Goal: Contribute content: Add original content to the website for others to see

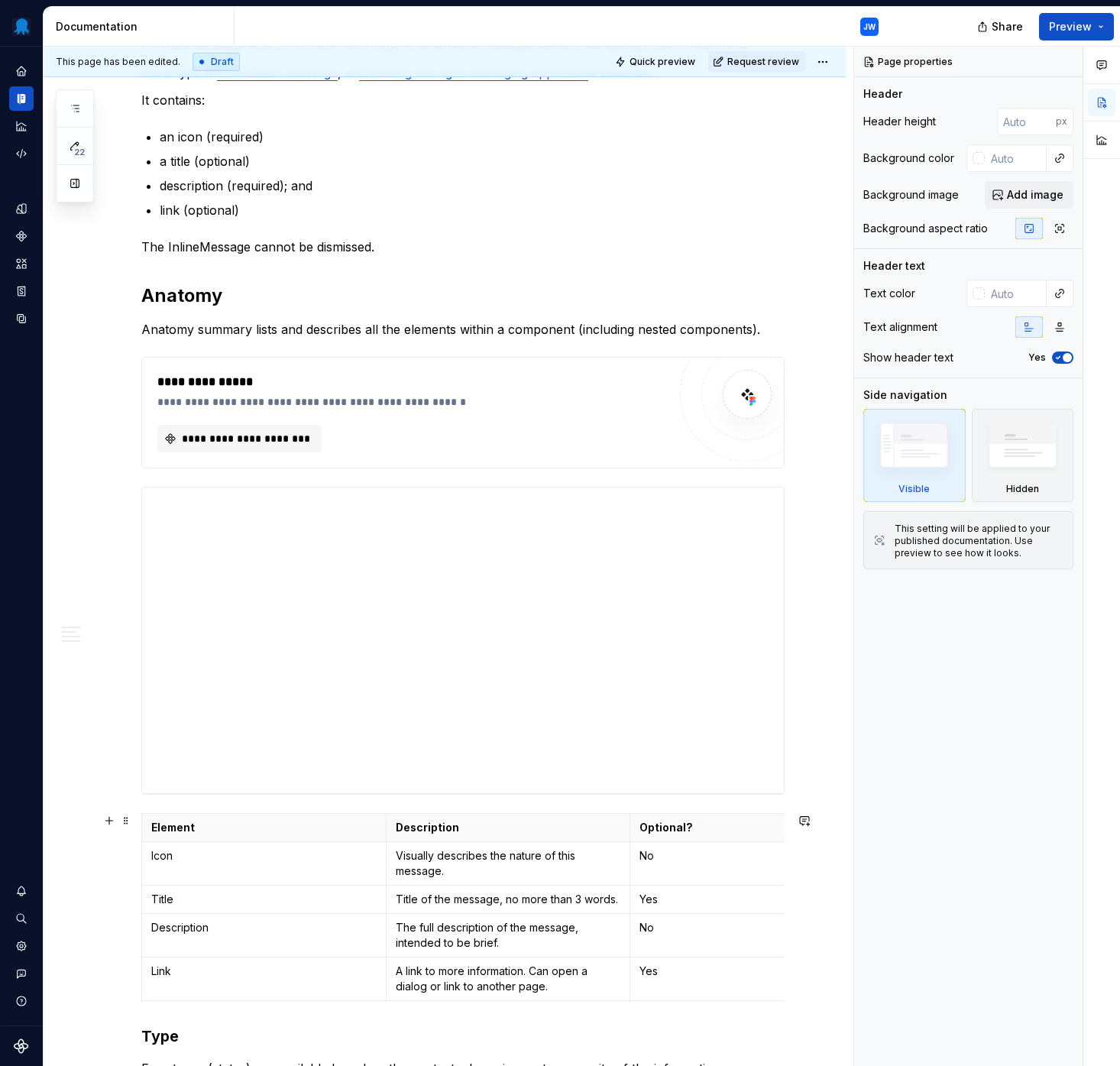
scroll to position [155, 0]
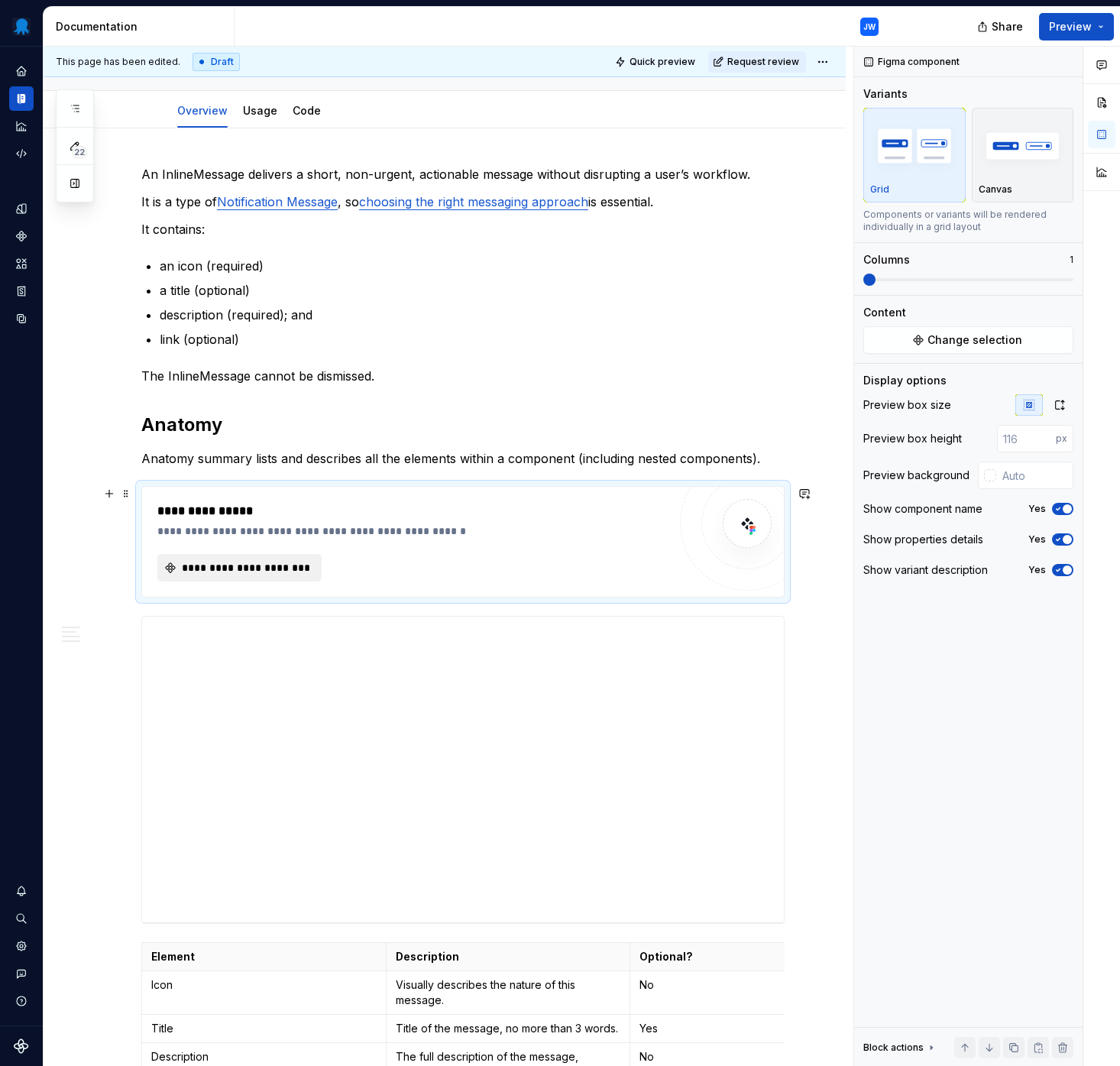
type textarea "*"
click at [243, 566] on span "**********" at bounding box center [246, 567] width 132 height 16
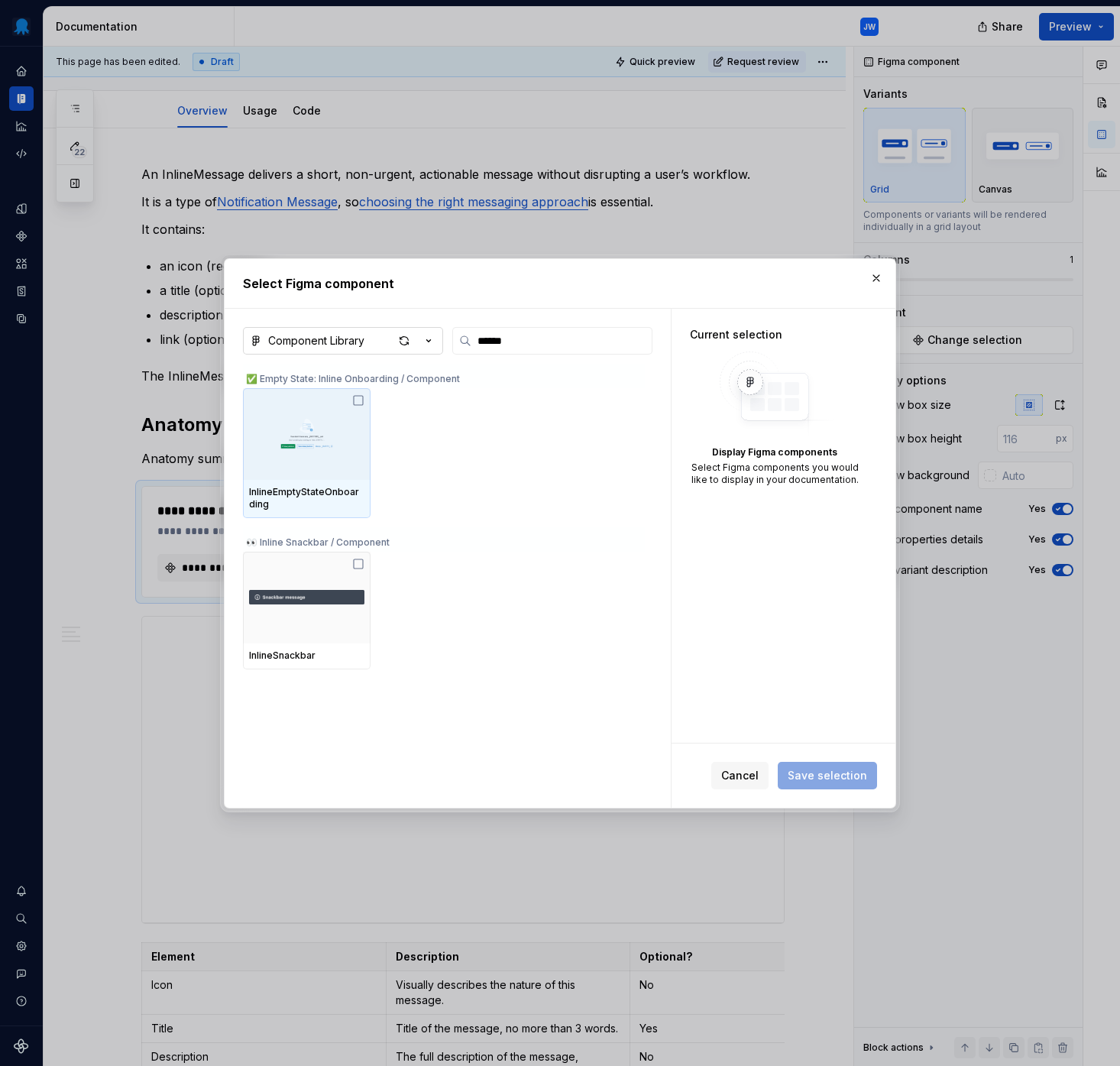
click at [377, 337] on button "Component Library" at bounding box center [343, 341] width 200 height 28
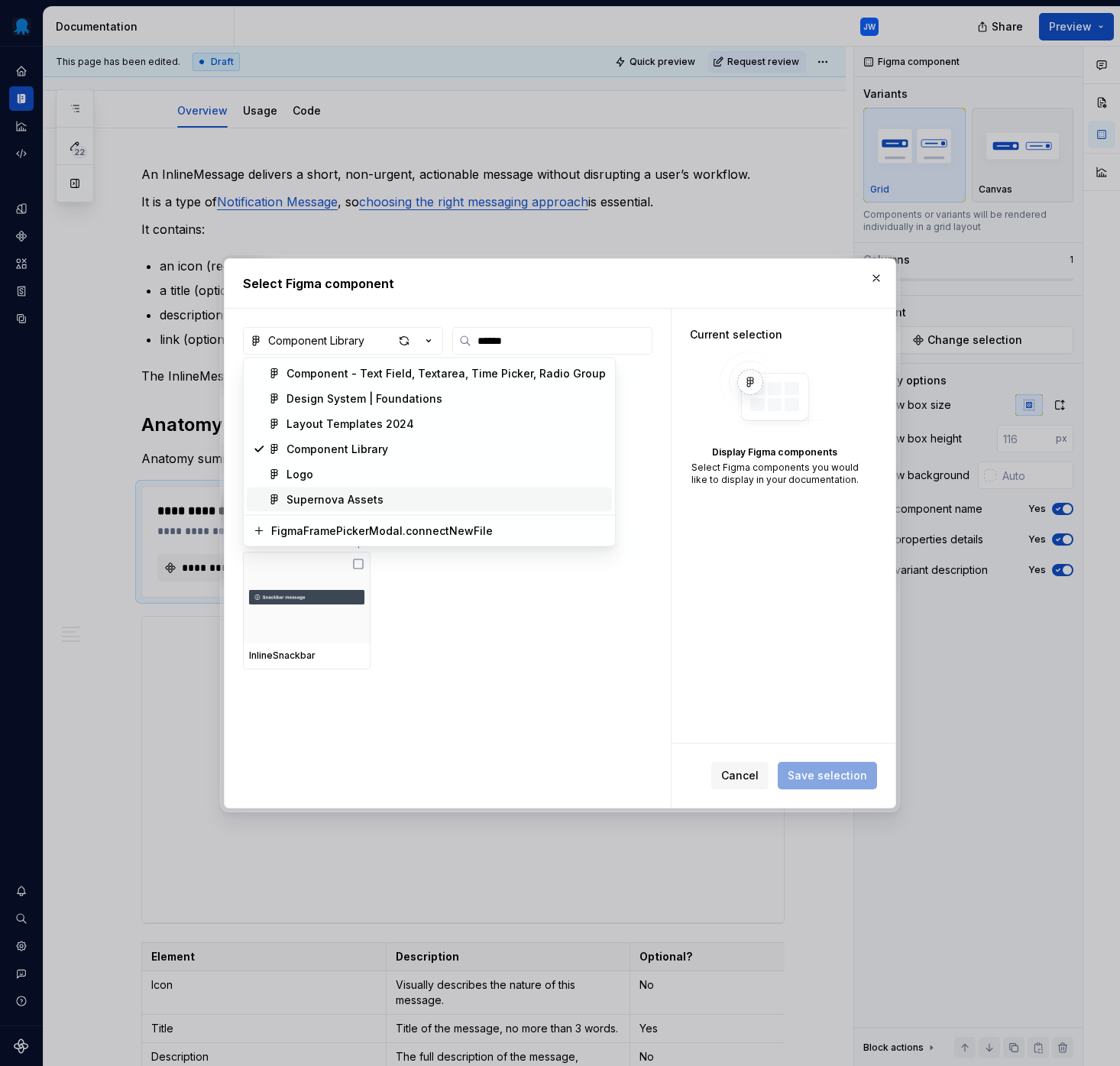
click at [380, 493] on div "Supernova Assets" at bounding box center [446, 499] width 319 height 16
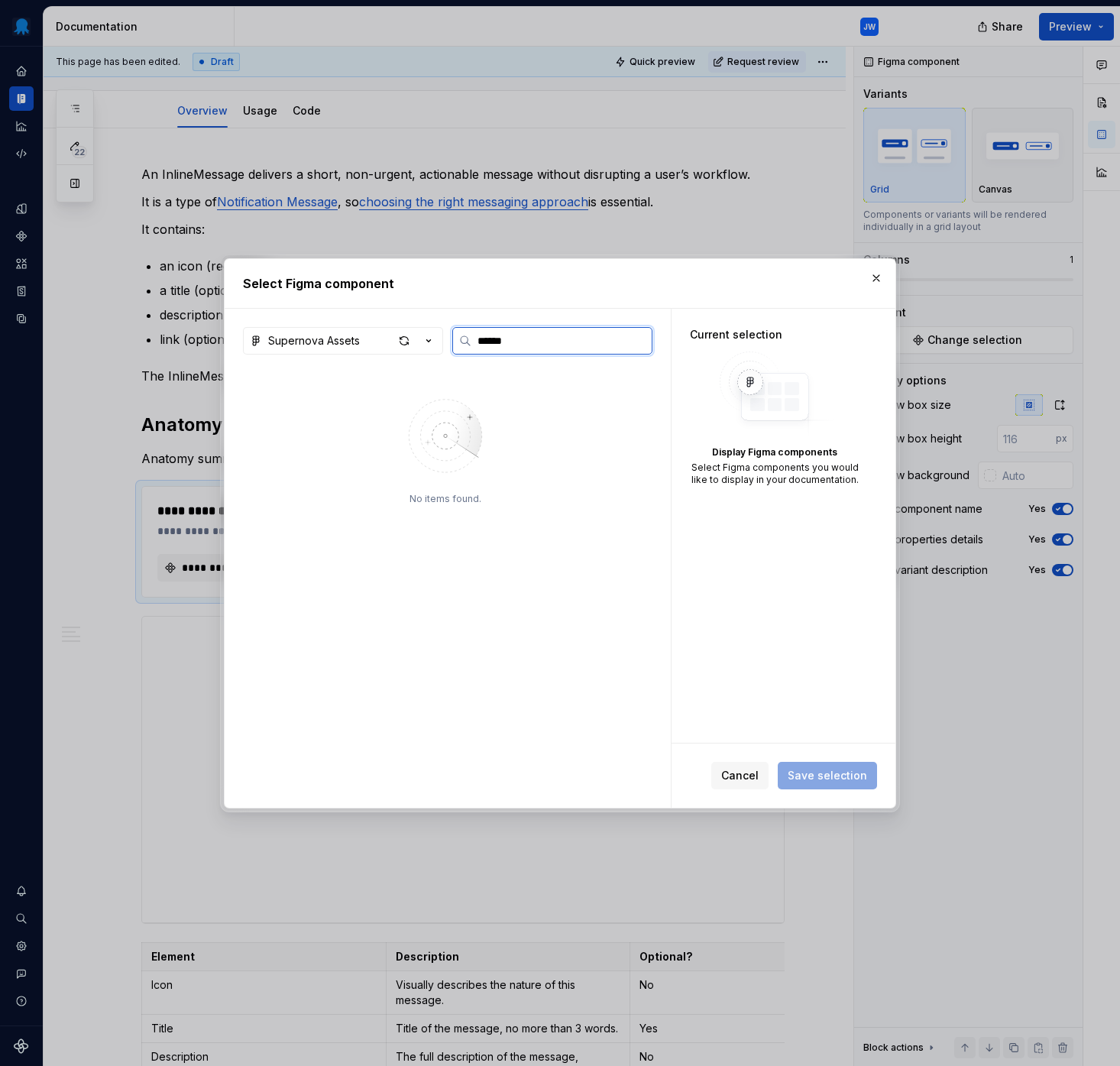
click at [525, 343] on input "******" at bounding box center [561, 341] width 180 height 16
type input "******"
click at [739, 771] on span "Cancel" at bounding box center [739, 775] width 38 height 16
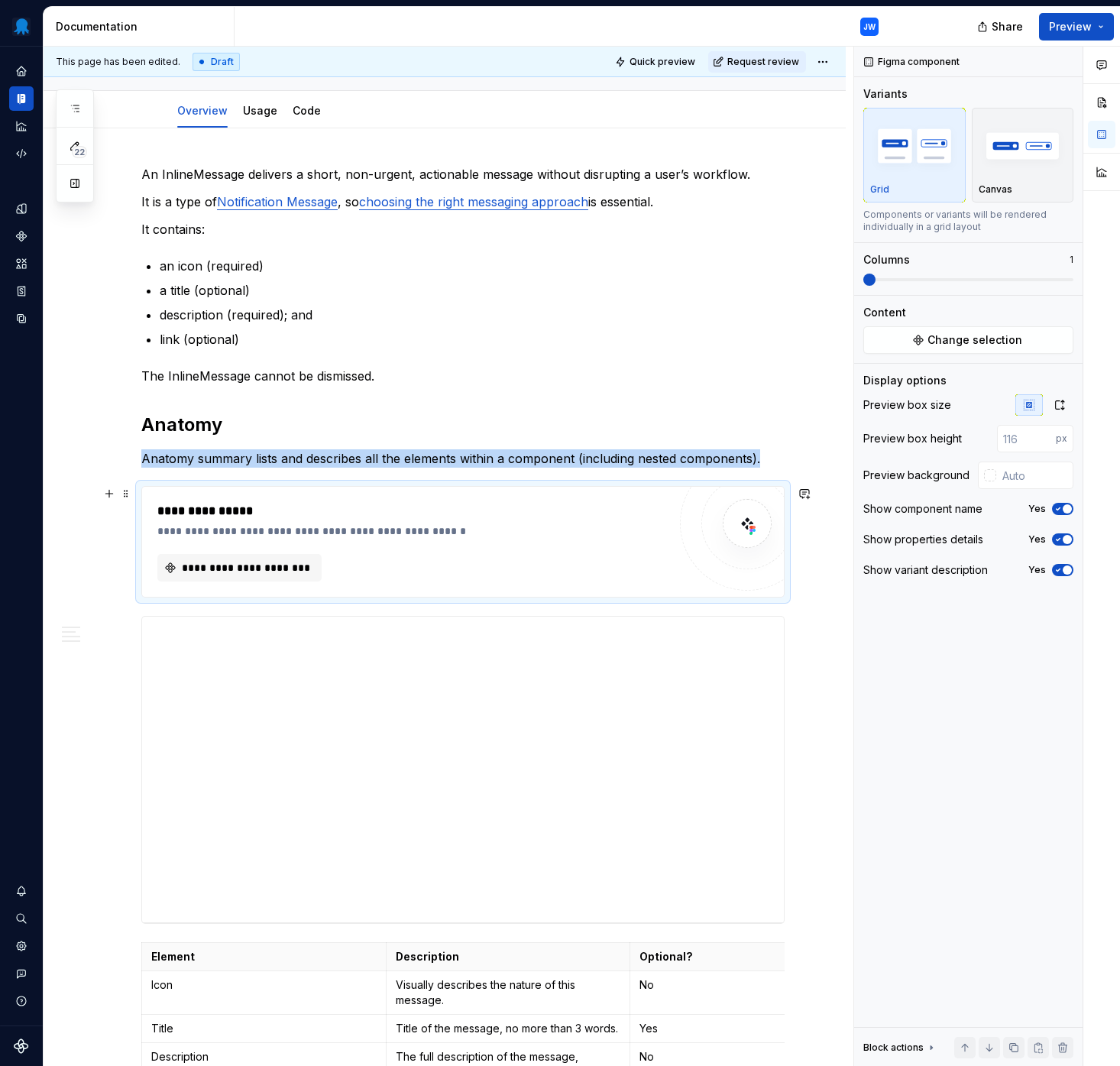
click at [751, 527] on img at bounding box center [746, 522] width 30 height 30
click at [559, 530] on div "**********" at bounding box center [411, 531] width 510 height 16
click at [310, 523] on div "**********" at bounding box center [411, 531] width 510 height 16
click at [316, 508] on div "**********" at bounding box center [411, 511] width 510 height 18
click at [237, 570] on span "**********" at bounding box center [246, 567] width 132 height 16
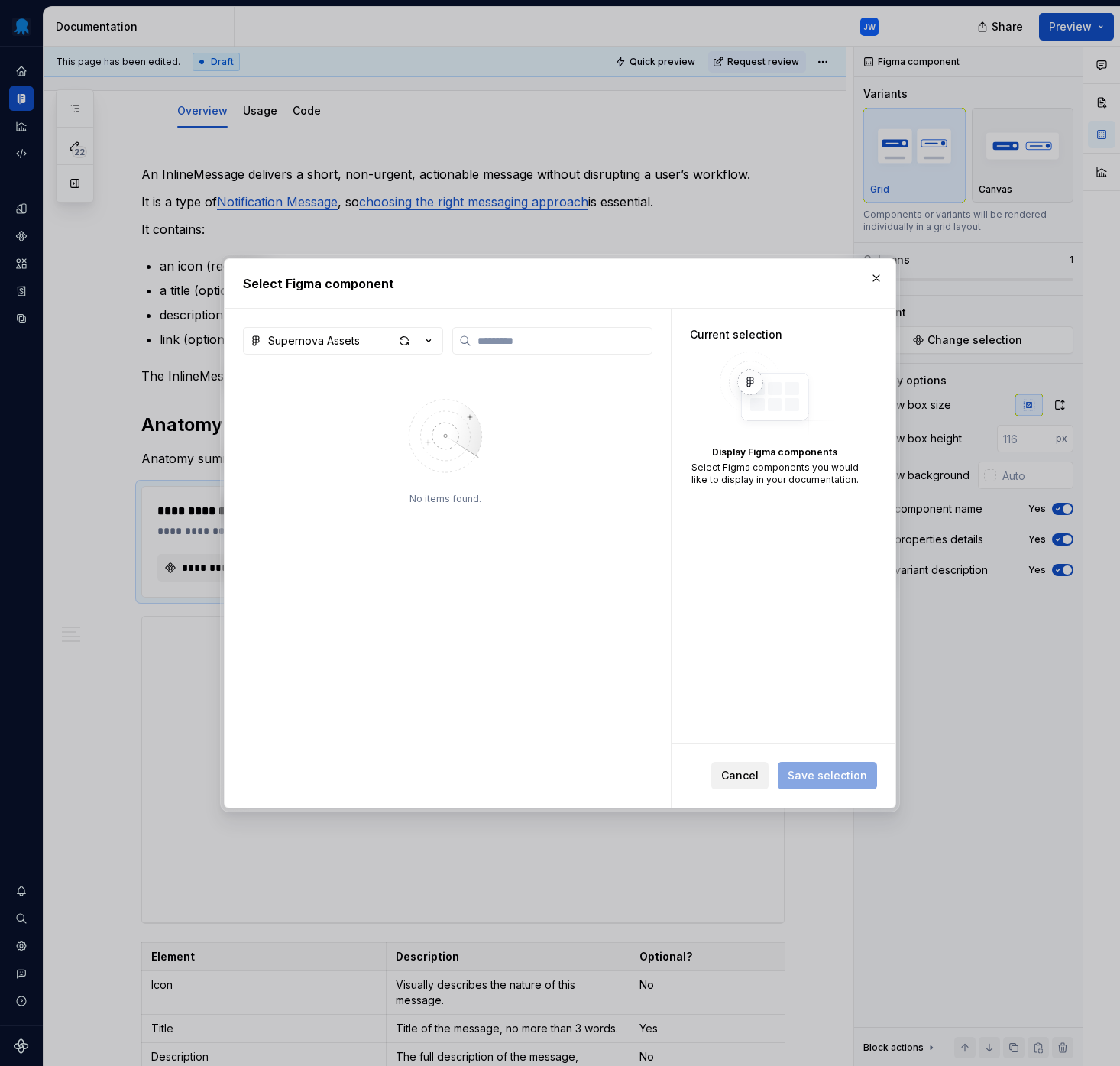
click at [744, 775] on span "Cancel" at bounding box center [739, 775] width 38 height 16
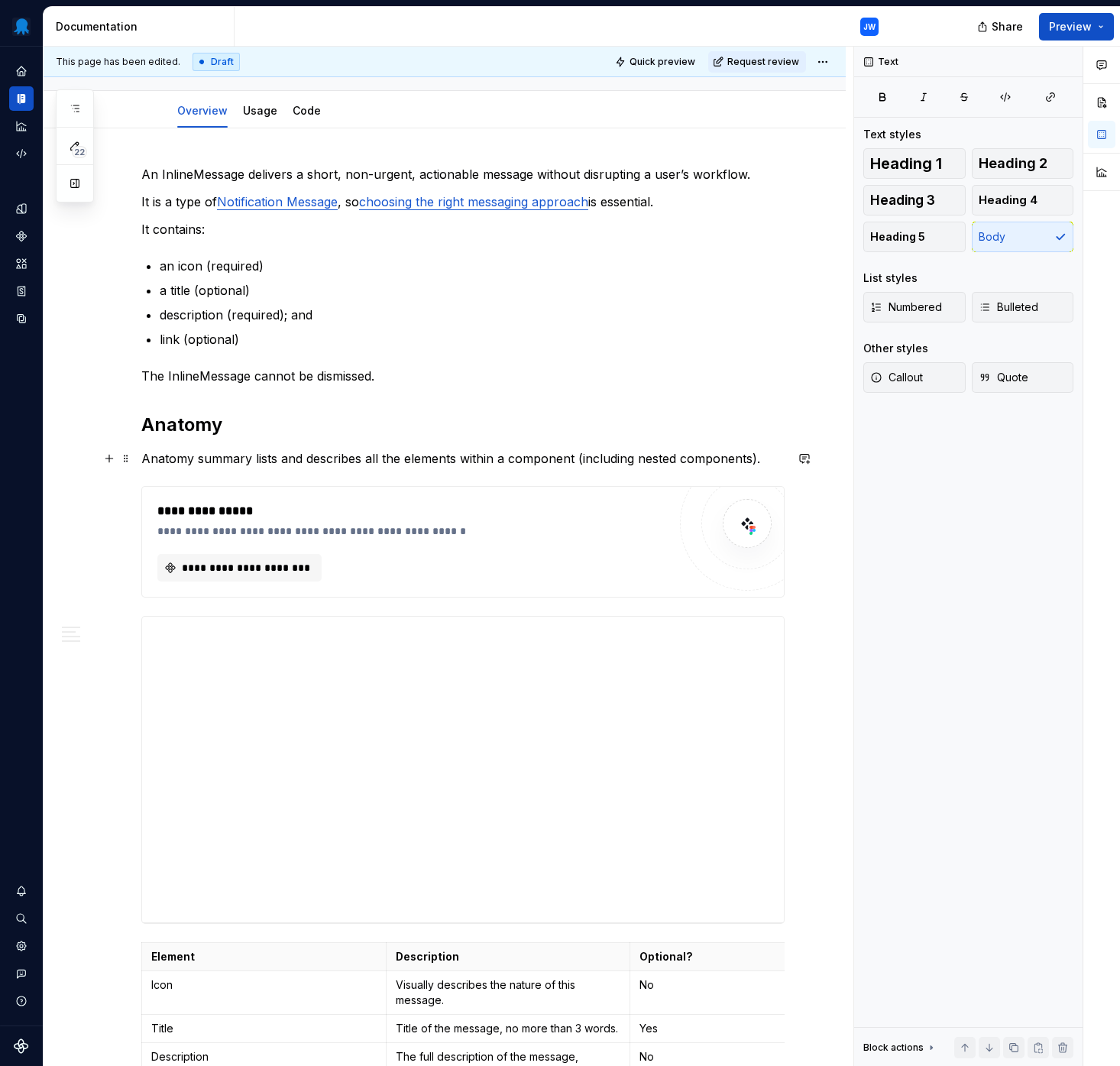
click at [767, 463] on p "Anatomy summary lists and describes all the elements within a component (includ…" at bounding box center [463, 458] width 644 height 18
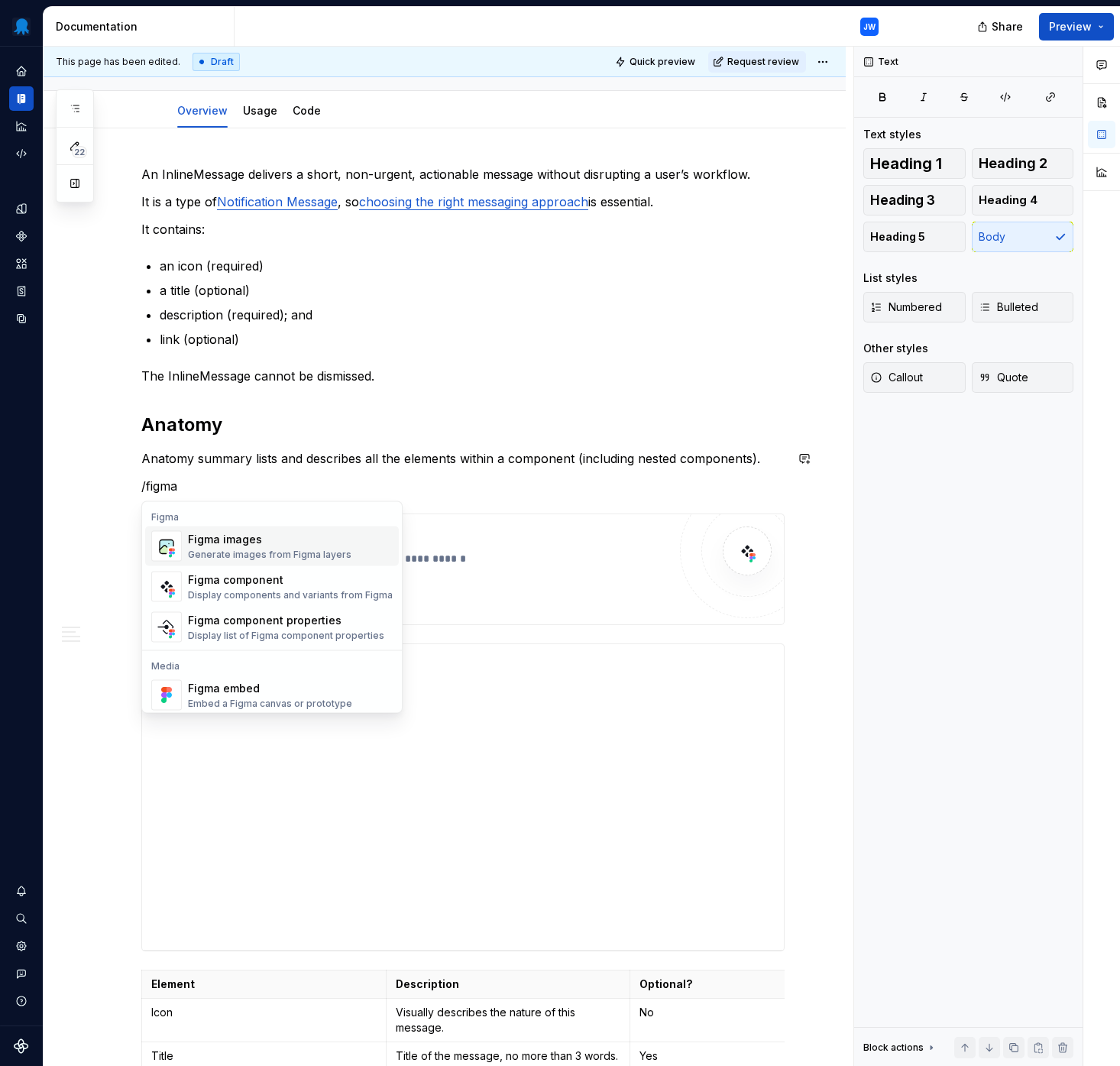
click at [311, 541] on div "Figma images" at bounding box center [270, 539] width 163 height 16
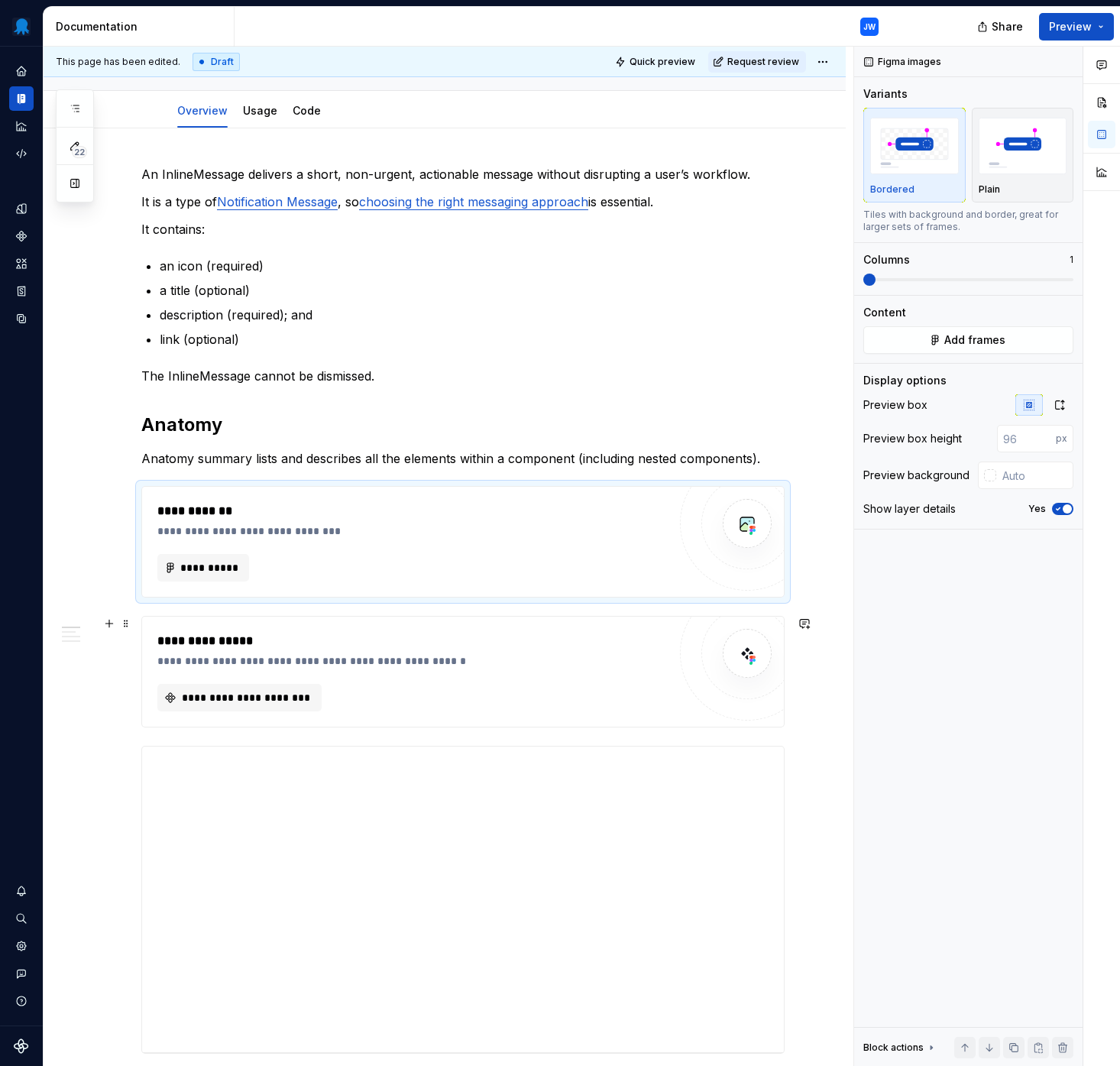
click at [673, 651] on div "**********" at bounding box center [463, 671] width 642 height 110
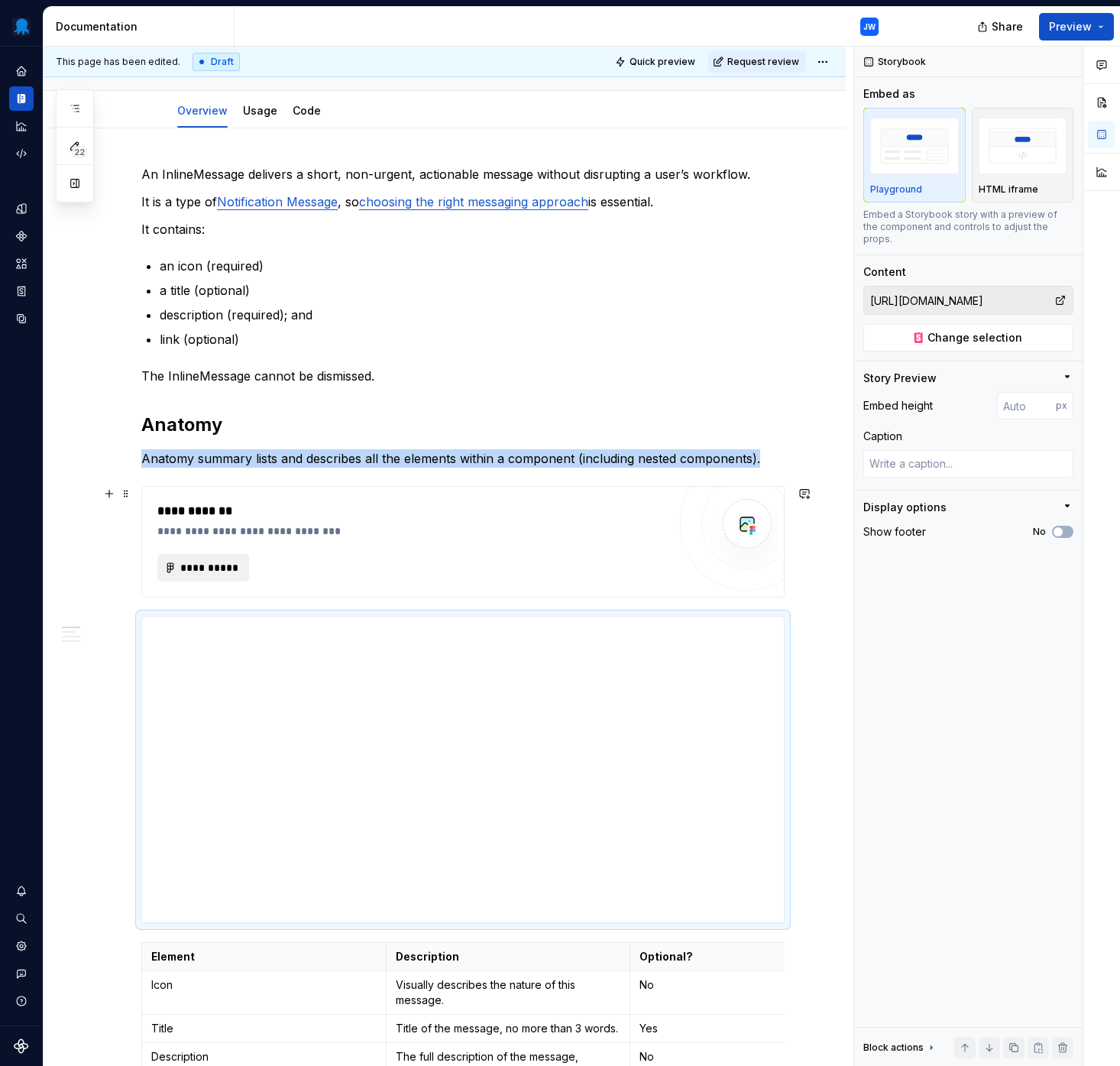
click at [216, 562] on span "**********" at bounding box center [209, 567] width 60 height 16
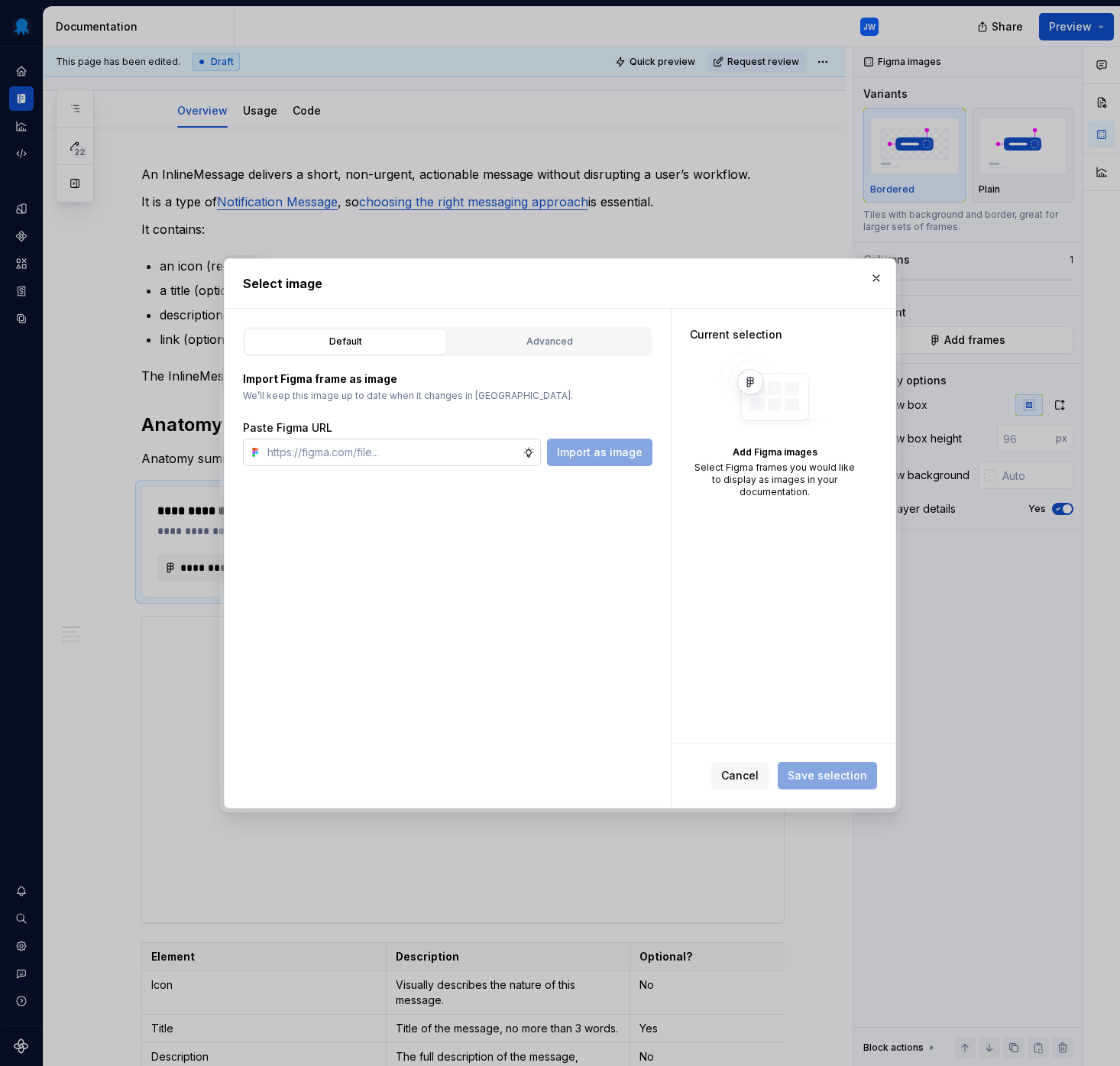
type textarea "*"
type input "https://www.figma.com/design/tDE16ZbEHTjY3wcRq1SytW/Supernova-Assets?node-id=37…"
click at [603, 448] on span "Import as image" at bounding box center [599, 452] width 85 height 16
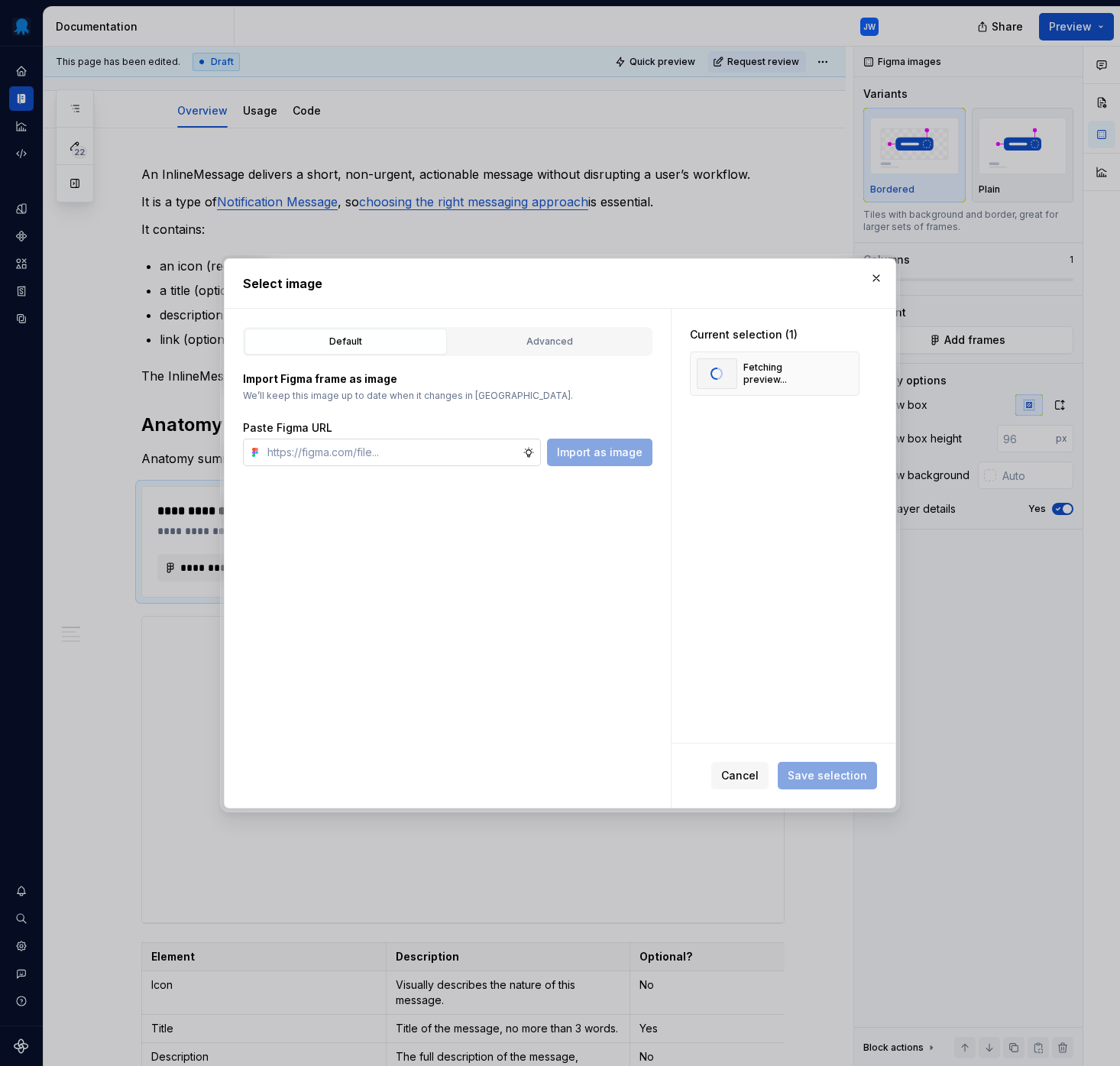
click at [464, 449] on input "text" at bounding box center [392, 453] width 262 height 28
paste input "https://www.figma.com/design/tDE16ZbEHTjY3wcRq1SytW/Supernova-Assets?node-id=37…"
type input "https://www.figma.com/design/tDE16ZbEHTjY3wcRq1SytW/Supernova-Assets?node-id=37…"
click at [607, 451] on span "Import as image" at bounding box center [599, 452] width 85 height 16
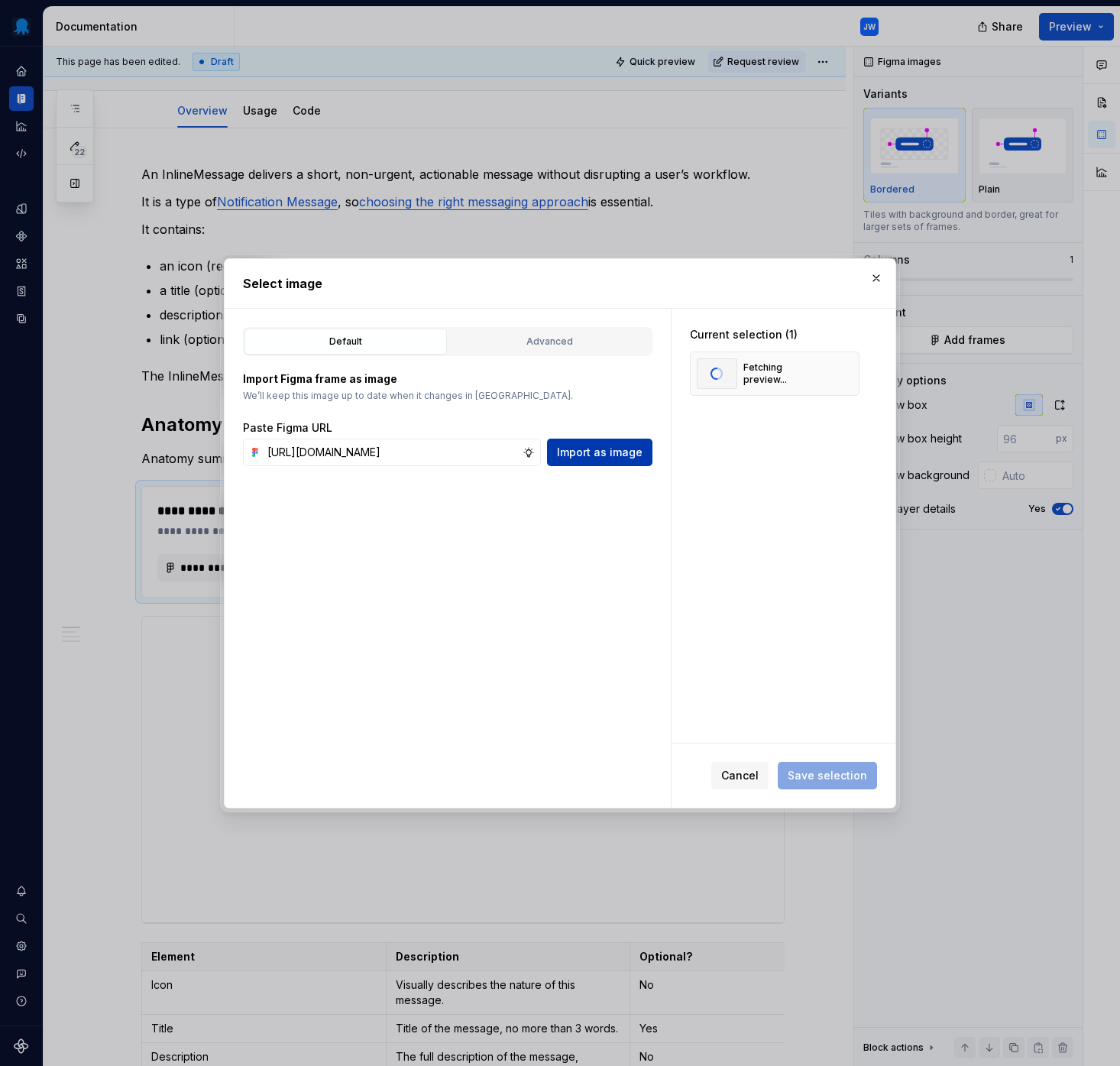
scroll to position [0, 0]
click at [837, 416] on button "button" at bounding box center [841, 421] width 21 height 21
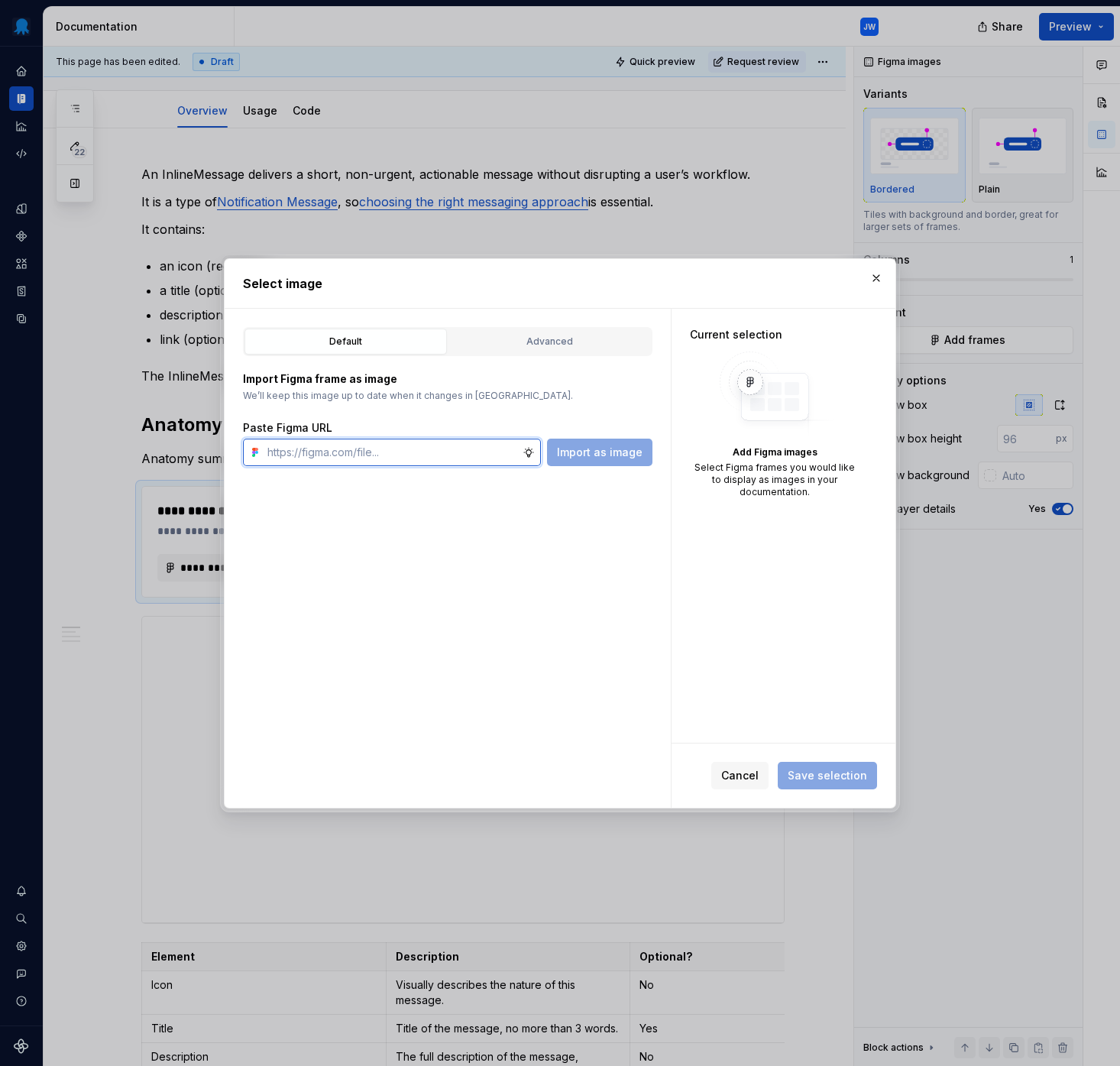
click at [480, 452] on input "text" at bounding box center [392, 453] width 262 height 28
paste input "https://www.figma.com/design/tDE16ZbEHTjY3wcRq1SytW/Supernova-Assets?node-id=37…"
type input "https://www.figma.com/design/tDE16ZbEHTjY3wcRq1SytW/Supernova-Assets?node-id=37…"
click at [593, 457] on span "Import as image" at bounding box center [599, 452] width 85 height 16
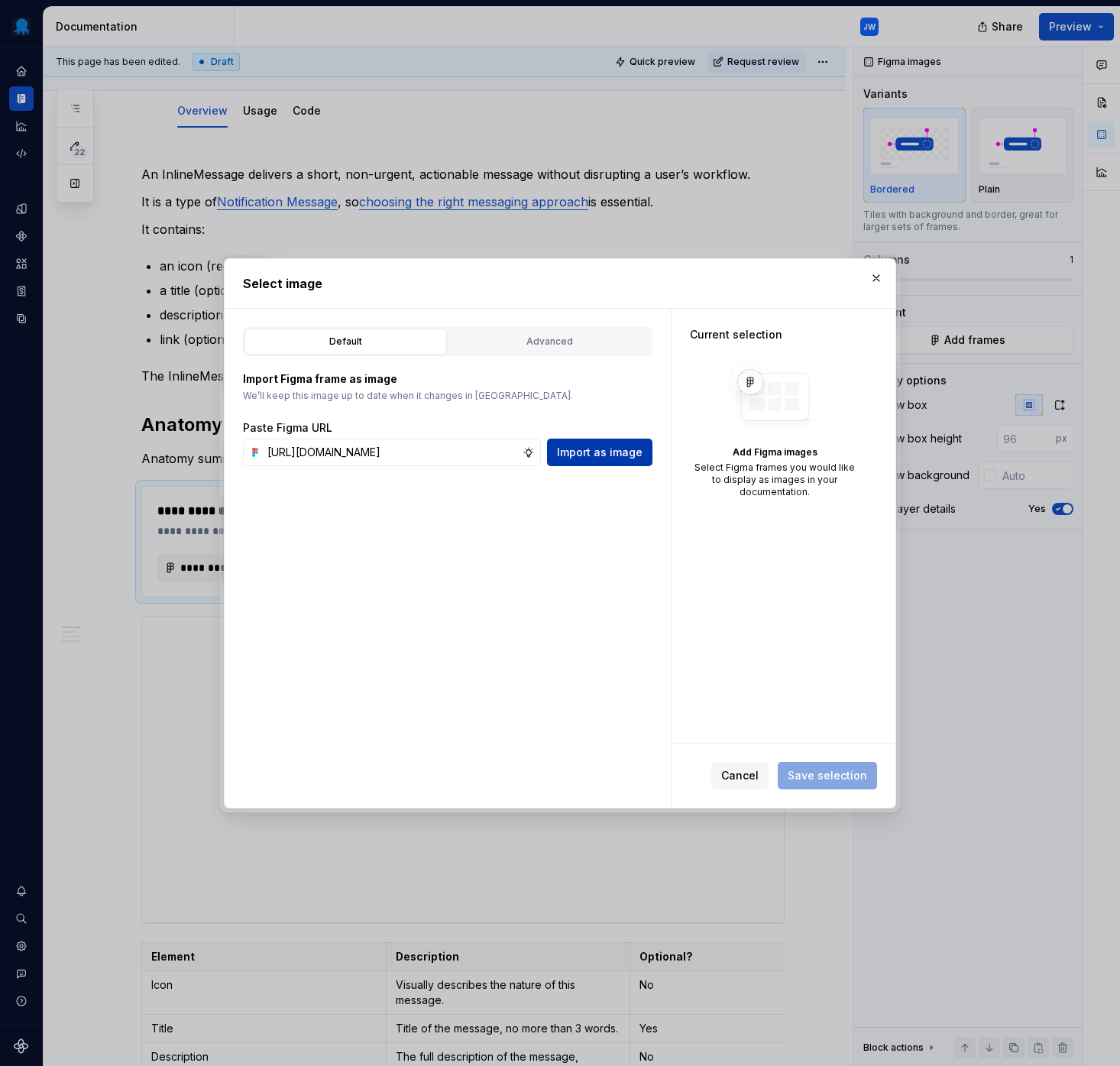
scroll to position [0, 0]
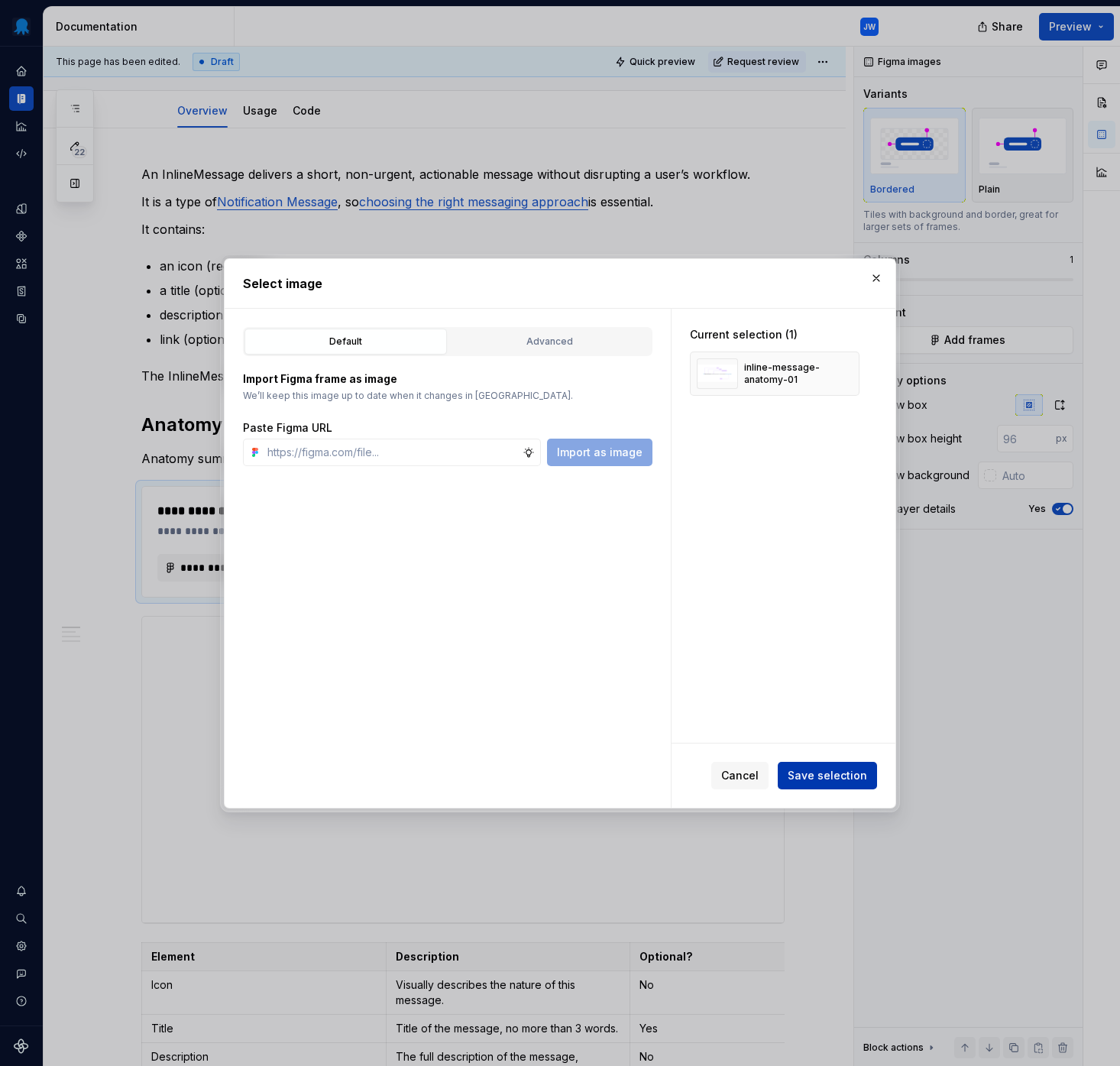
click at [808, 768] on span "Save selection" at bounding box center [827, 775] width 80 height 16
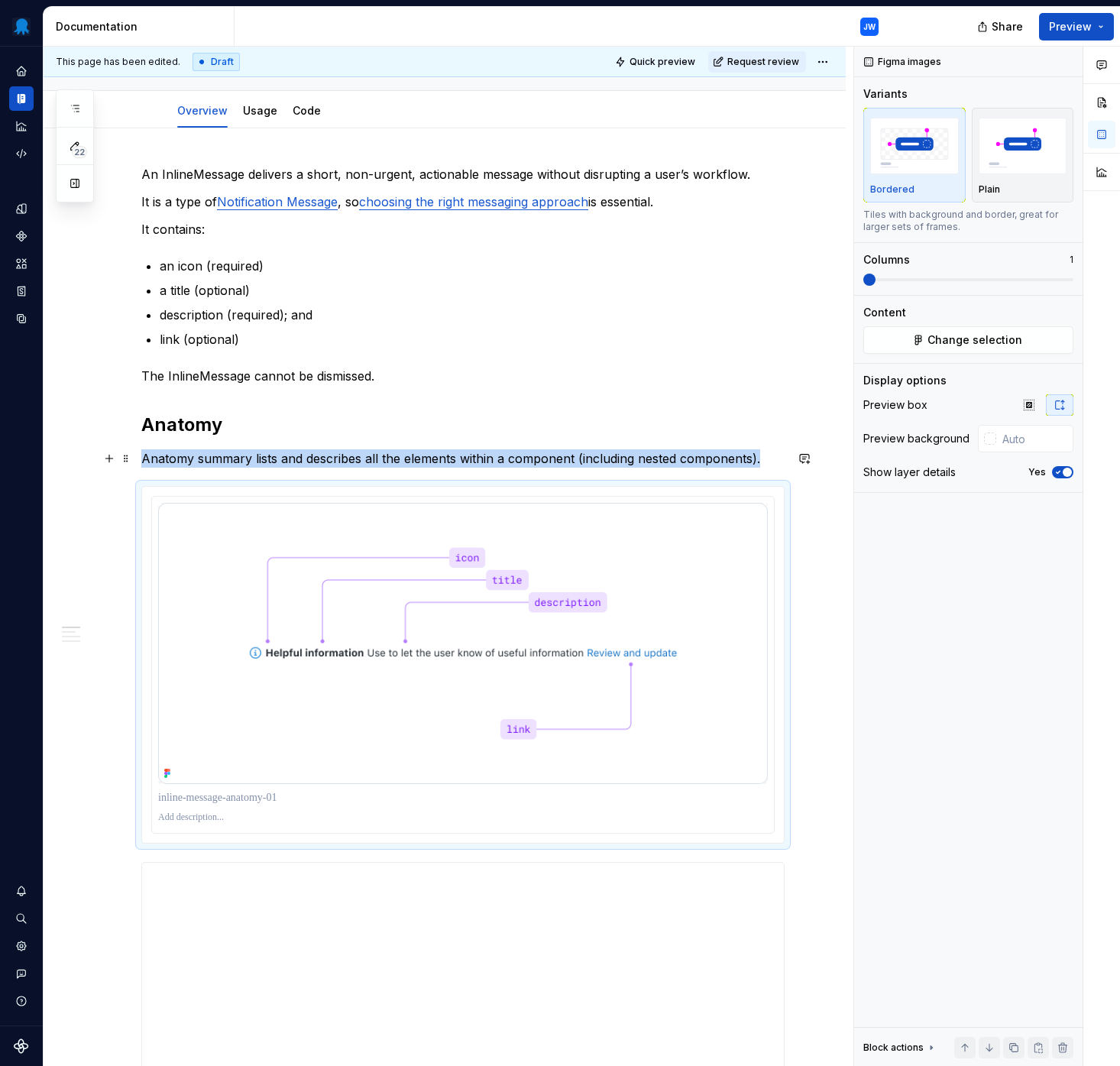
click at [773, 452] on p "Anatomy summary lists and describes all the elements within a component (includ…" at bounding box center [463, 458] width 644 height 18
click at [716, 616] on img at bounding box center [463, 643] width 610 height 281
click at [275, 566] on img at bounding box center [463, 643] width 610 height 281
click at [463, 493] on html "Octopus Design System JW Design system data Documentation JW Share Preview 22 P…" at bounding box center [560, 533] width 1120 height 1066
click at [466, 495] on html "Octopus Design System JW Design system data Documentation JW Share Preview 22 P…" at bounding box center [560, 533] width 1120 height 1066
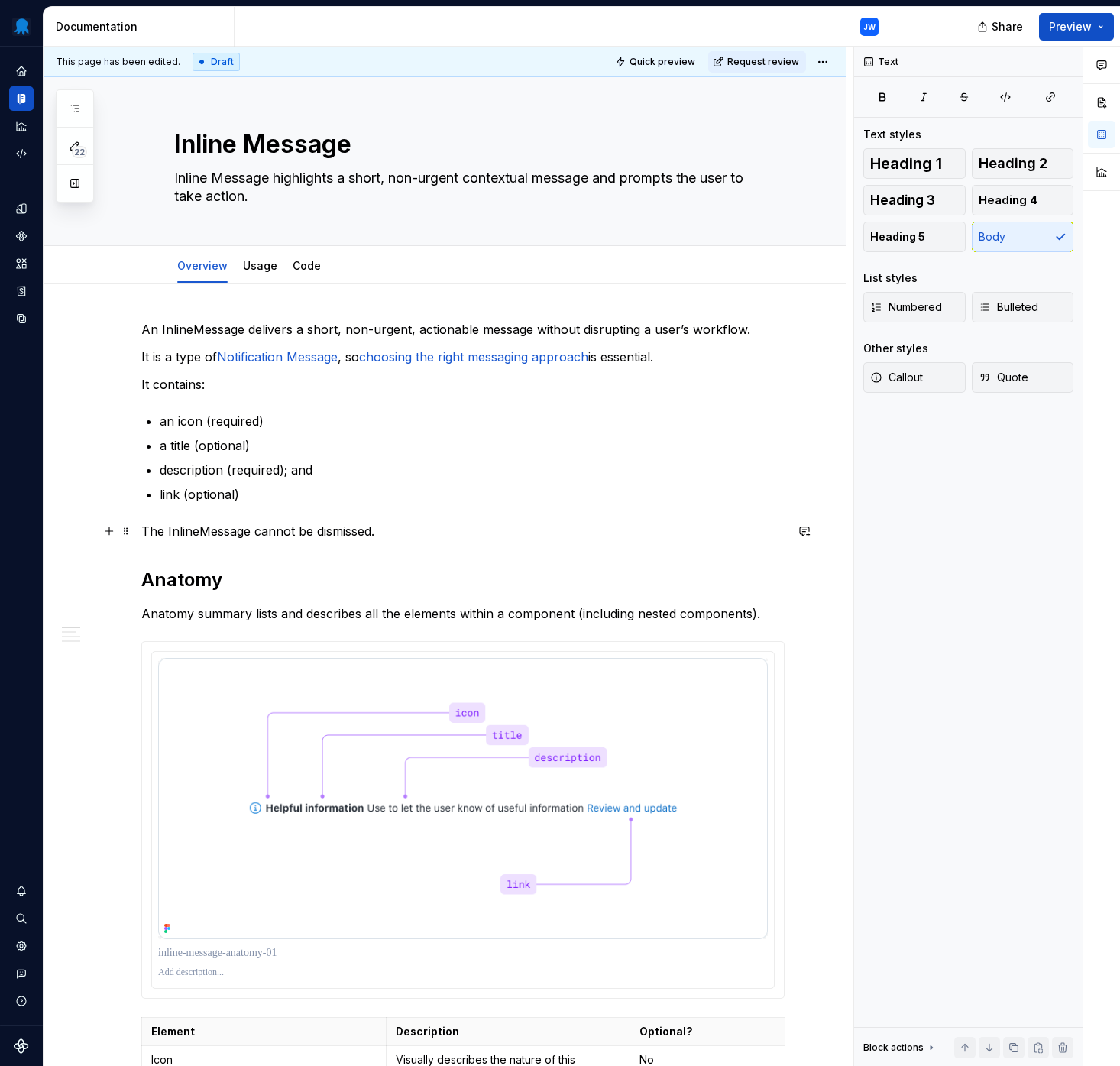
click at [393, 530] on p "The InlineMessage cannot be dismissed." at bounding box center [463, 531] width 644 height 18
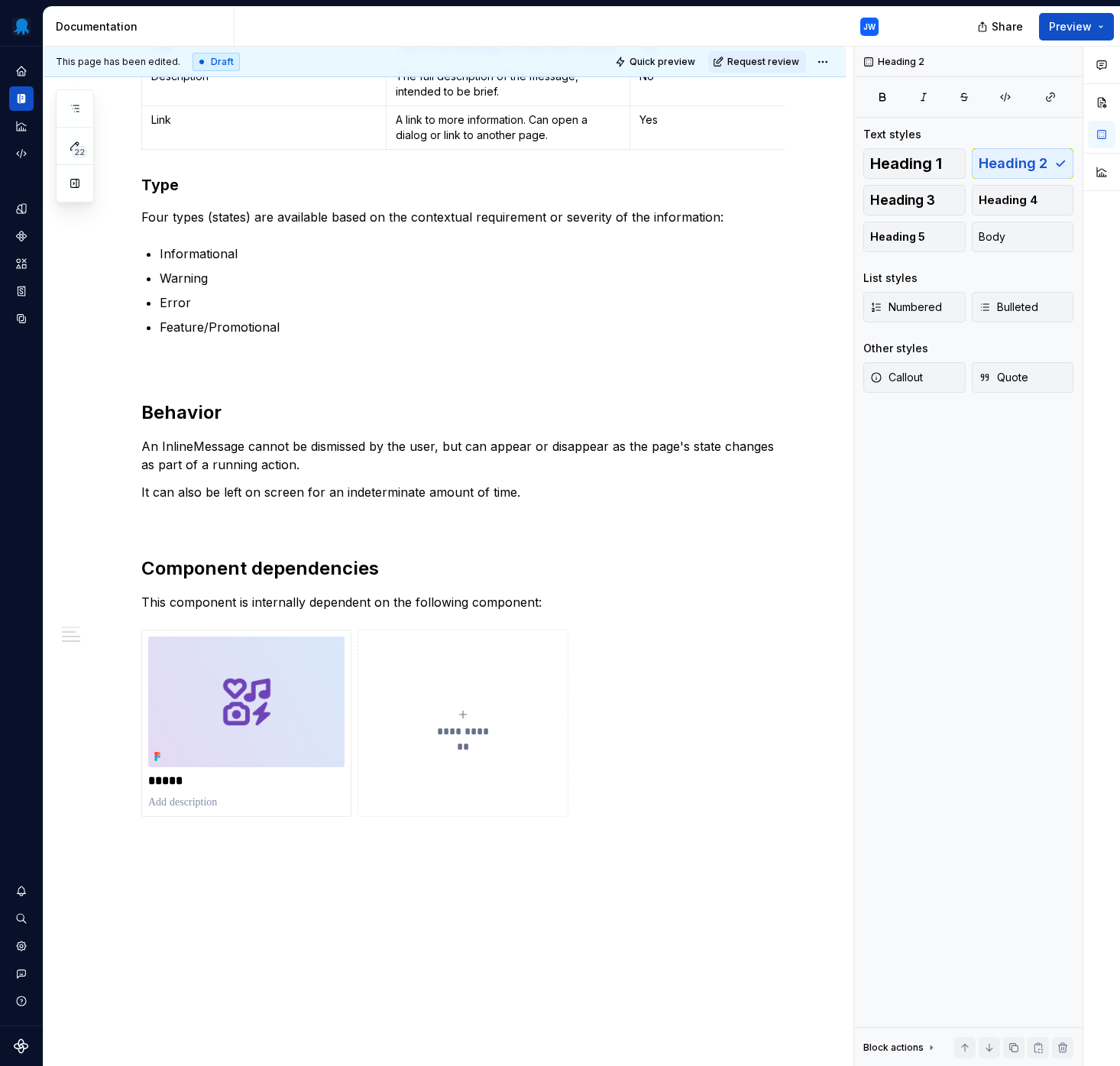
scroll to position [1383, 0]
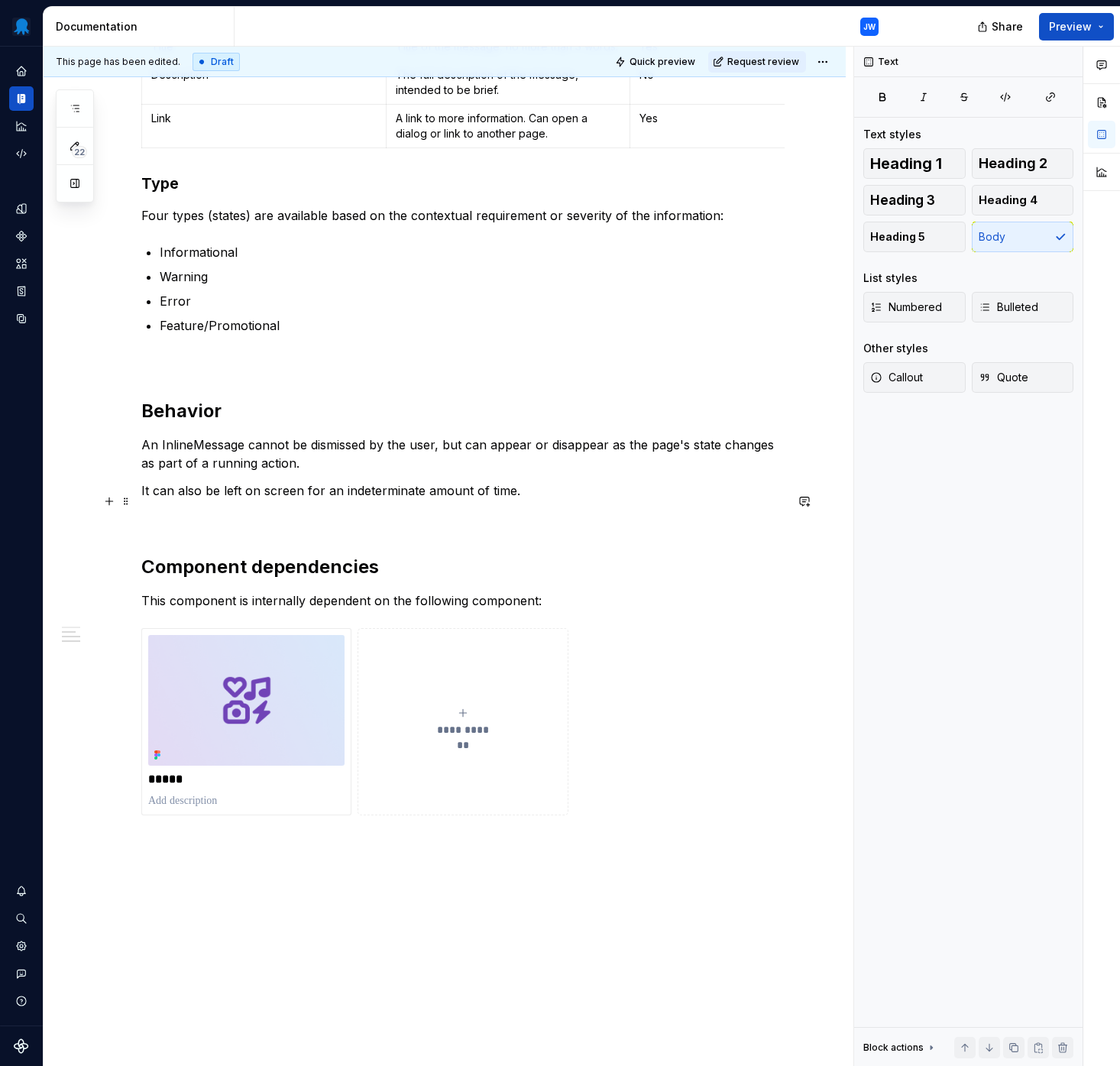
click at [566, 499] on p "It can also be left on screen for an indeterminate amount of time." at bounding box center [463, 490] width 644 height 18
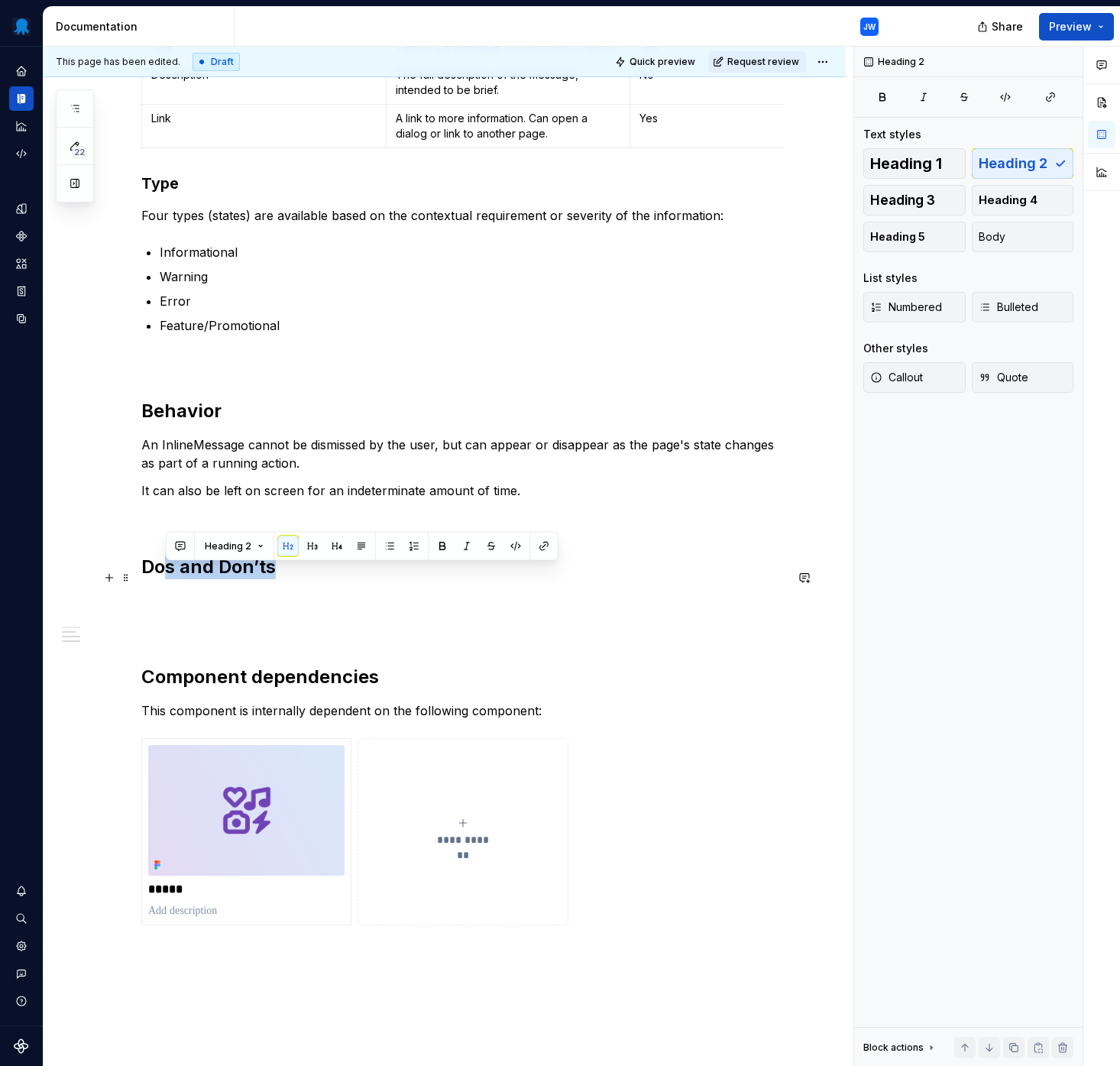
drag, startPoint x: 279, startPoint y: 578, endPoint x: 168, endPoint y: 581, distance: 111.0
click at [168, 579] on h2 "Dos and Don’ts" at bounding box center [463, 567] width 644 height 25
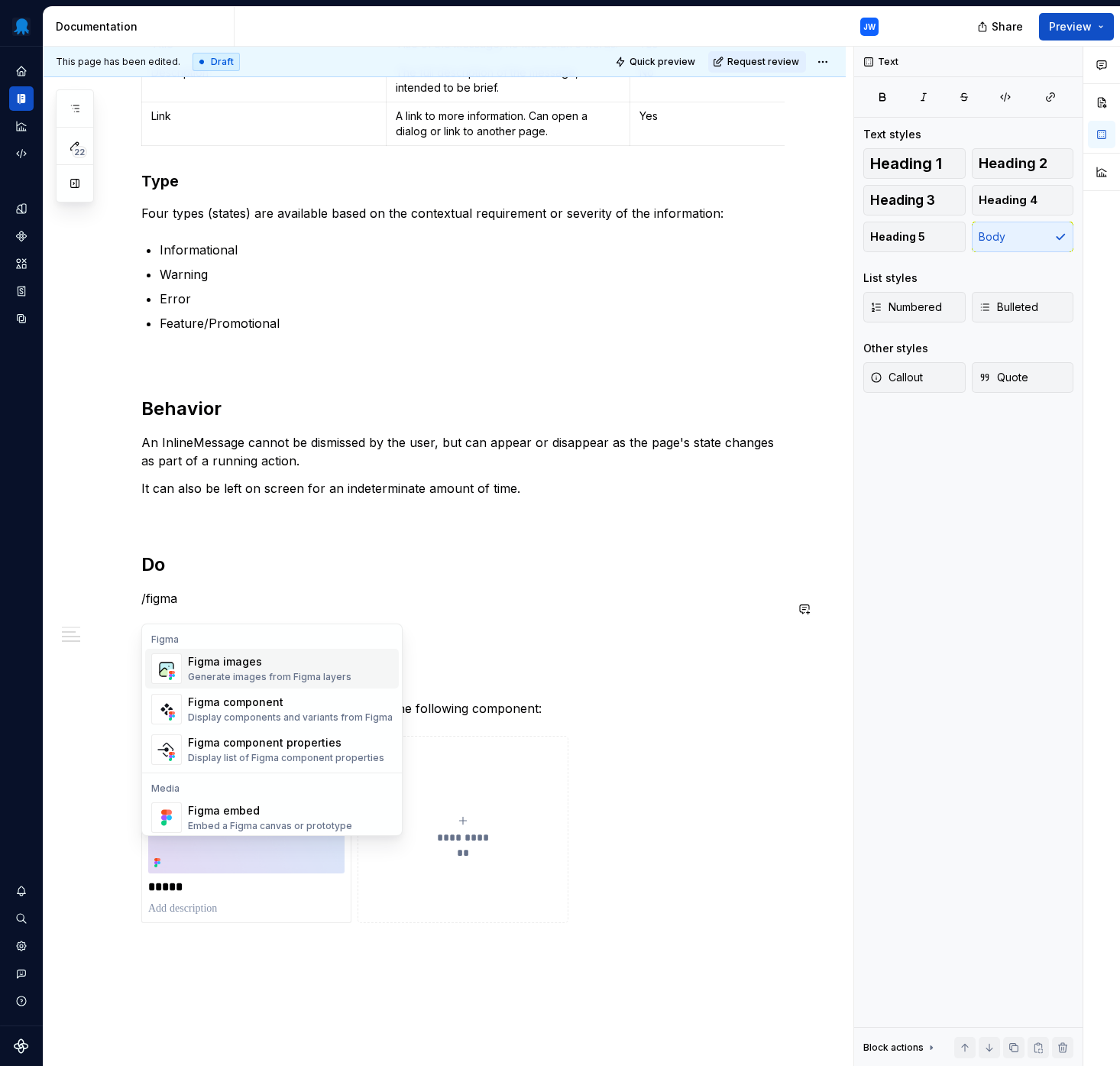
scroll to position [1386, 0]
click at [214, 662] on div "Figma images" at bounding box center [270, 661] width 163 height 16
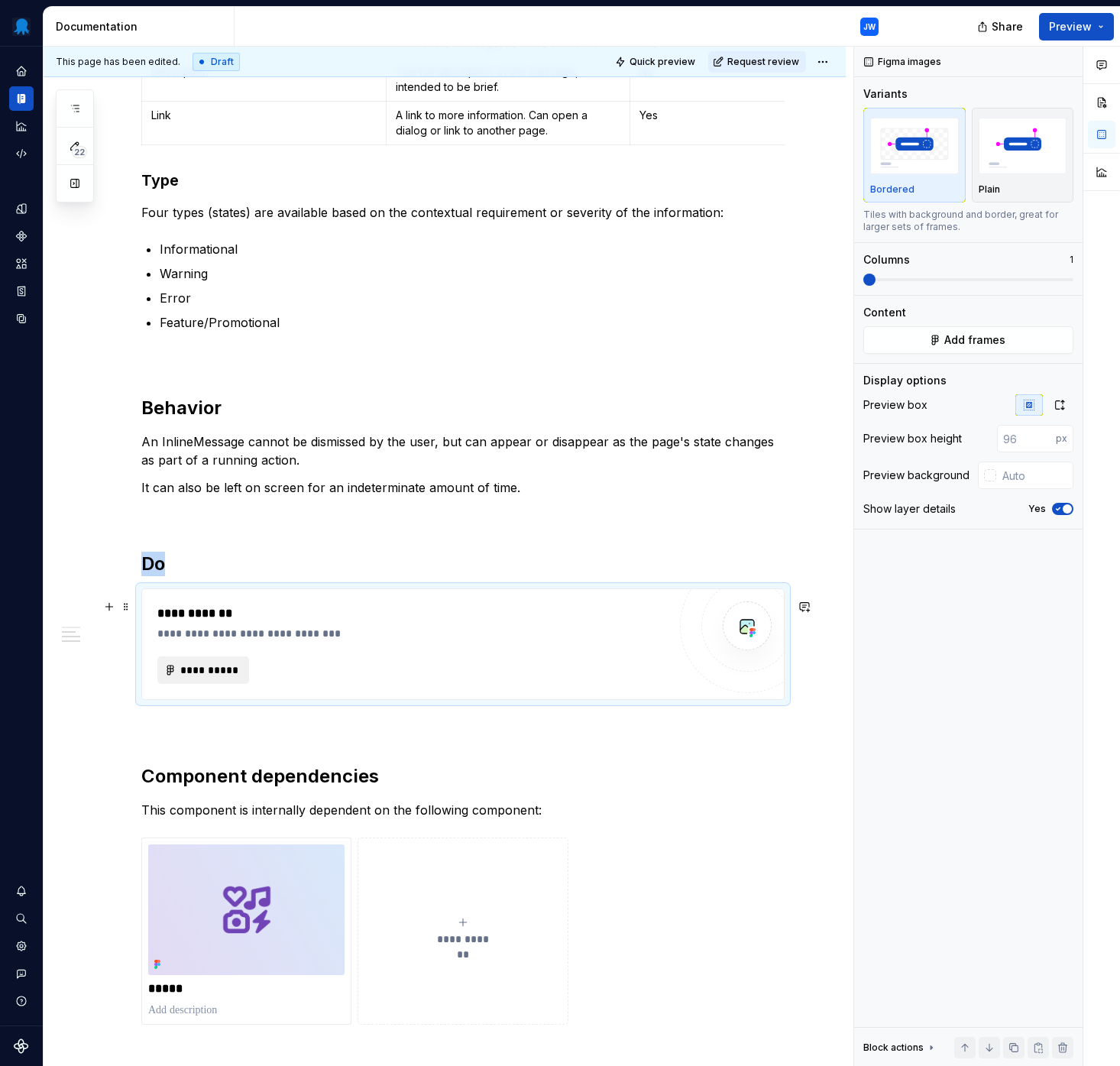
click at [217, 676] on span "**********" at bounding box center [209, 669] width 60 height 16
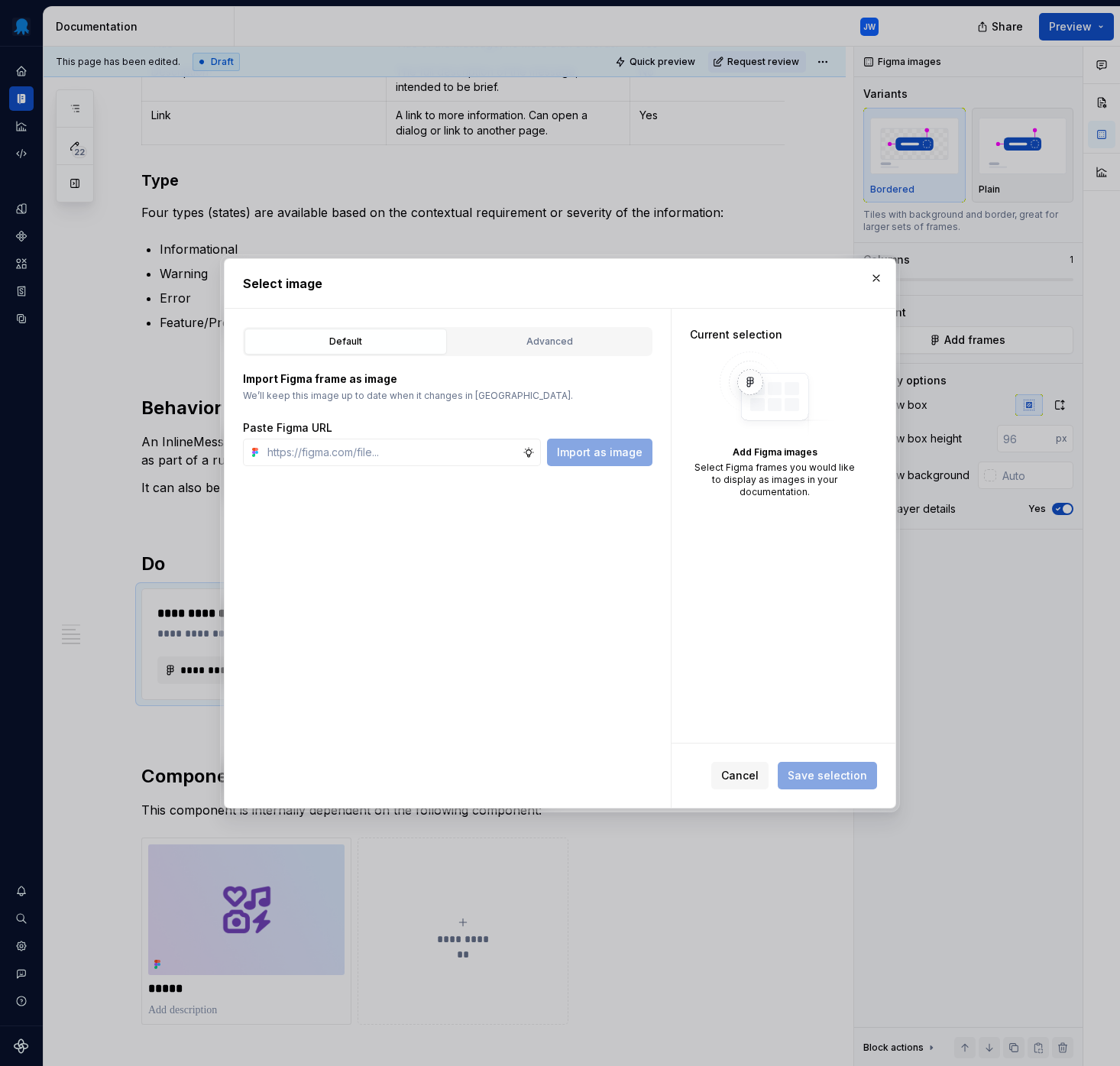
type textarea "*"
type input "https://www.figma.com/design/tDE16ZbEHTjY3wcRq1SytW/Supernova-Assets?node-id=37…"
type textarea "*"
type input "https://www.figma.com/design/tDE16ZbEHTjY3wcRq1SytW/Supernova-Assets?node-id=37…"
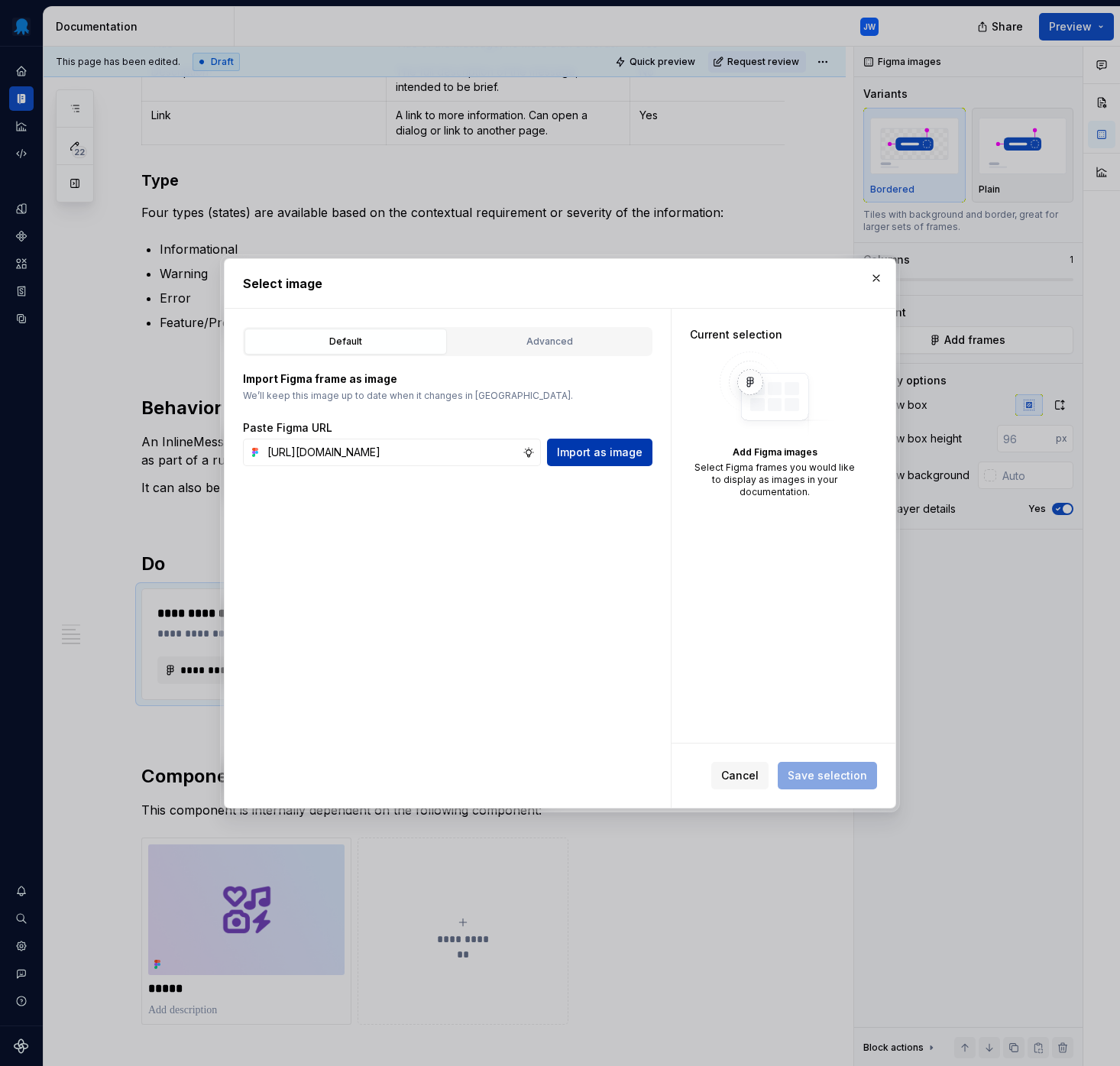
click at [630, 450] on span "Import as image" at bounding box center [599, 452] width 85 height 16
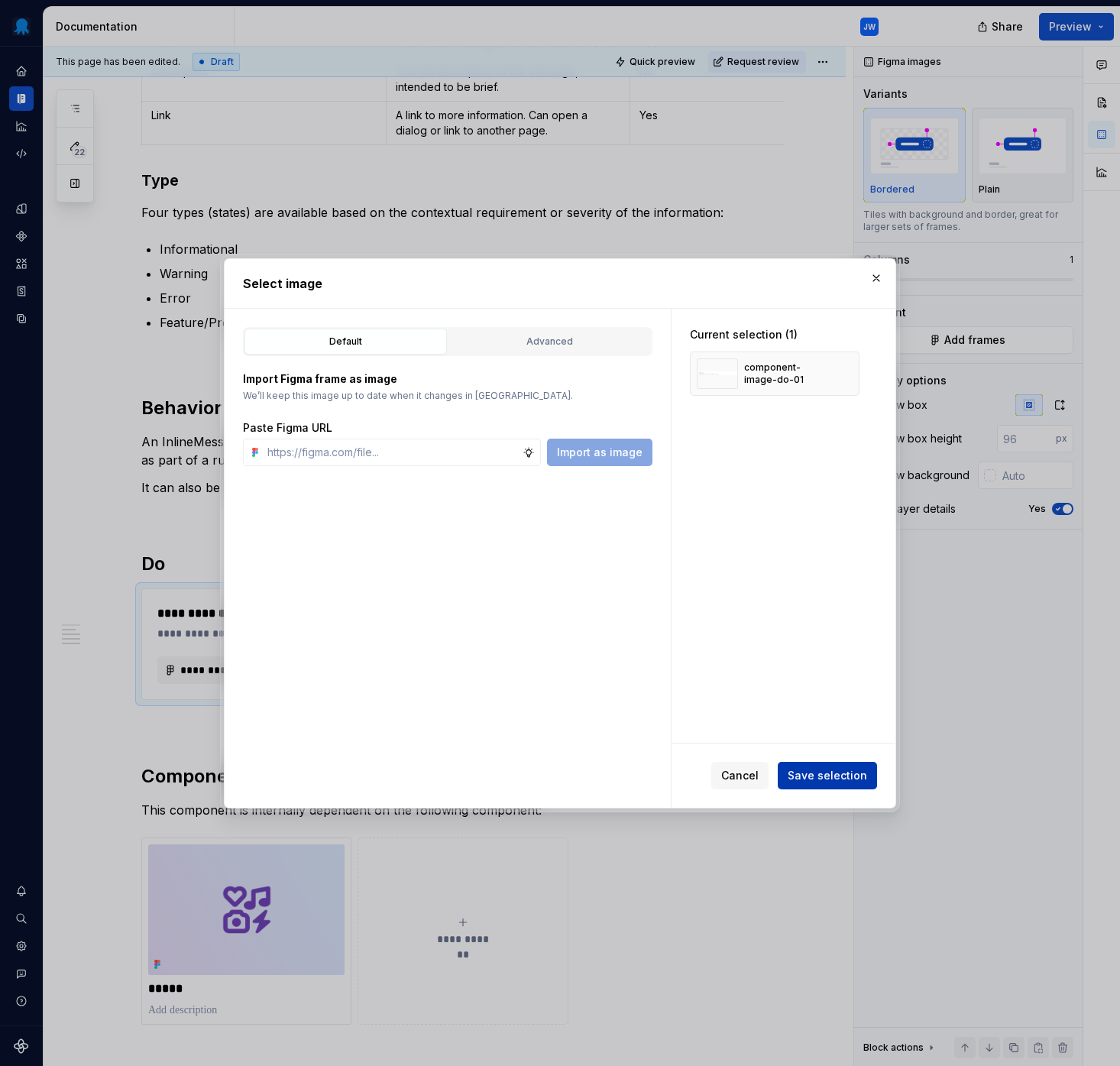
click at [832, 771] on span "Save selection" at bounding box center [827, 775] width 80 height 16
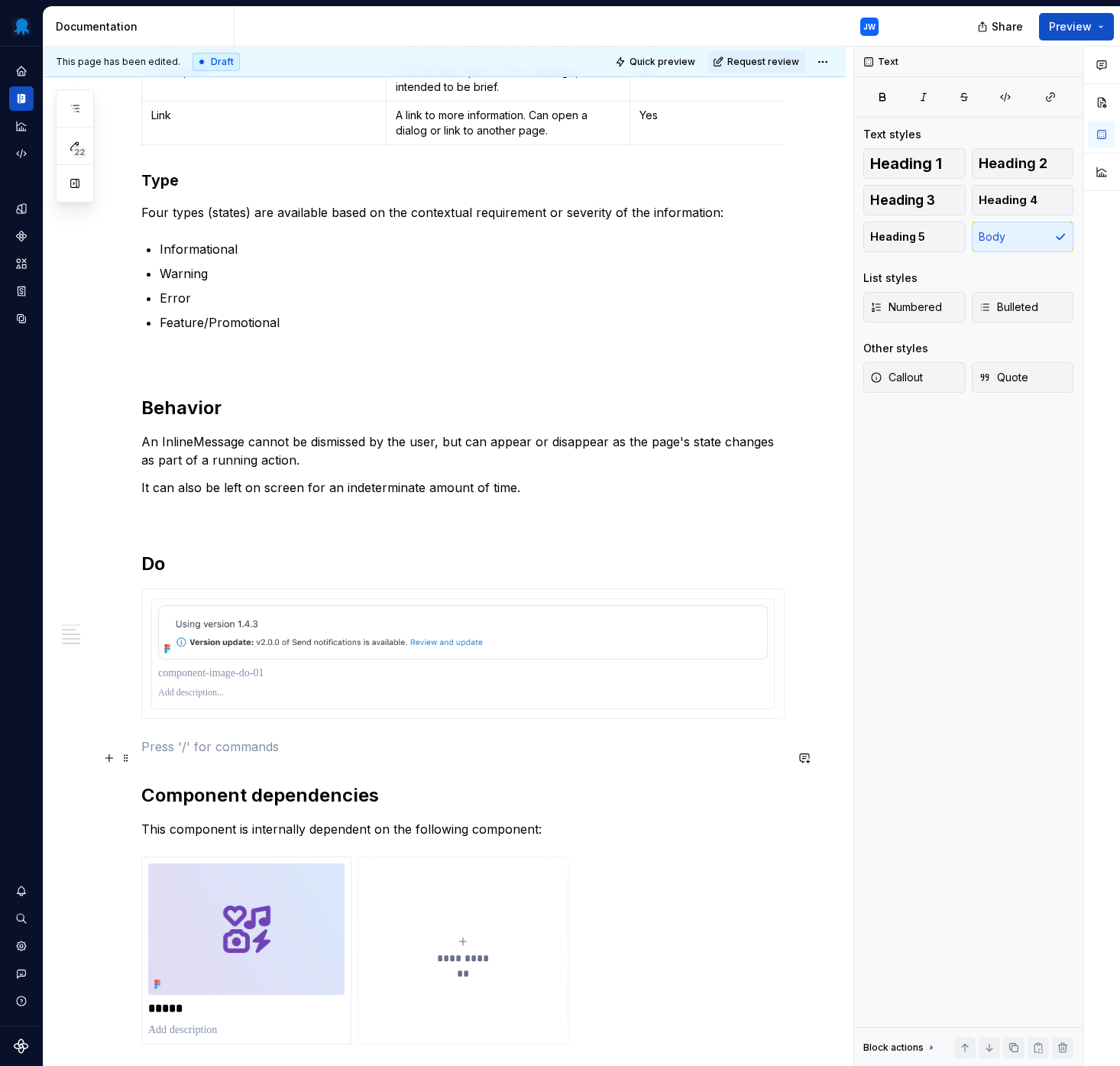
click at [200, 755] on p at bounding box center [463, 746] width 644 height 18
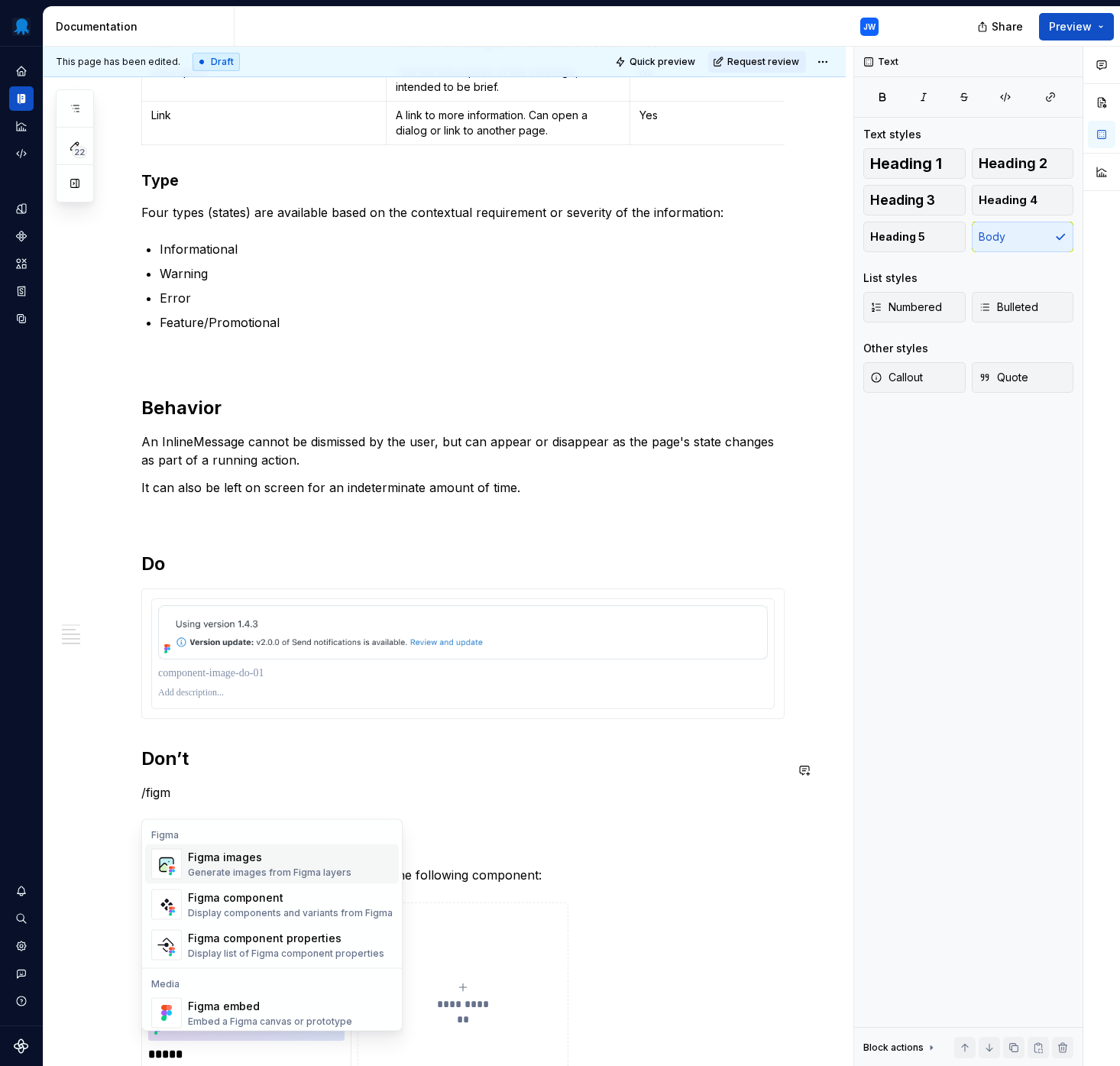
click at [224, 853] on div "Figma images" at bounding box center [270, 857] width 163 height 16
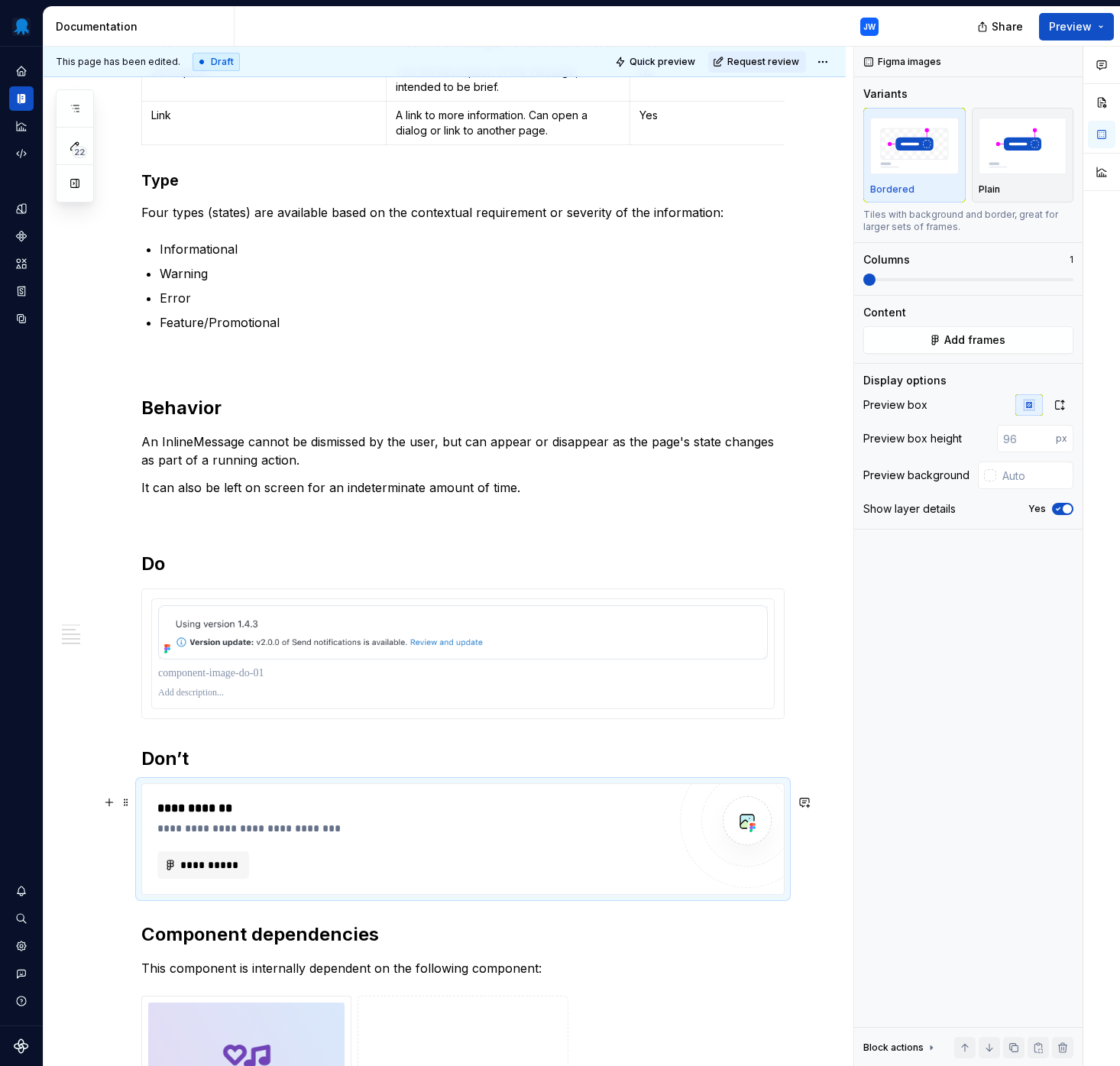
type textarea "*"
click at [240, 879] on button "**********" at bounding box center [203, 865] width 92 height 28
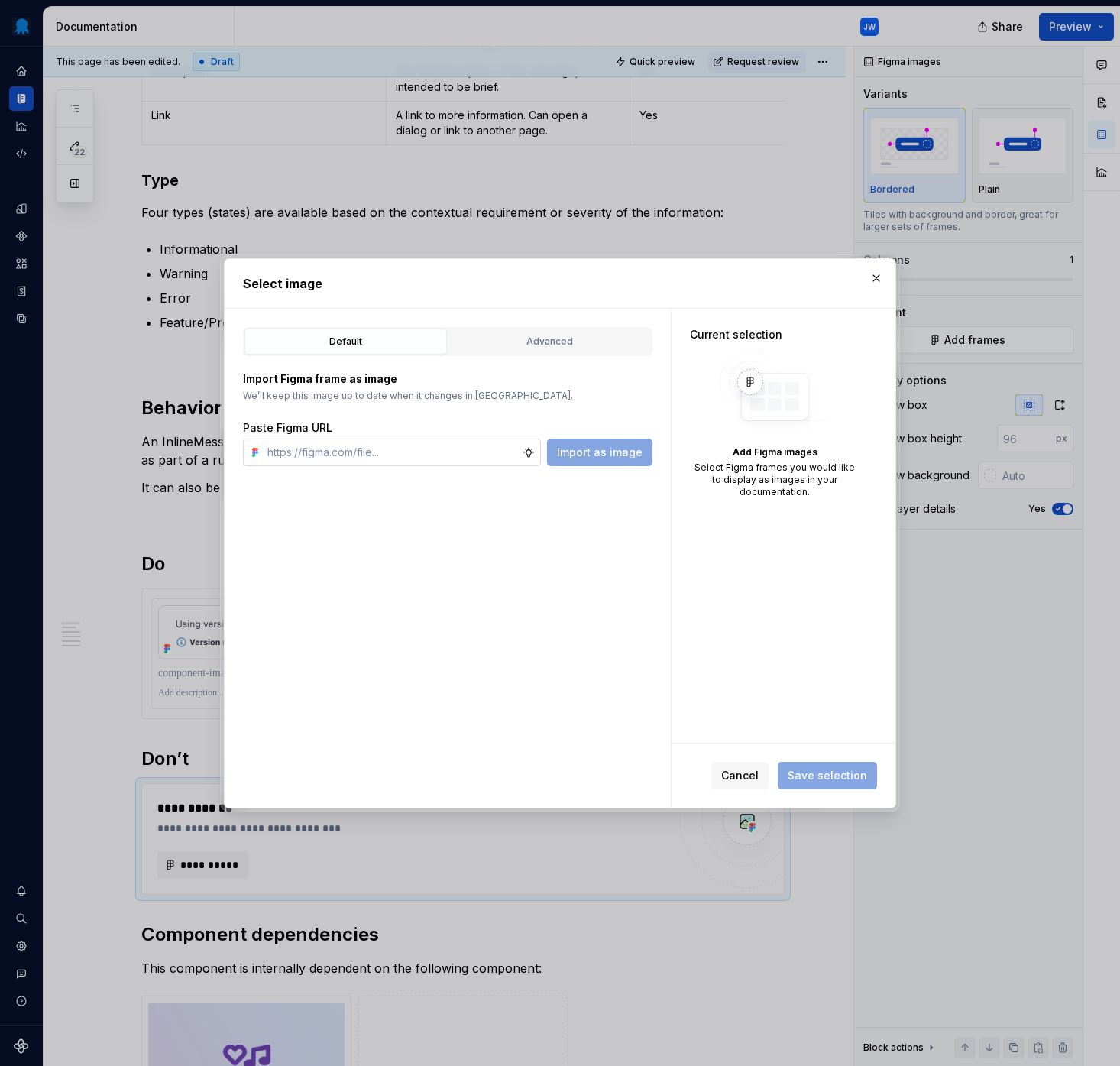
click at [416, 445] on input "text" at bounding box center [392, 453] width 262 height 28
type input "https://www.figma.com/design/tDE16ZbEHTjY3wcRq1SytW/Supernova-Assets?node-id=37…"
click at [605, 445] on span "Import as image" at bounding box center [599, 452] width 85 height 16
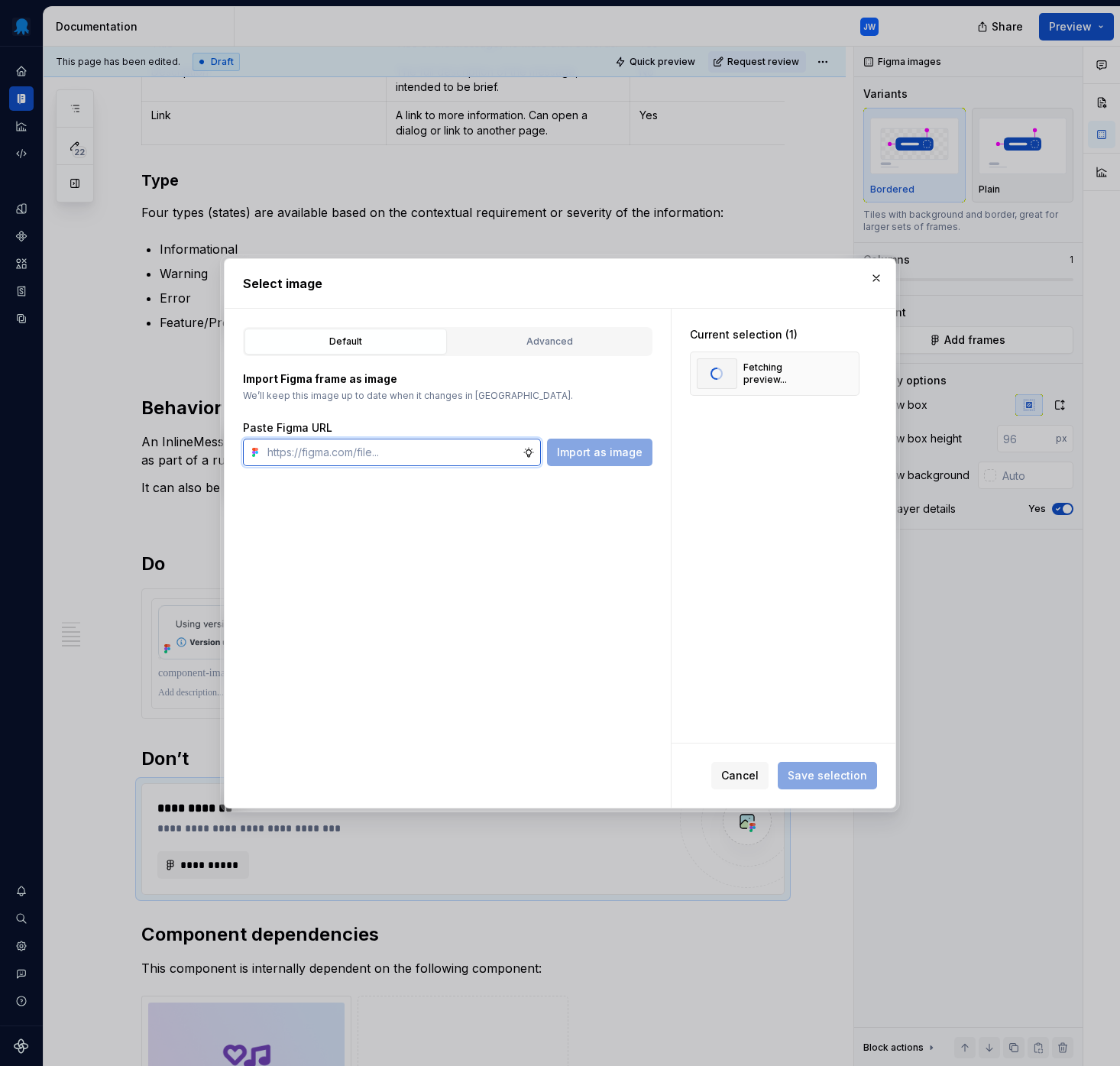
click at [400, 443] on input "text" at bounding box center [392, 453] width 262 height 28
paste input "https://www.figma.com/design/tDE16ZbEHTjY3wcRq1SytW/Supernova-Assets?node-id=37…"
type input "https://www.figma.com/design/tDE16ZbEHTjY3wcRq1SytW/Supernova-Assets?node-id=37…"
click at [584, 452] on span "Import as image" at bounding box center [599, 452] width 85 height 16
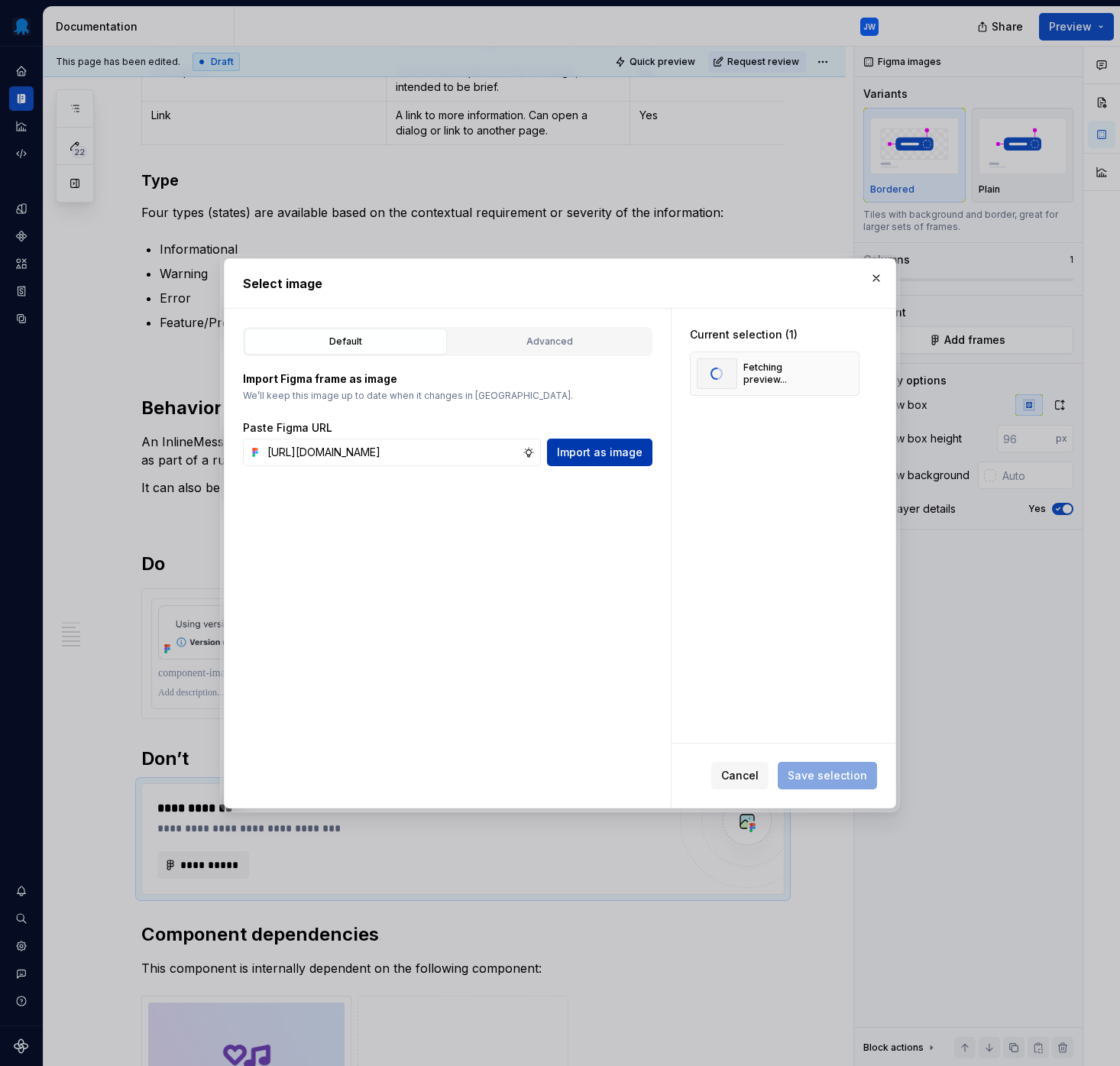
scroll to position [0, 0]
click at [455, 466] on div "Default Advanced Import Figma frame as image We’ll keep this image up to date w…" at bounding box center [448, 557] width 446 height 499
click at [457, 457] on input "text" at bounding box center [392, 453] width 262 height 28
paste input "https://www.figma.com/design/tDE16ZbEHTjY3wcRq1SytW/Supernova-Assets?node-id=37…"
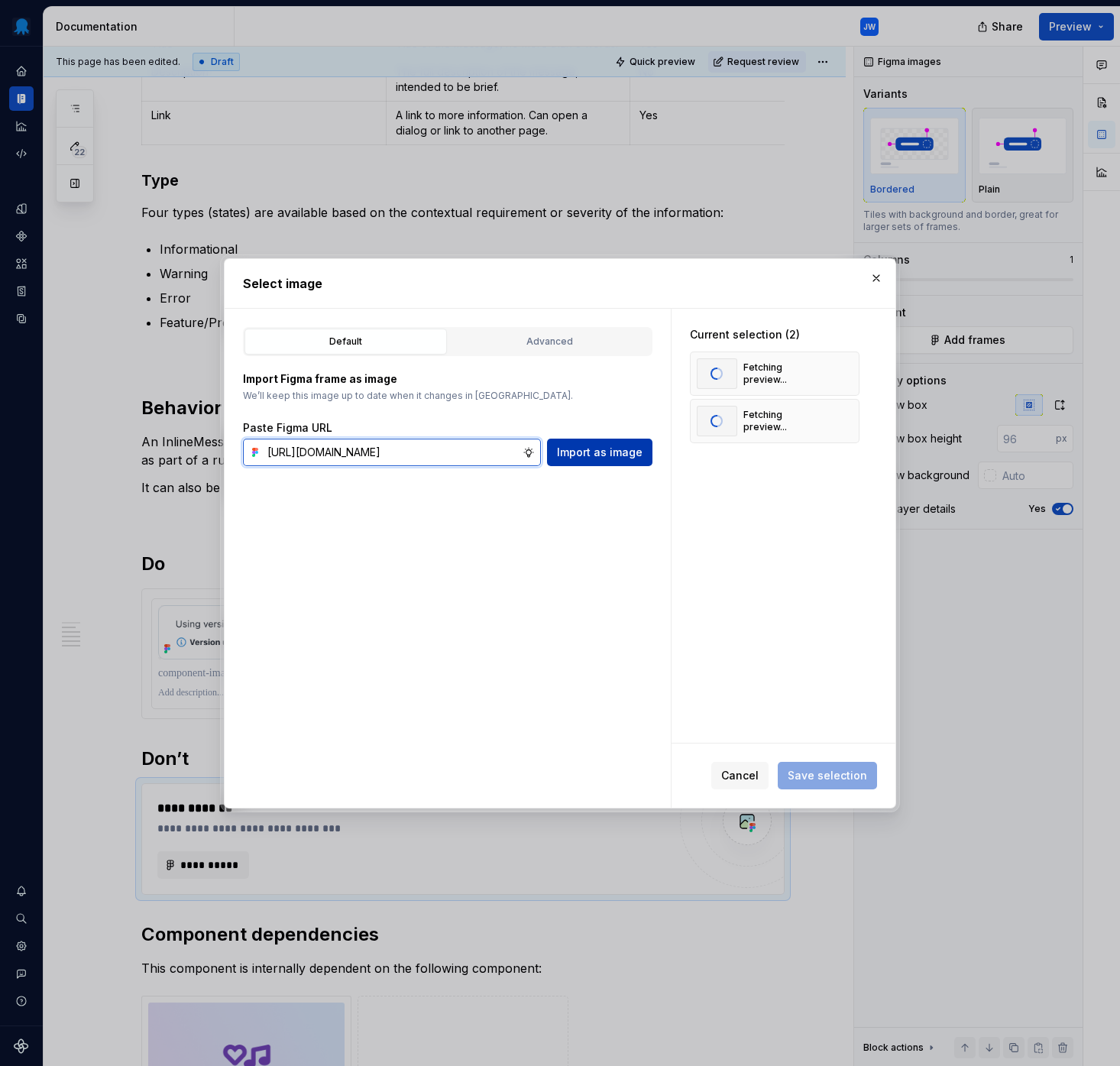
type input "https://www.figma.com/design/tDE16ZbEHTjY3wcRq1SytW/Supernova-Assets?node-id=37…"
click at [610, 448] on span "Import as image" at bounding box center [599, 452] width 85 height 16
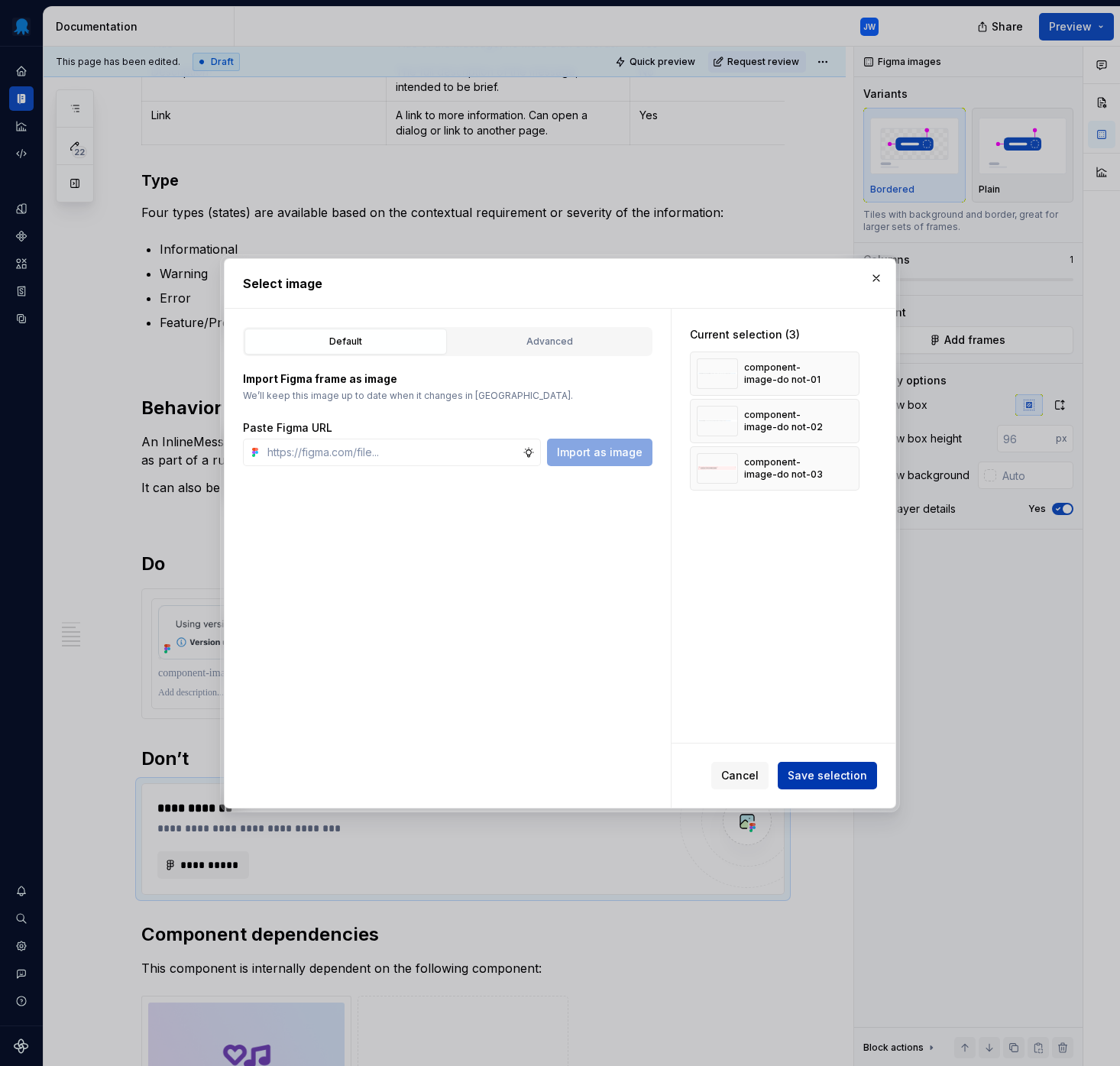
click at [838, 780] on span "Save selection" at bounding box center [827, 775] width 80 height 16
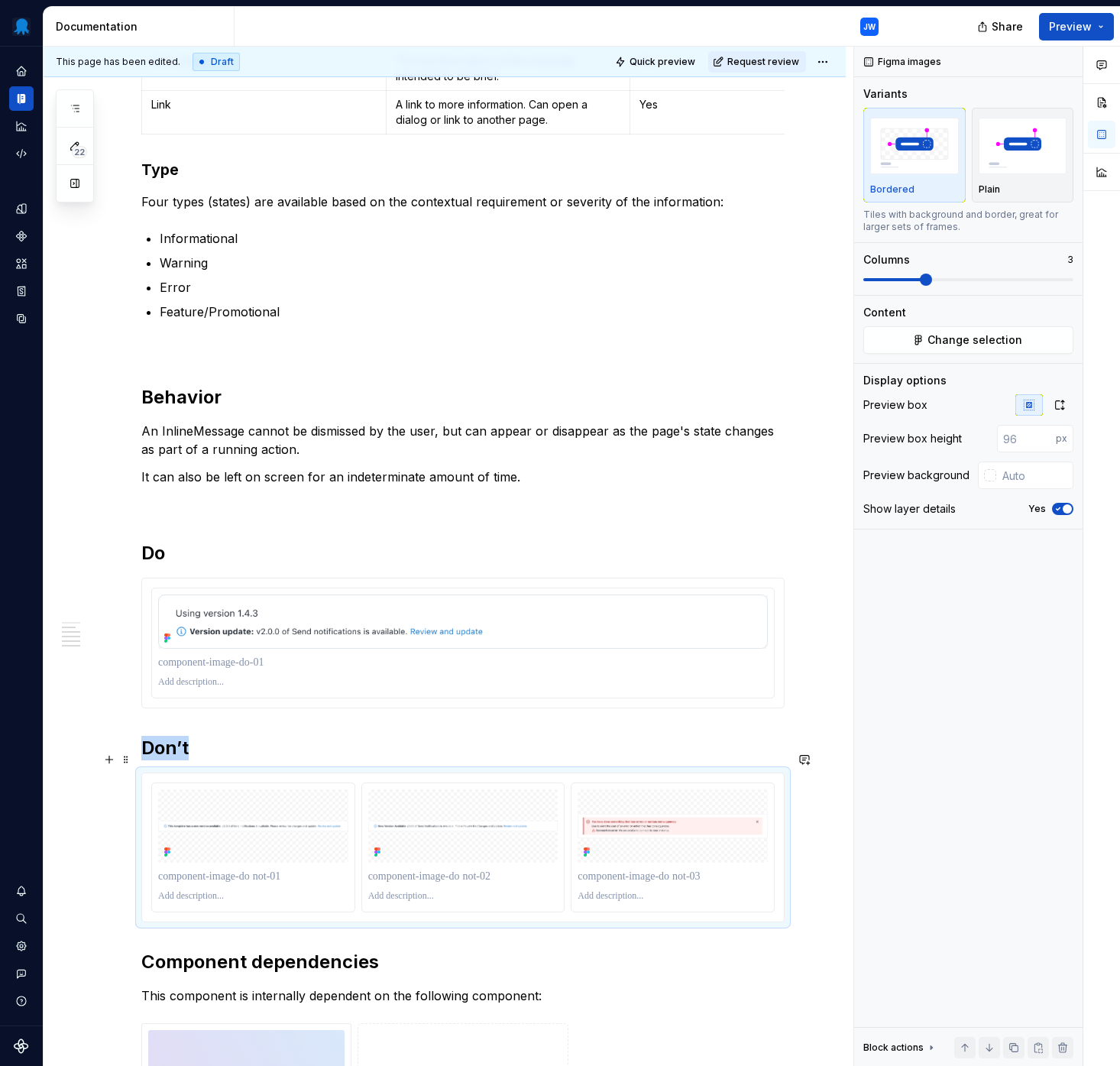
scroll to position [1543, 0]
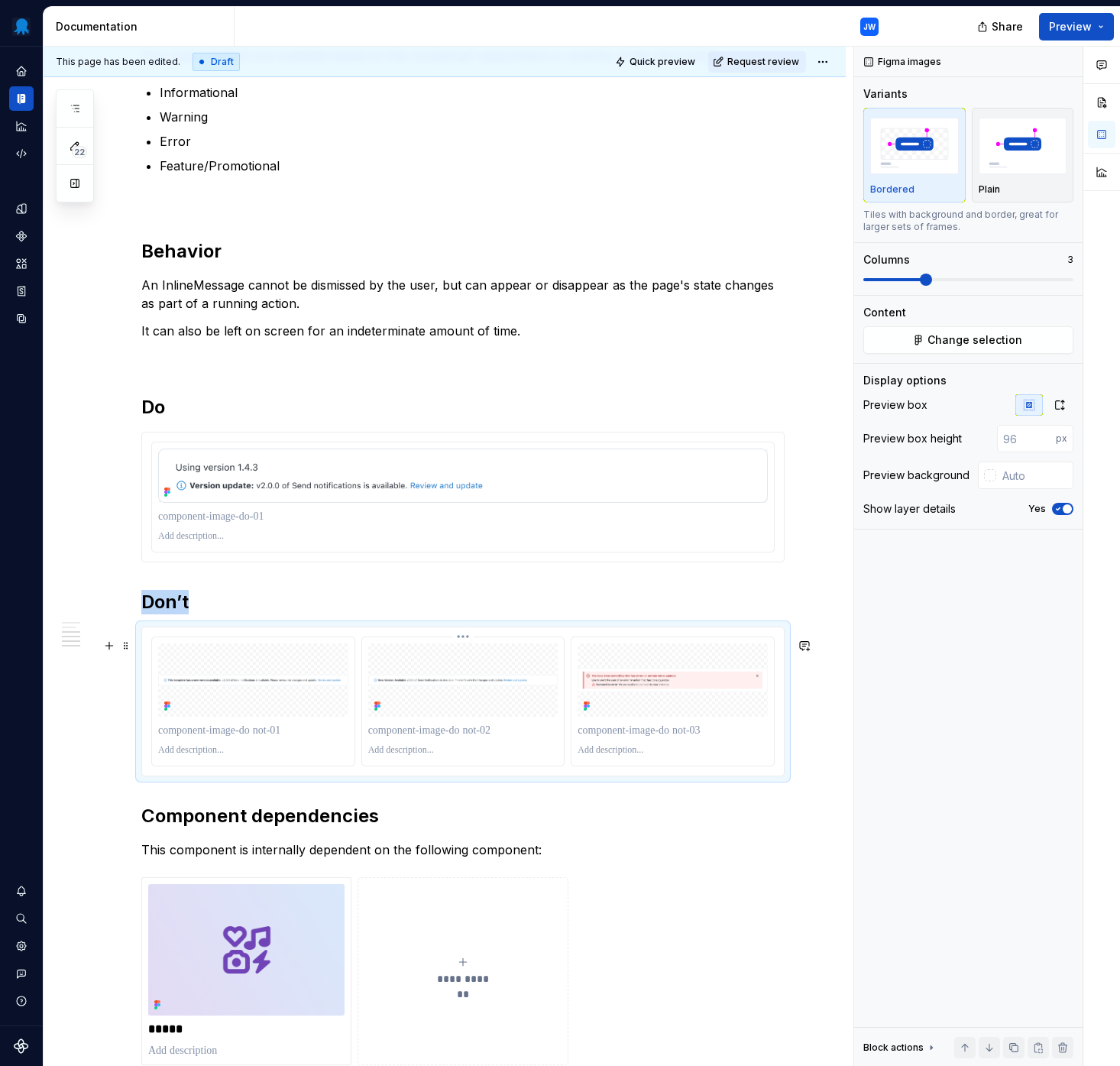
click at [485, 736] on p at bounding box center [463, 730] width 190 height 16
click at [466, 645] on html "Octopus Design System JW Design system data Documentation JW Share Preview 22 P…" at bounding box center [560, 533] width 1120 height 1066
click at [490, 749] on div "Delete item" at bounding box center [536, 753] width 112 height 16
click at [465, 648] on html "Octopus Design System JW Design system data Documentation JW Share Preview 22 P…" at bounding box center [560, 533] width 1120 height 1066
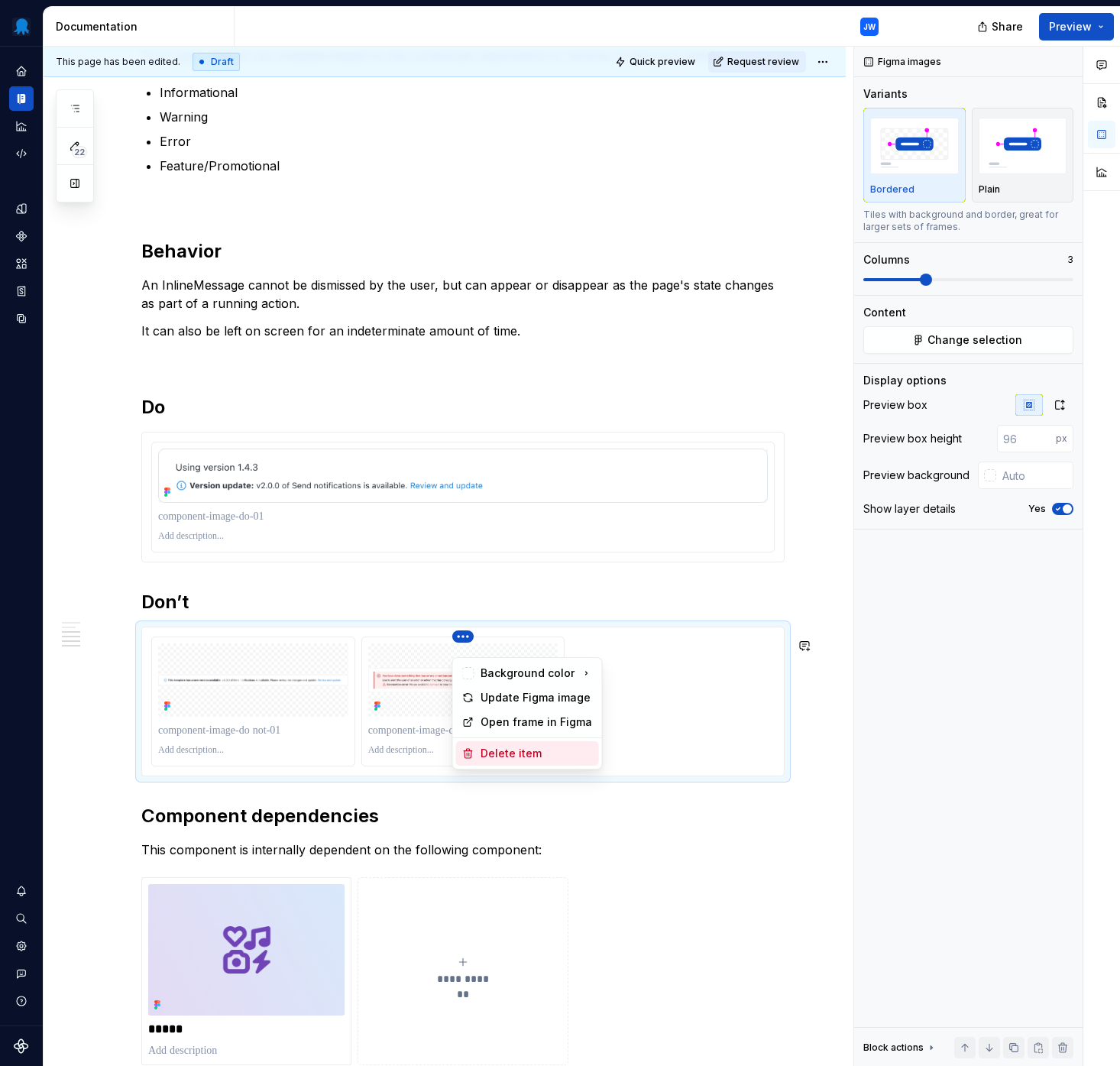
click at [495, 757] on div "Delete item" at bounding box center [536, 753] width 112 height 16
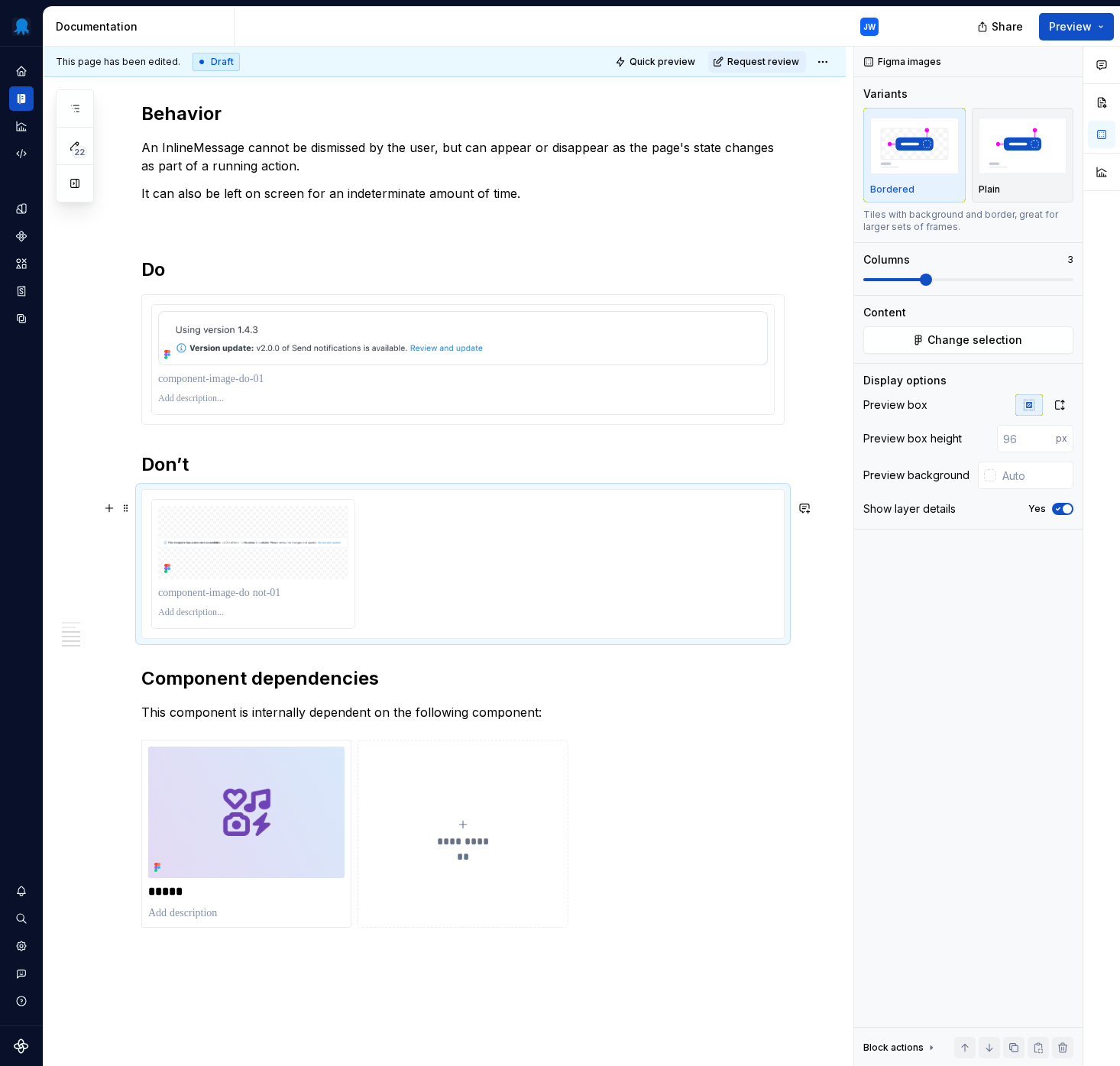
scroll to position [1711, 0]
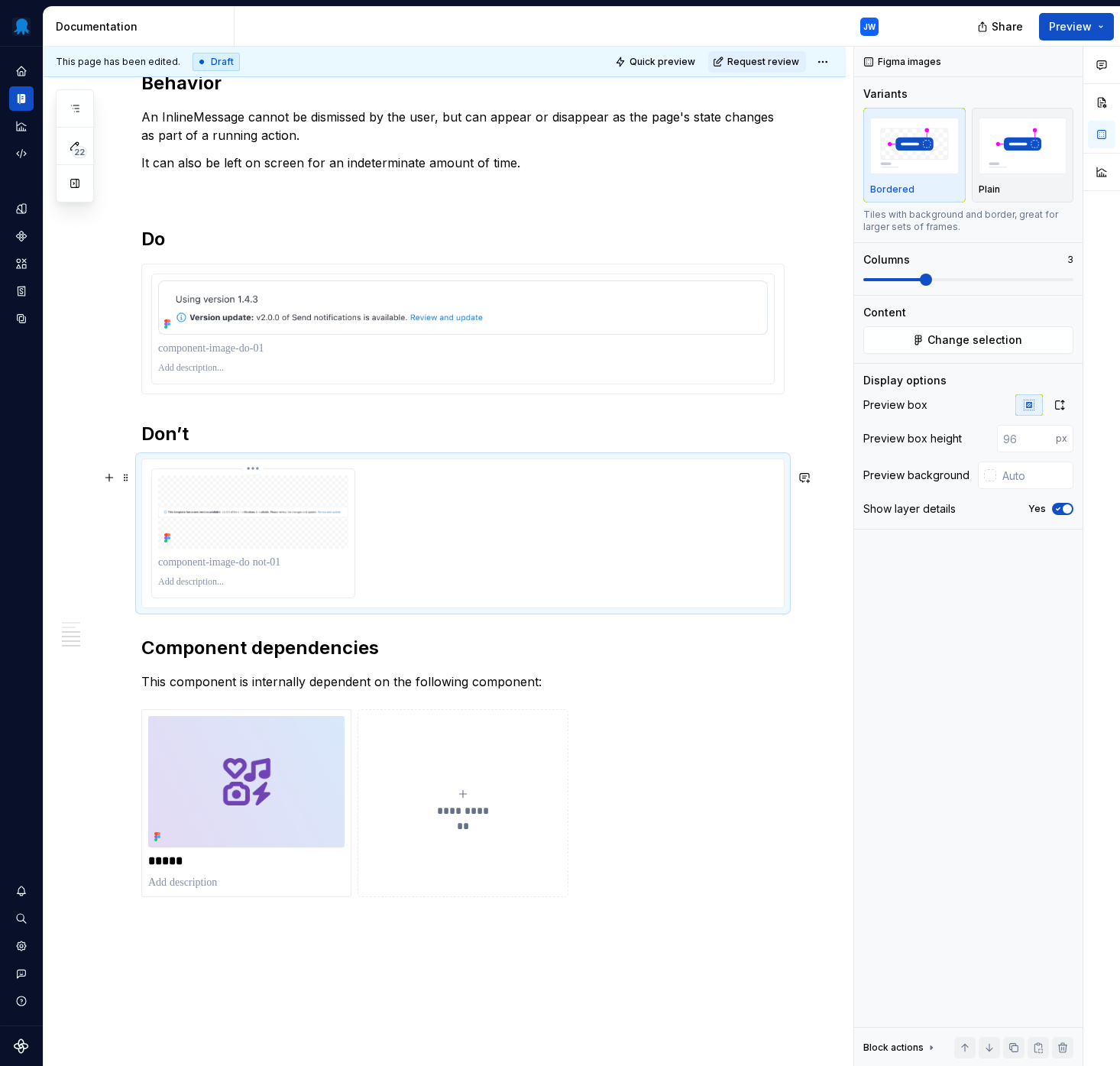
click at [298, 570] on p at bounding box center [252, 562] width 190 height 16
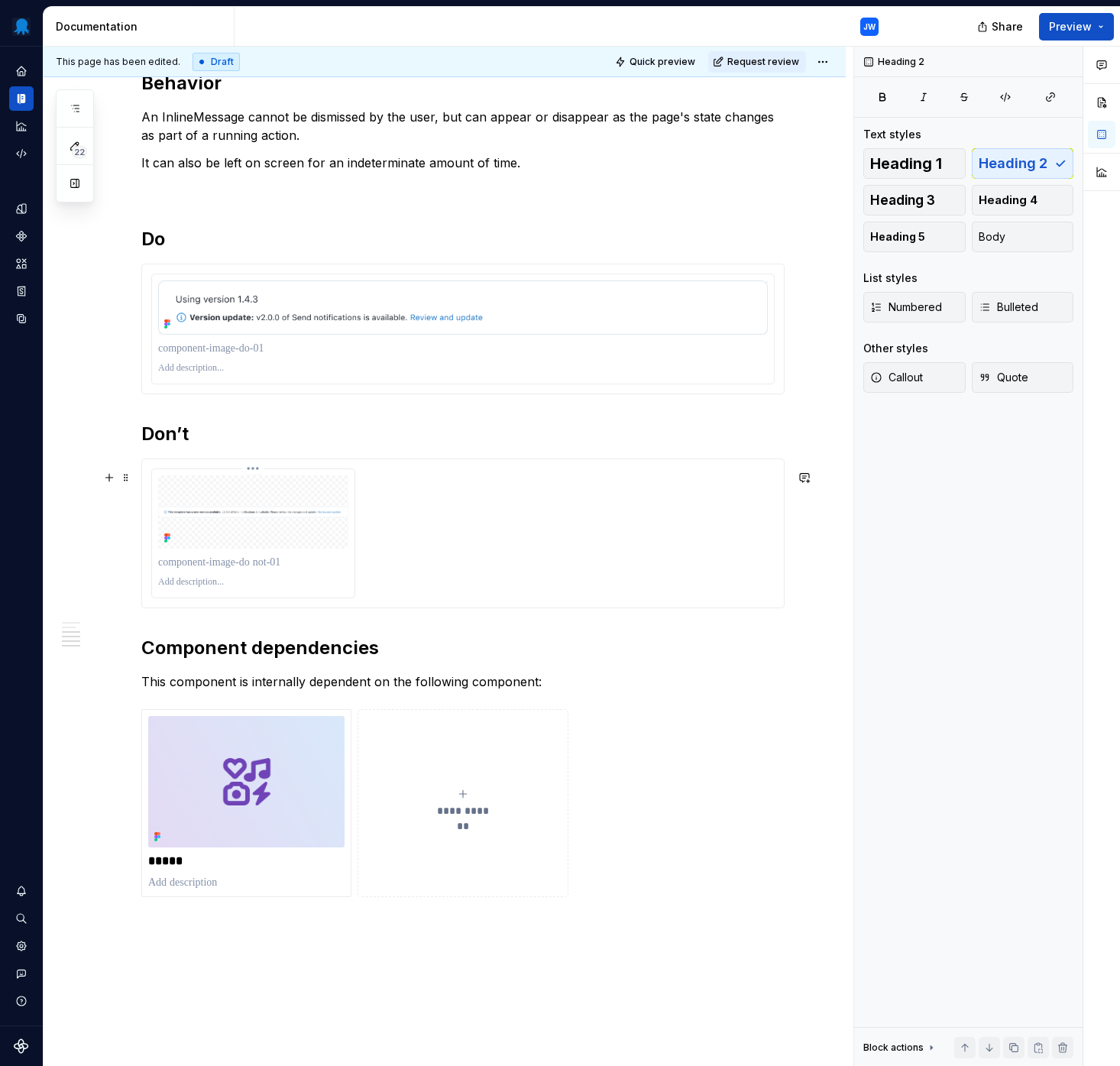
click at [294, 516] on div at bounding box center [252, 512] width 190 height 73
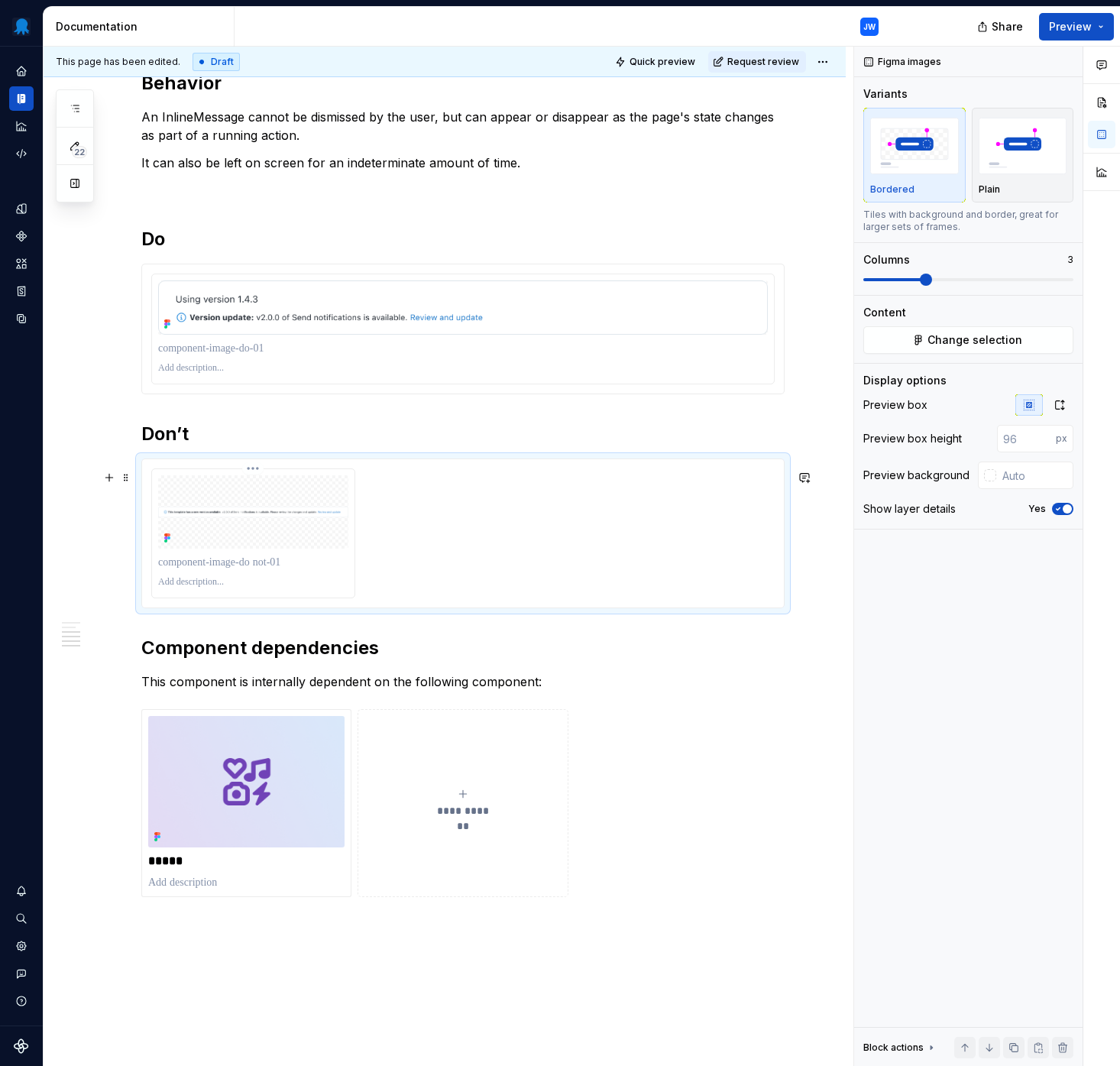
click at [252, 480] on html "Octopus Design System JW Design system data Documentation JW Share Preview 22 P…" at bounding box center [560, 533] width 1120 height 1066
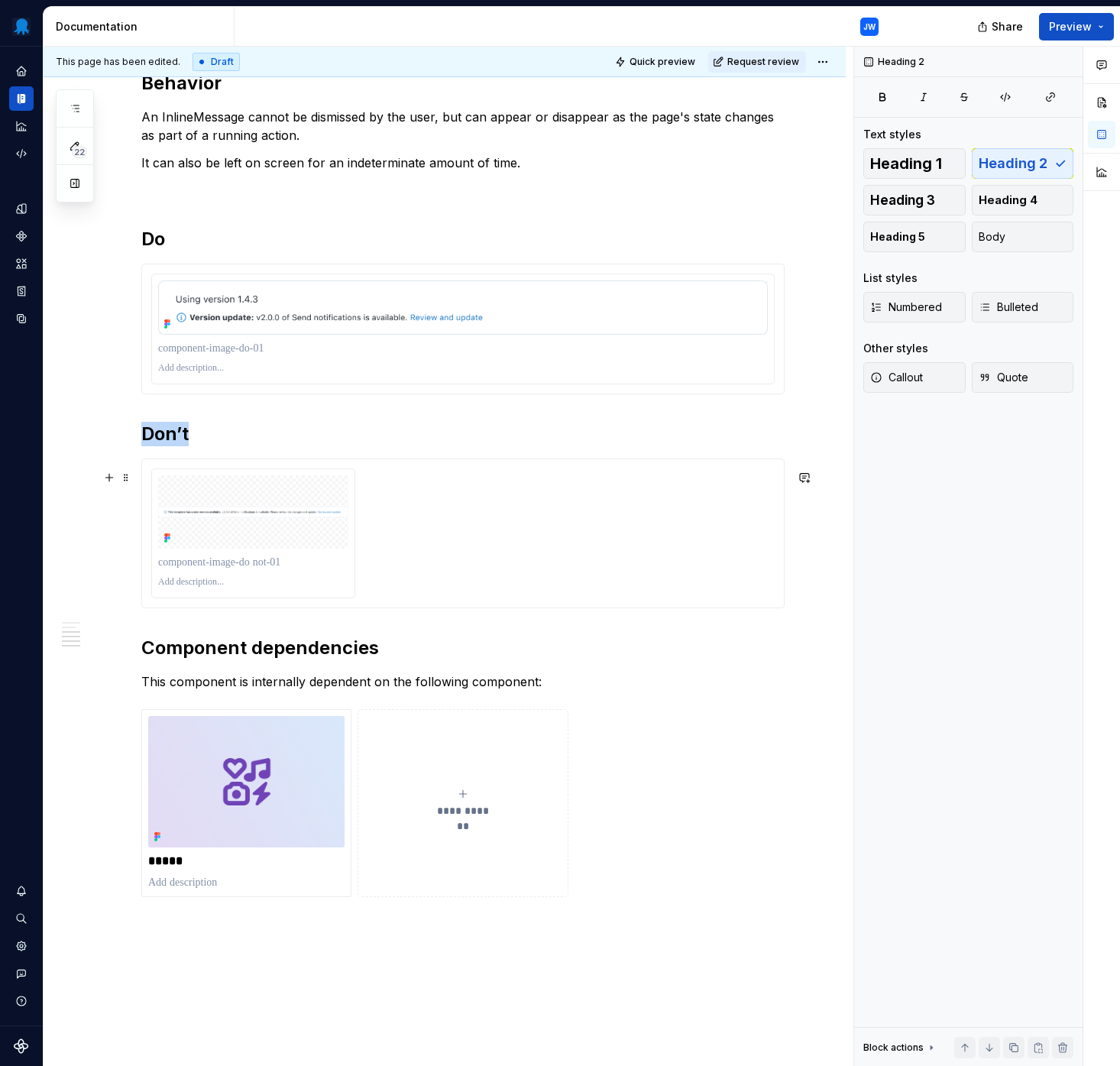
click at [252, 469] on div at bounding box center [463, 533] width 644 height 150
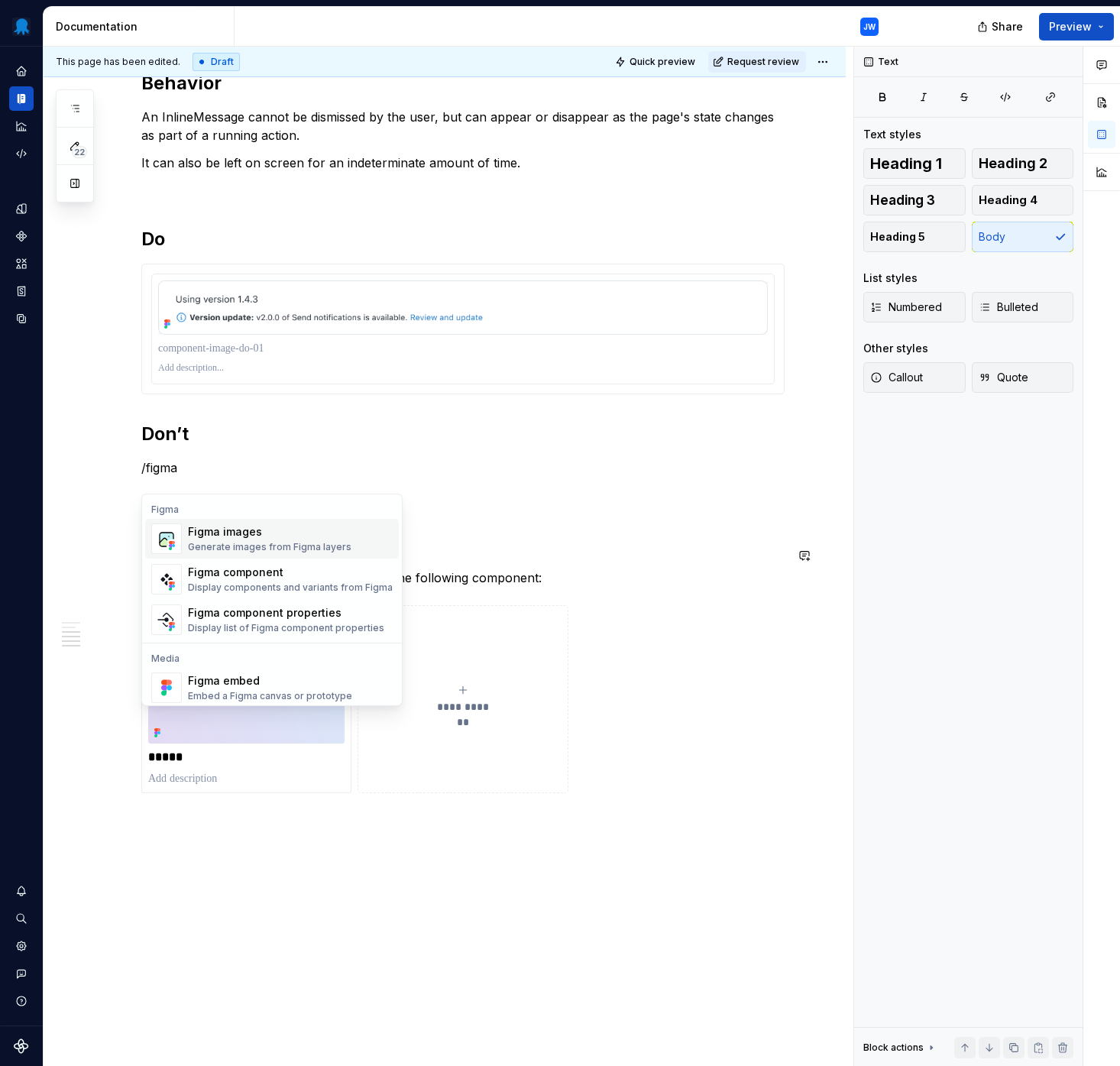
click at [336, 544] on div "Generate images from Figma layers" at bounding box center [270, 546] width 163 height 12
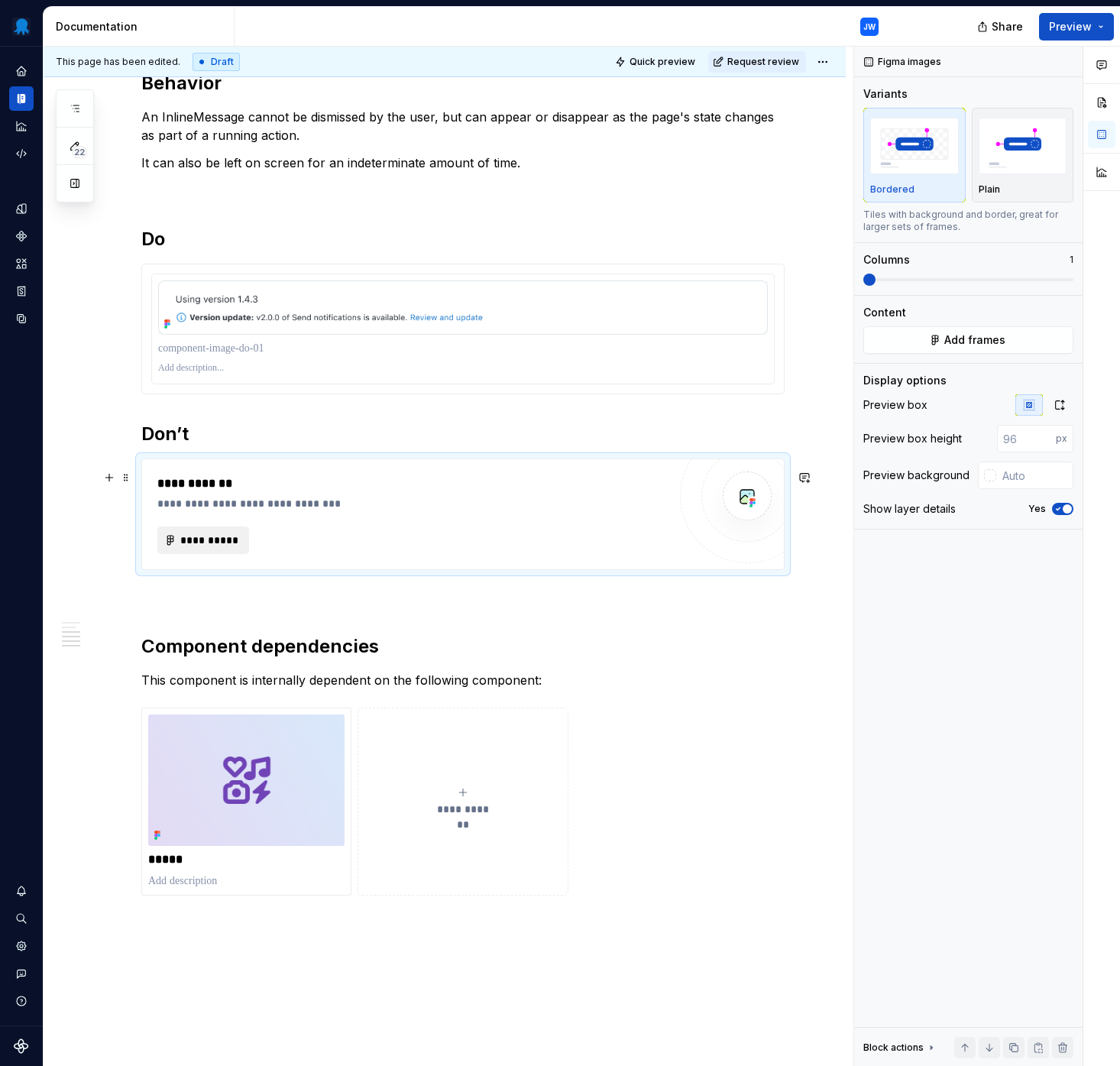
click at [198, 548] on span "**********" at bounding box center [209, 540] width 60 height 16
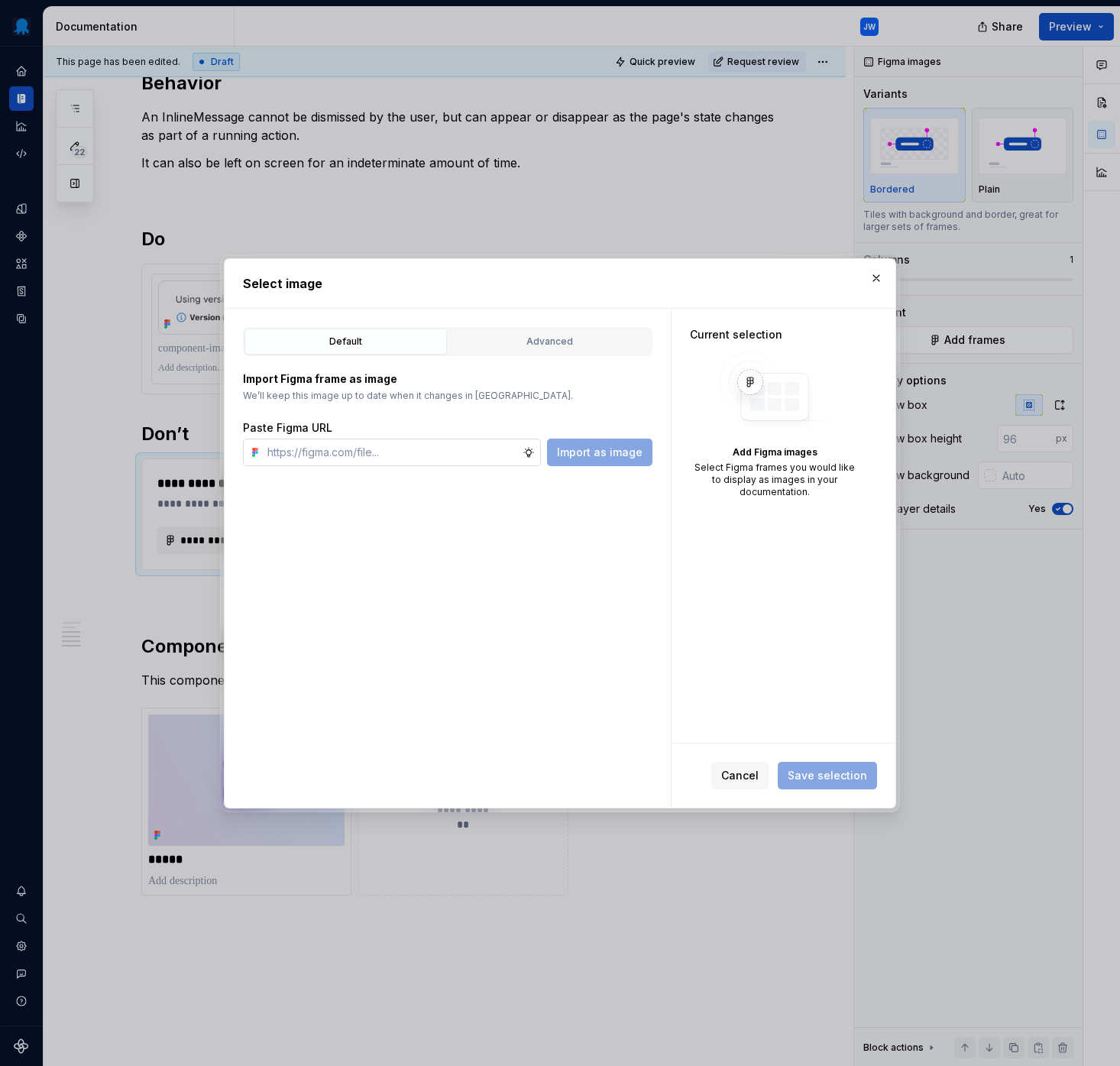
click at [364, 459] on input "text" at bounding box center [392, 453] width 262 height 28
type textarea "*"
type input "https://www.figma.com/design/tDE16ZbEHTjY3wcRq1SytW/Supernova-Assets?node-id=37…"
type textarea "*"
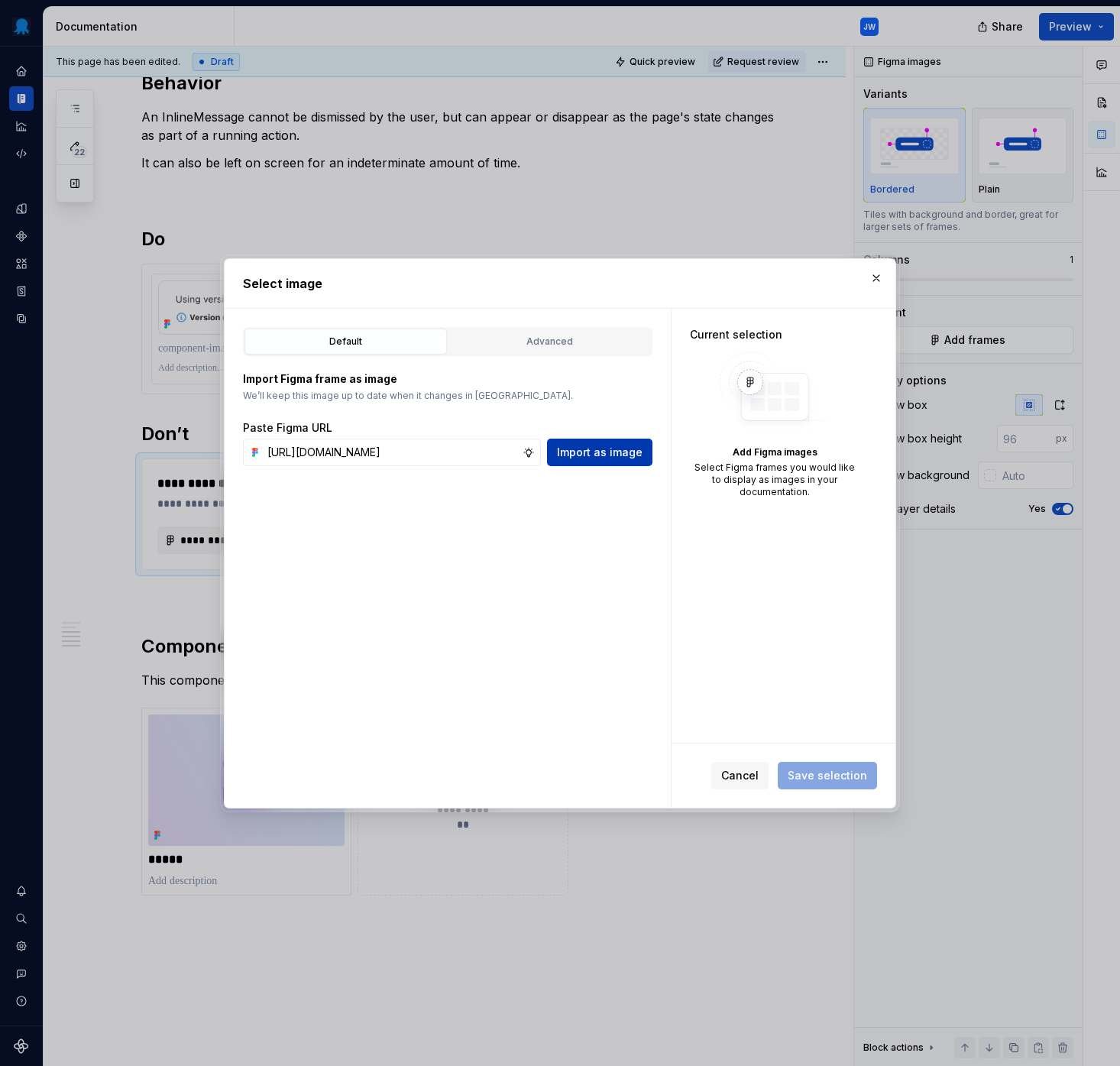
type input "https://www.figma.com/design/tDE16ZbEHTjY3wcRq1SytW/Supernova-Assets?node-id=37…"
click at [608, 451] on span "Import as image" at bounding box center [599, 452] width 85 height 16
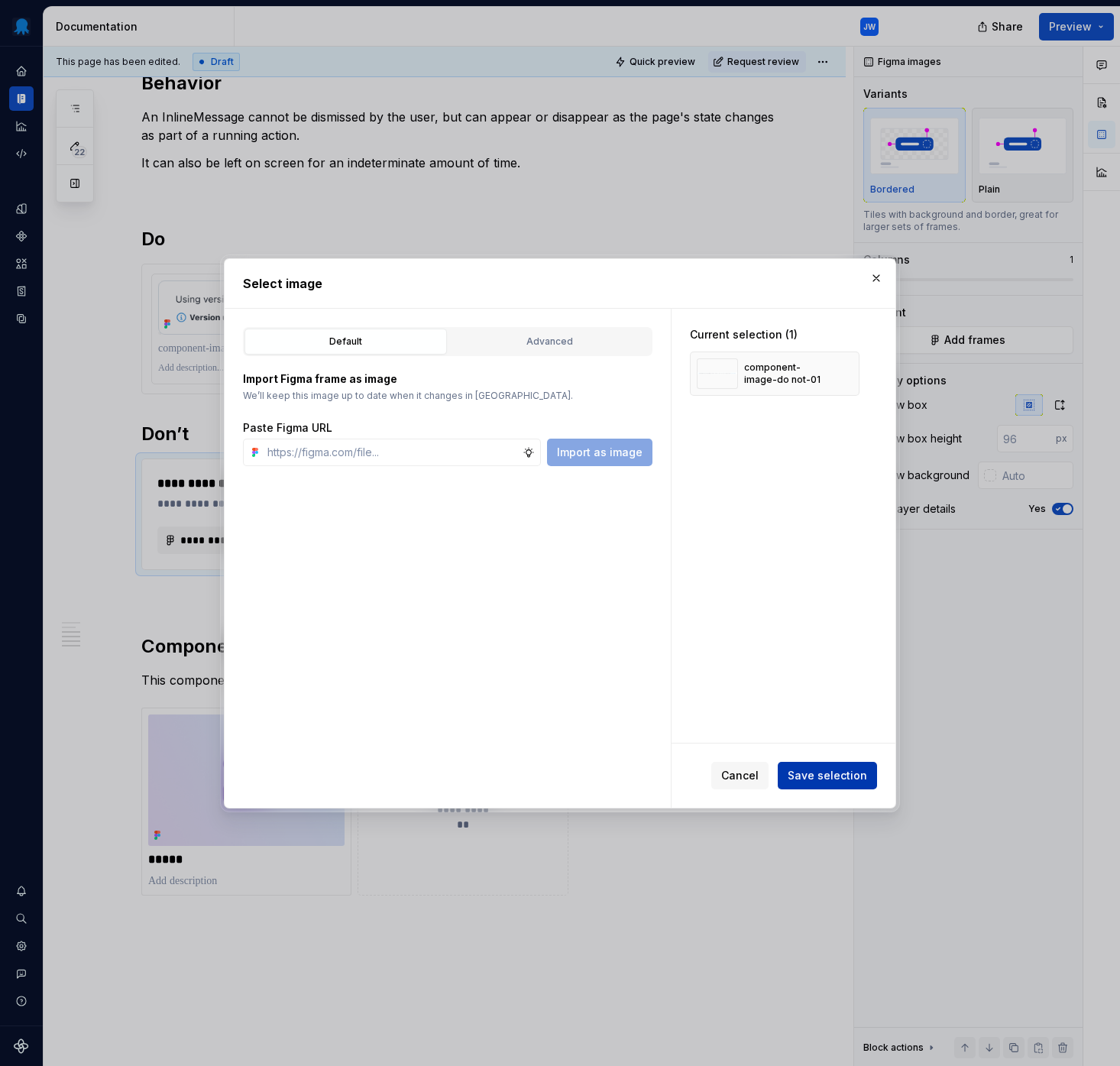
click at [823, 782] on button "Save selection" at bounding box center [827, 776] width 99 height 28
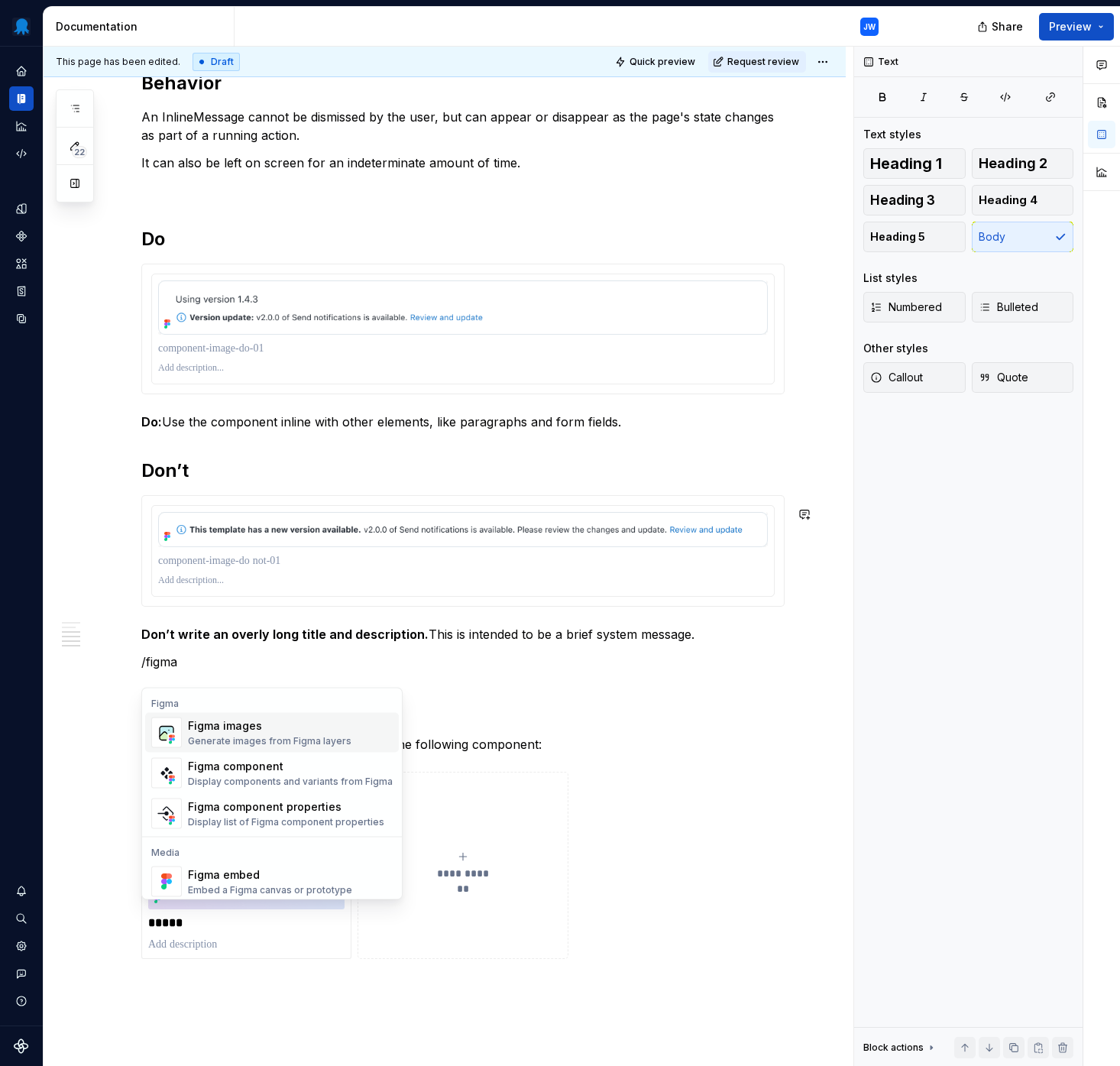
click at [268, 731] on div "Figma images" at bounding box center [270, 725] width 163 height 16
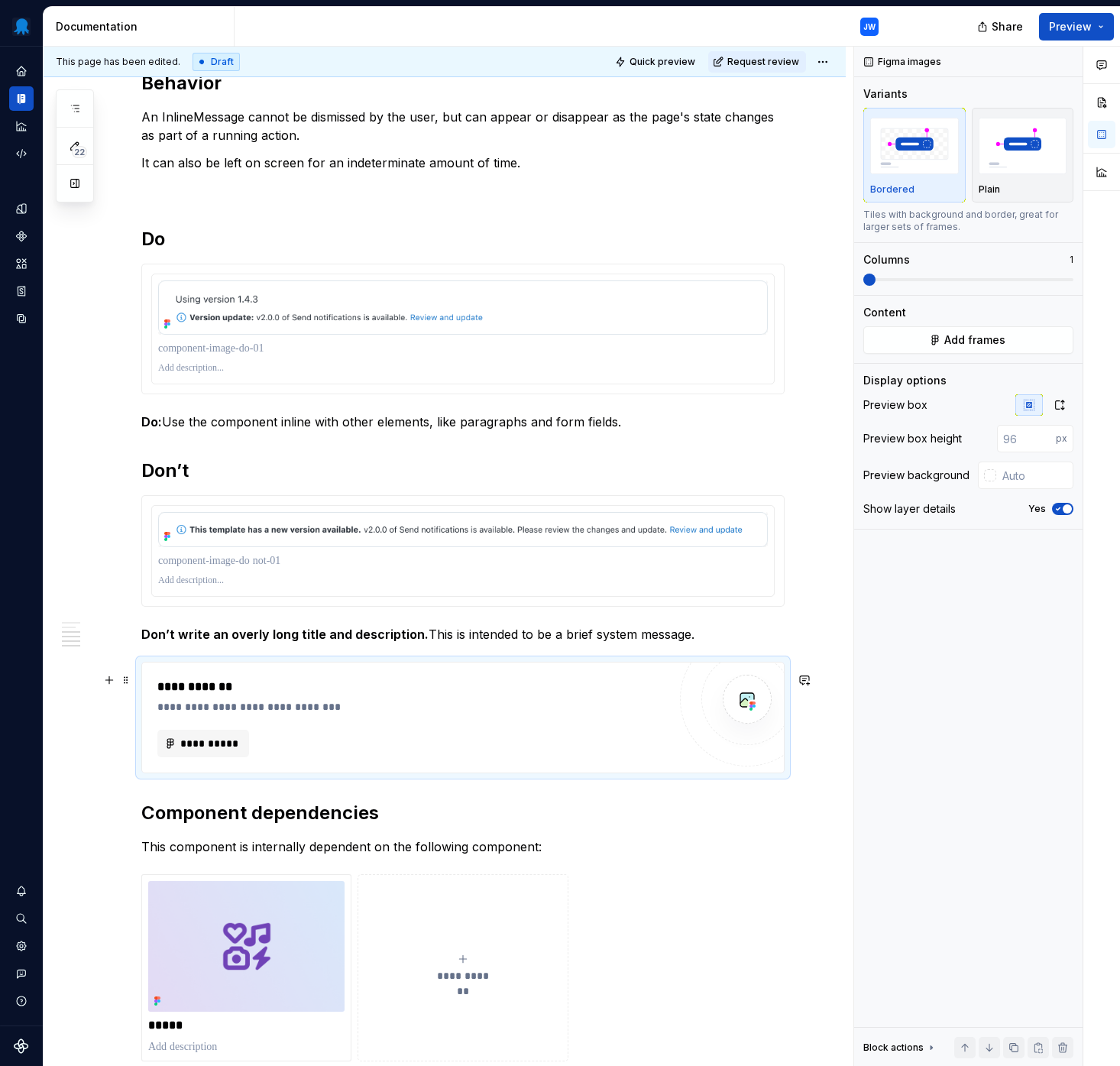
type textarea "*"
click at [234, 751] on span "**********" at bounding box center [209, 743] width 60 height 16
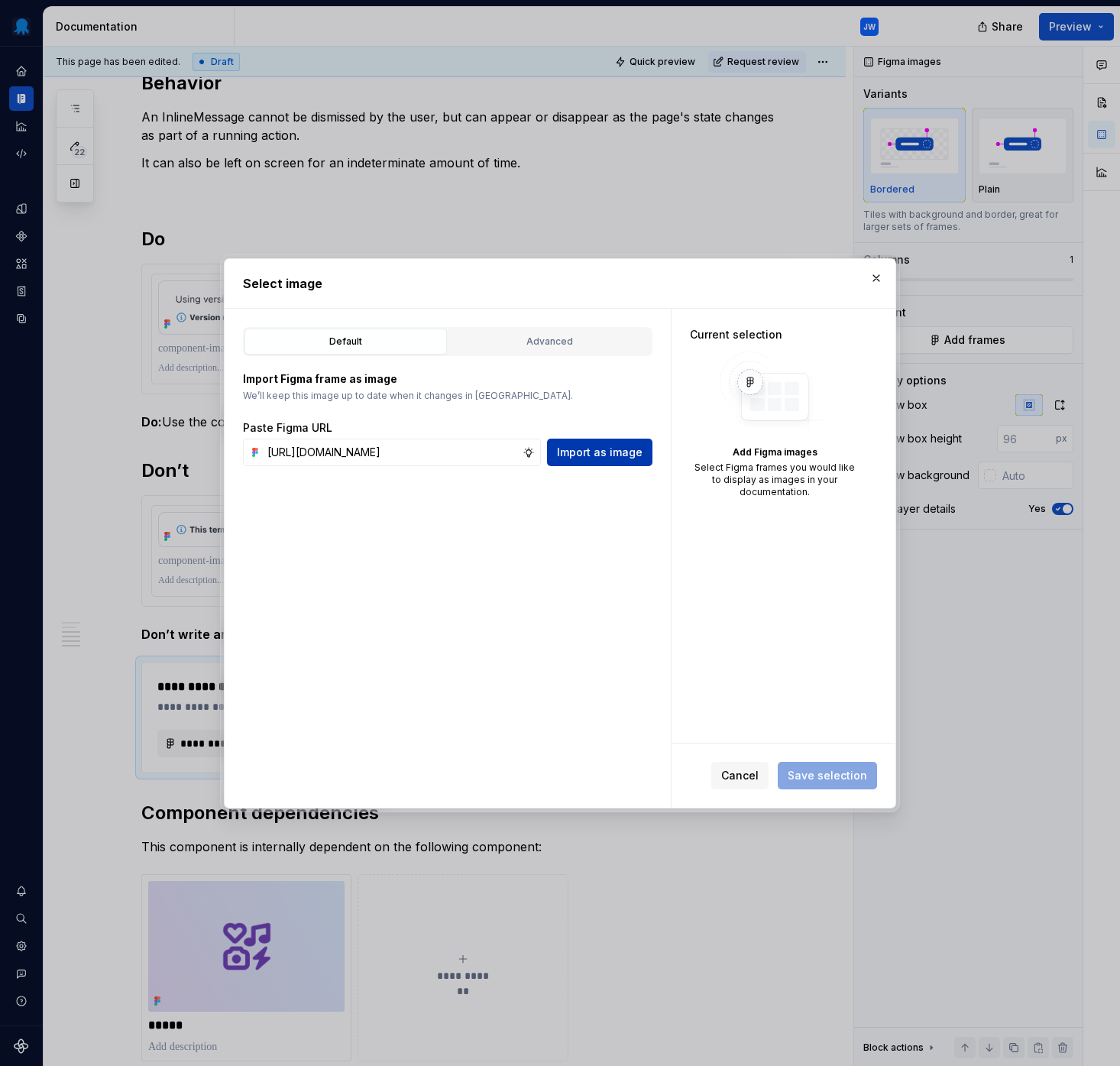
scroll to position [0, 407]
type input "https://www.figma.com/design/tDE16ZbEHTjY3wcRq1SytW/Supernova-Assets?node-id=37…"
click at [584, 463] on button "Import as image" at bounding box center [599, 453] width 106 height 28
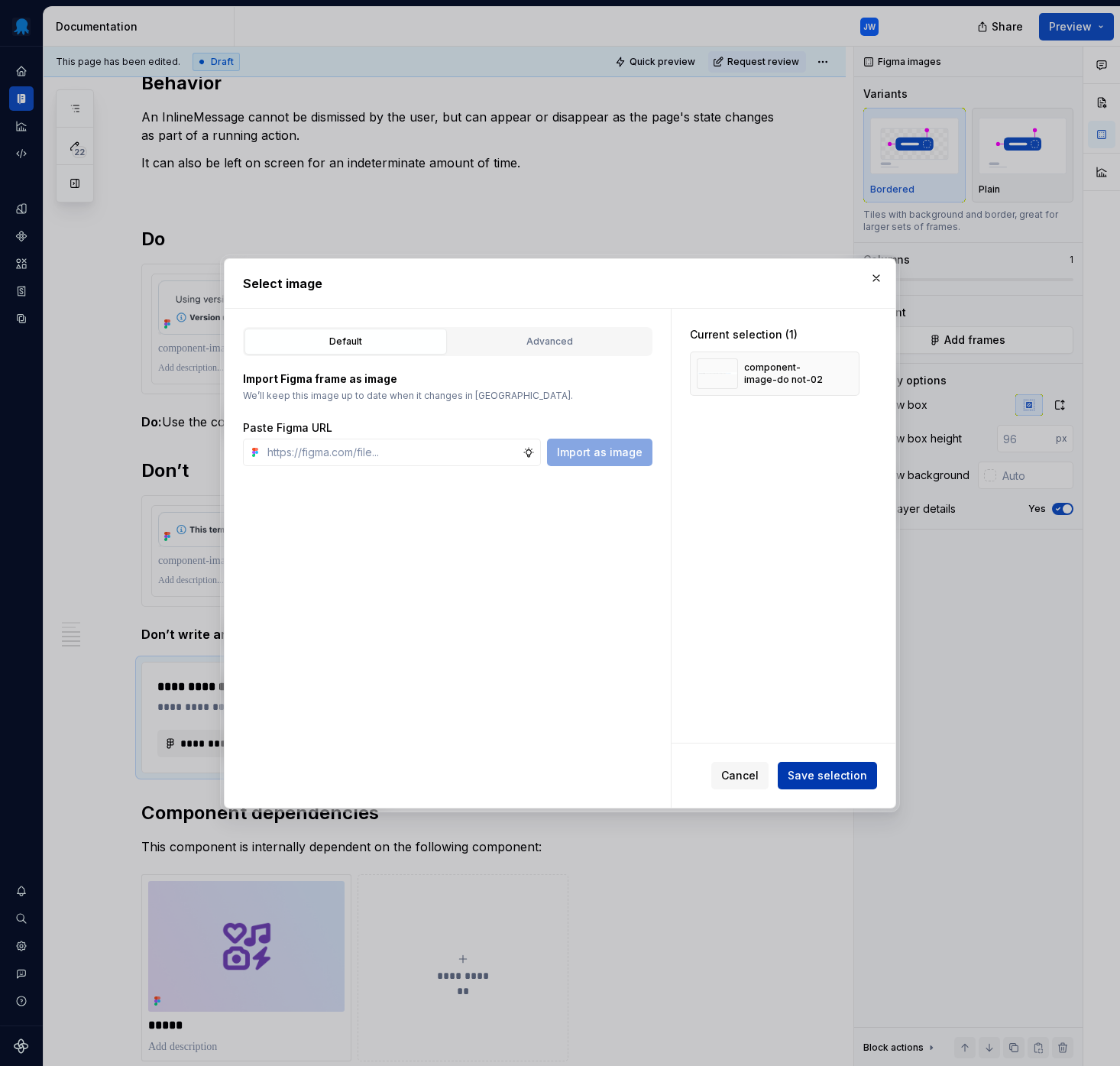
click at [828, 772] on span "Save selection" at bounding box center [827, 775] width 80 height 16
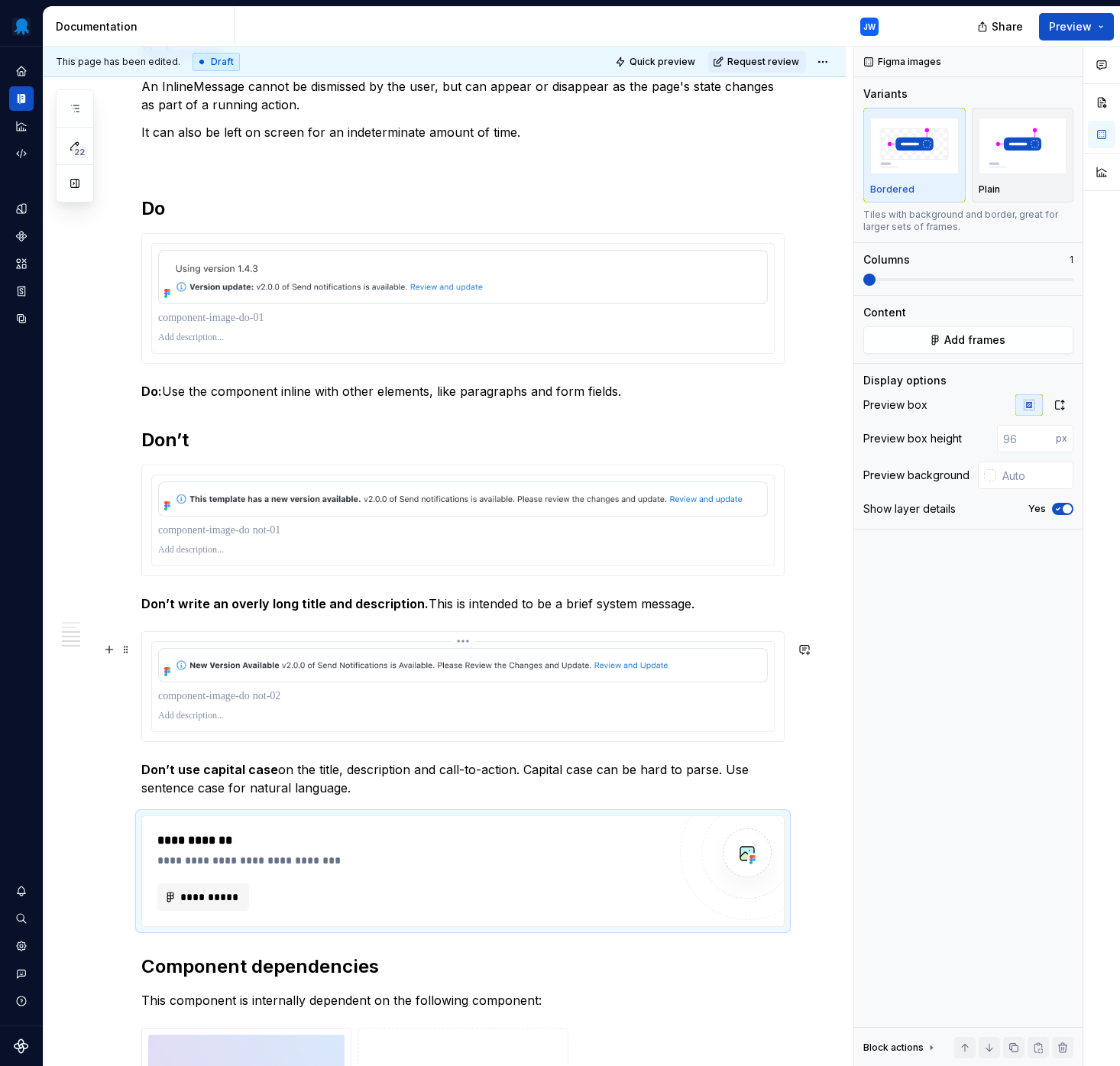
scroll to position [1817, 0]
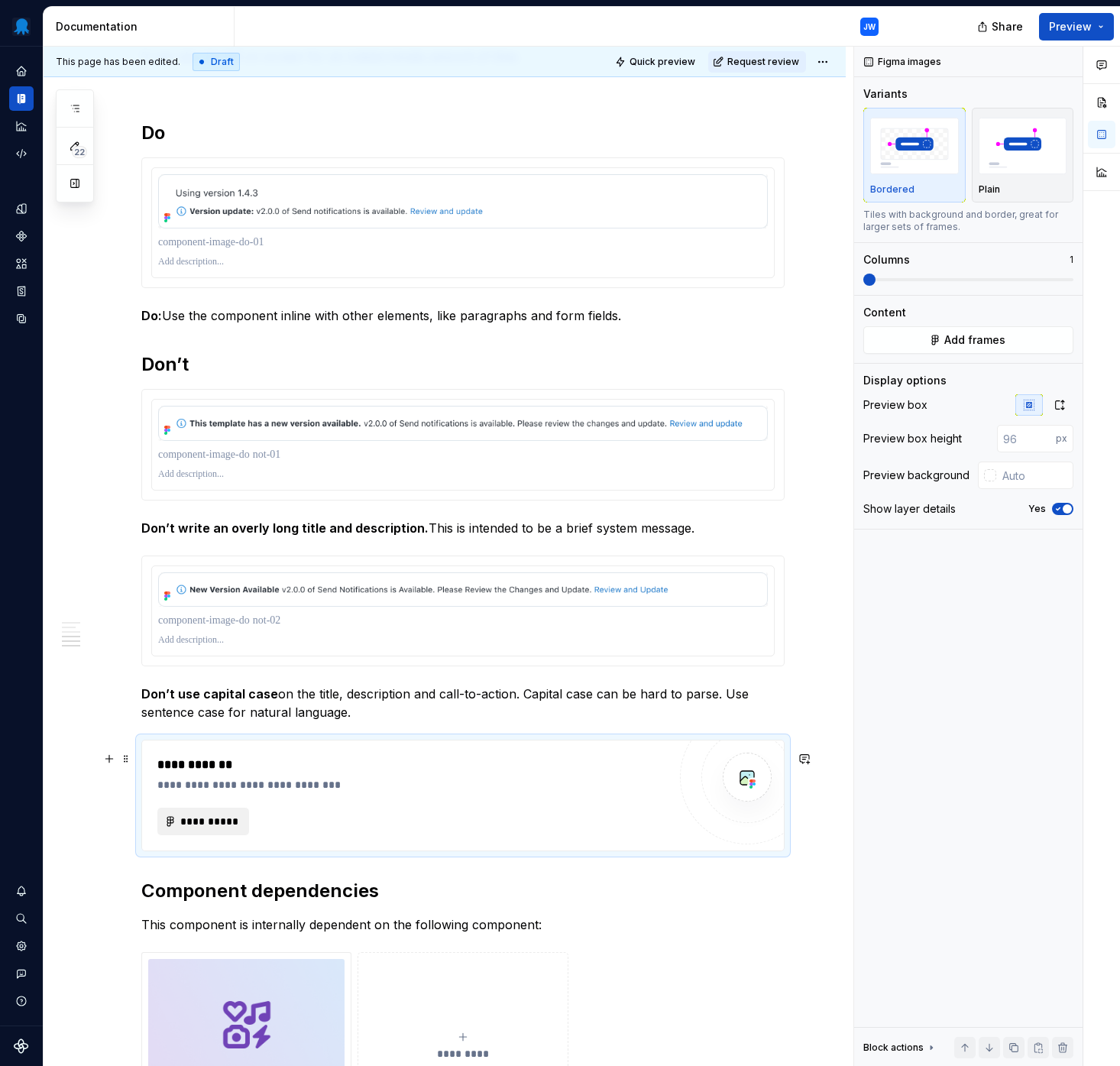
click at [208, 828] on span "**********" at bounding box center [209, 821] width 60 height 16
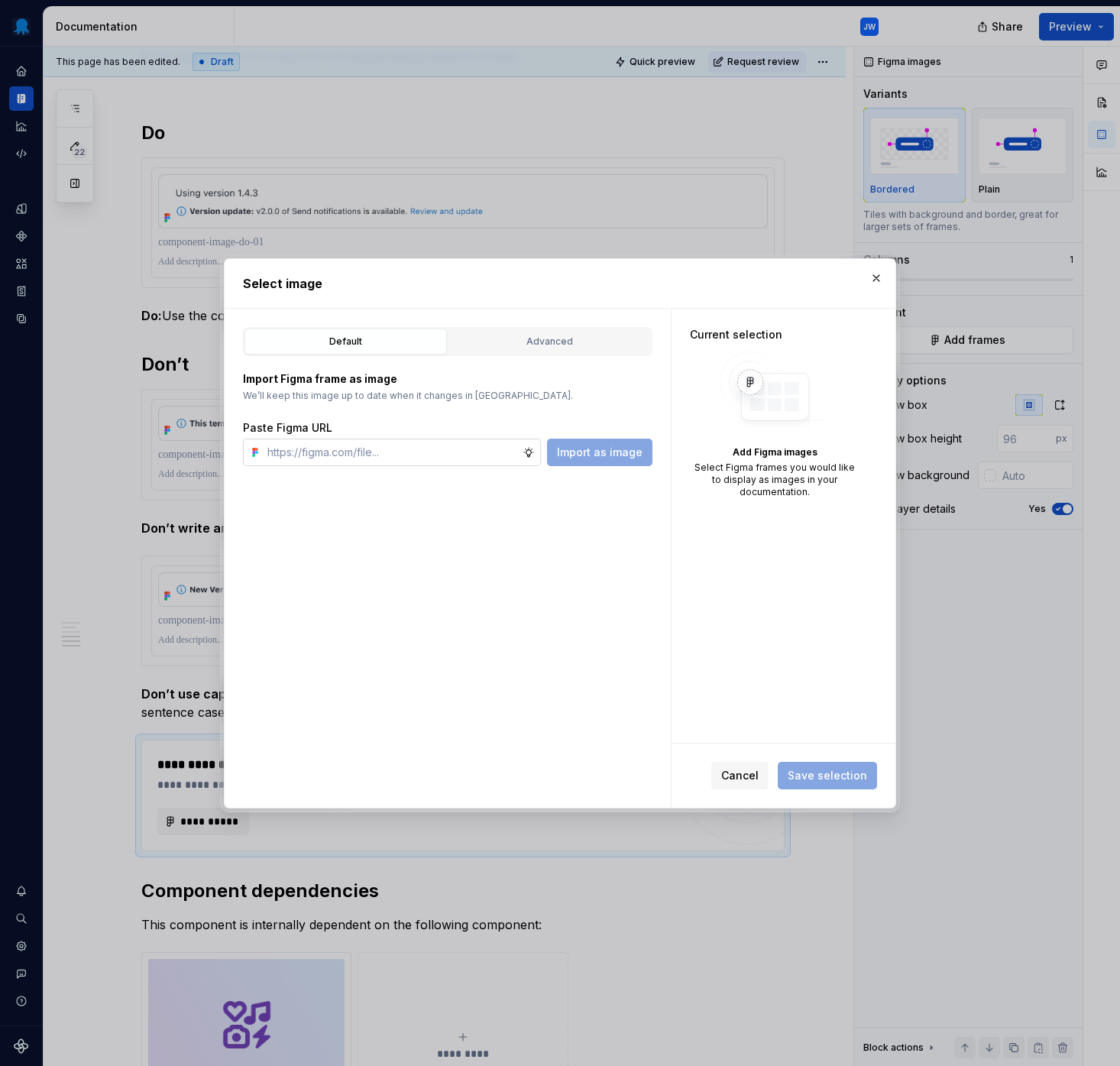
click at [449, 458] on input "text" at bounding box center [392, 453] width 262 height 28
type textarea "*"
type input "https://www.figma.com/design/tDE16ZbEHTjY3wcRq1SytW/Supernova-Assets?node-id=37…"
type textarea "*"
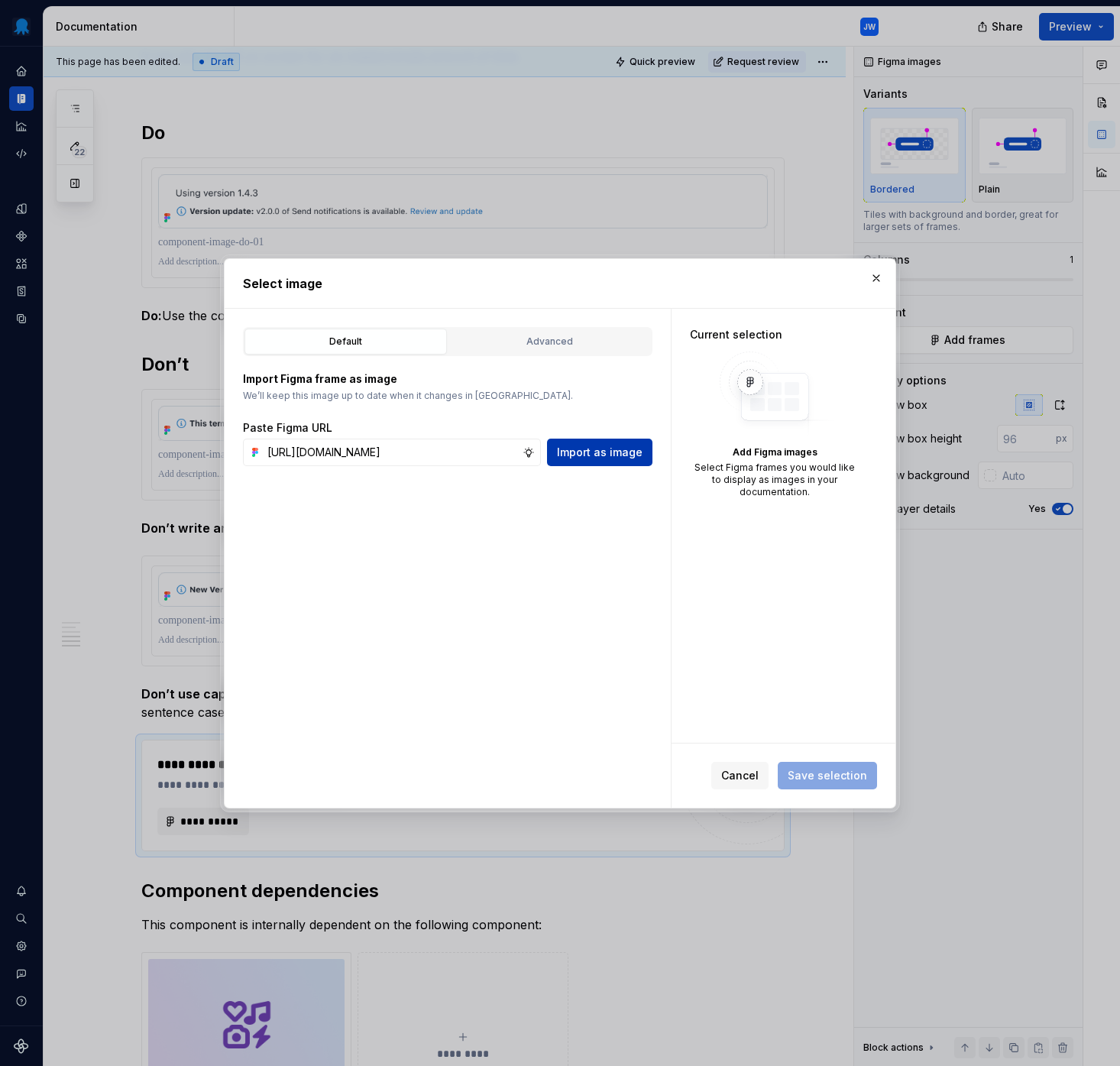
scroll to position [0, 0]
click at [599, 452] on span "Import as image" at bounding box center [599, 452] width 85 height 16
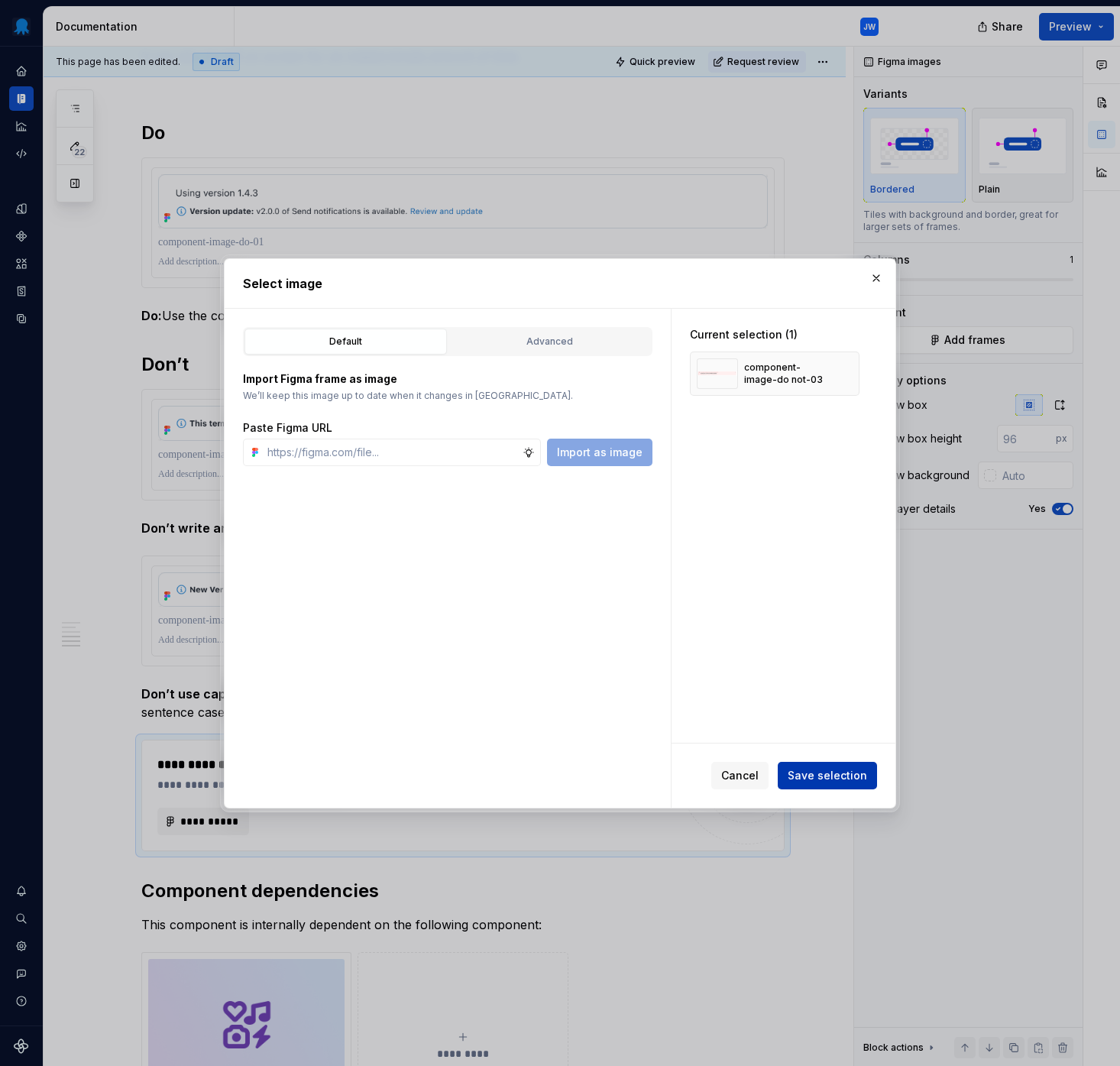
click at [818, 780] on span "Save selection" at bounding box center [827, 775] width 80 height 16
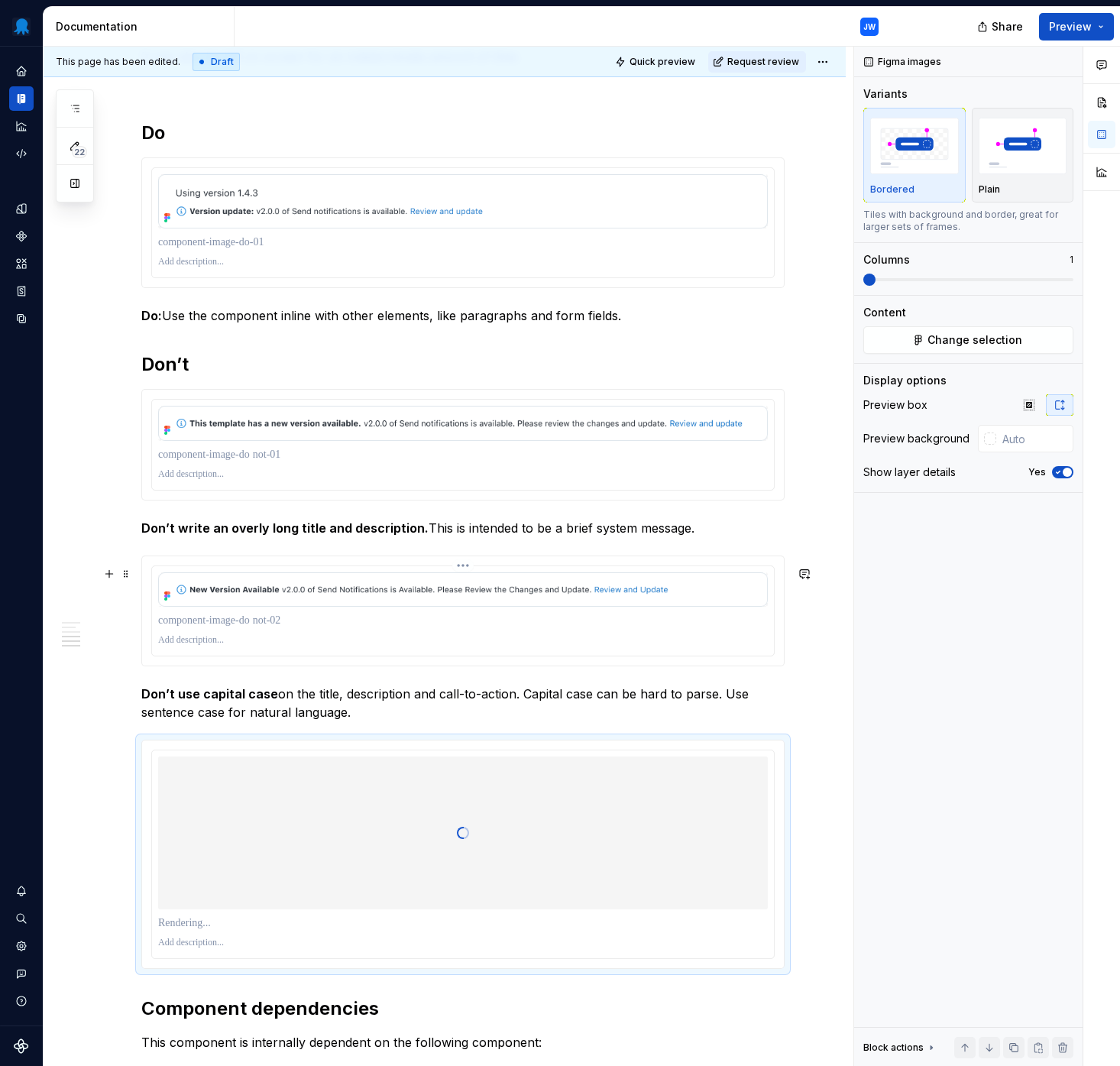
click at [211, 646] on p at bounding box center [463, 640] width 610 height 12
click at [195, 948] on p at bounding box center [463, 942] width 610 height 12
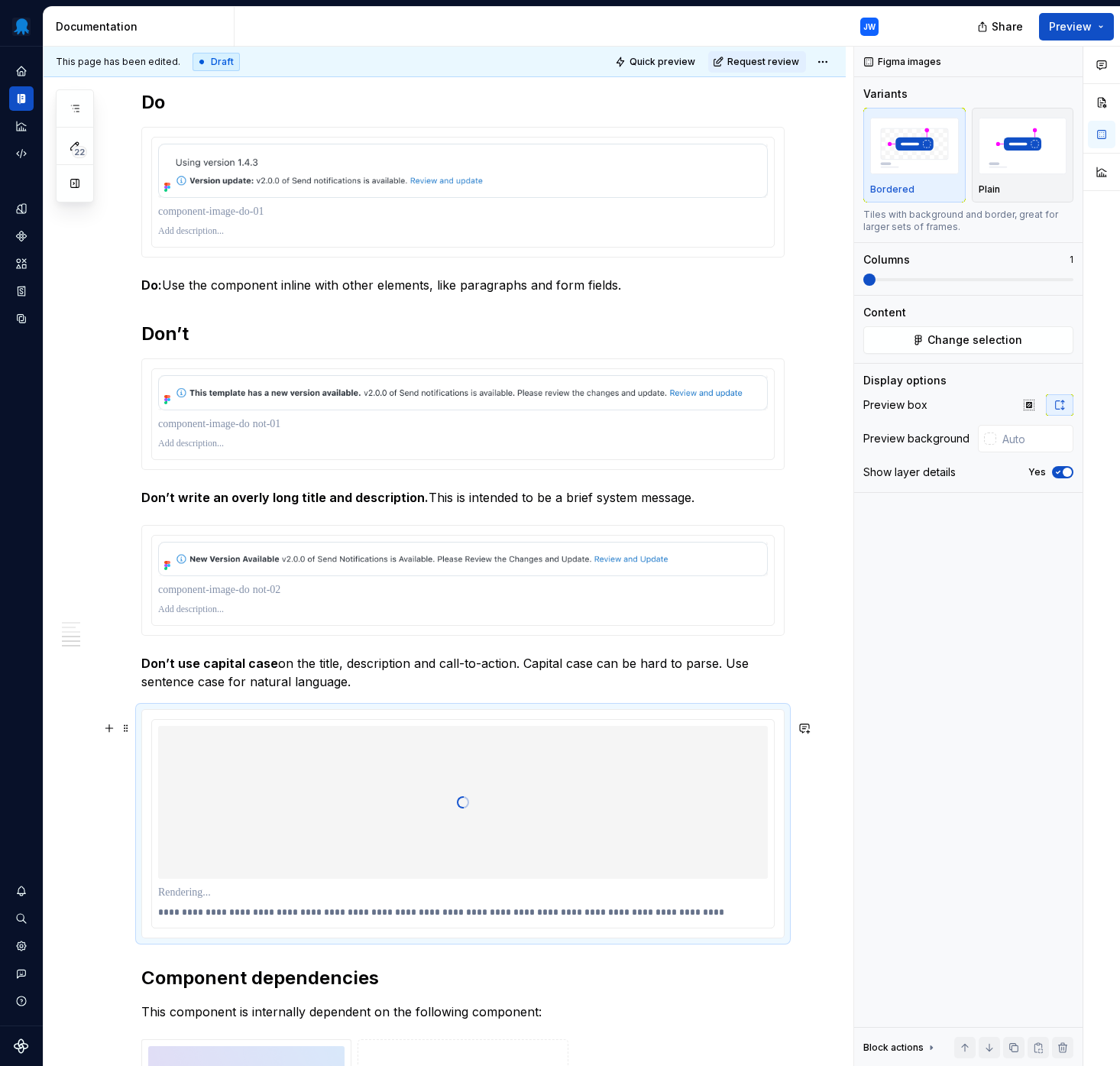
scroll to position [1921, 0]
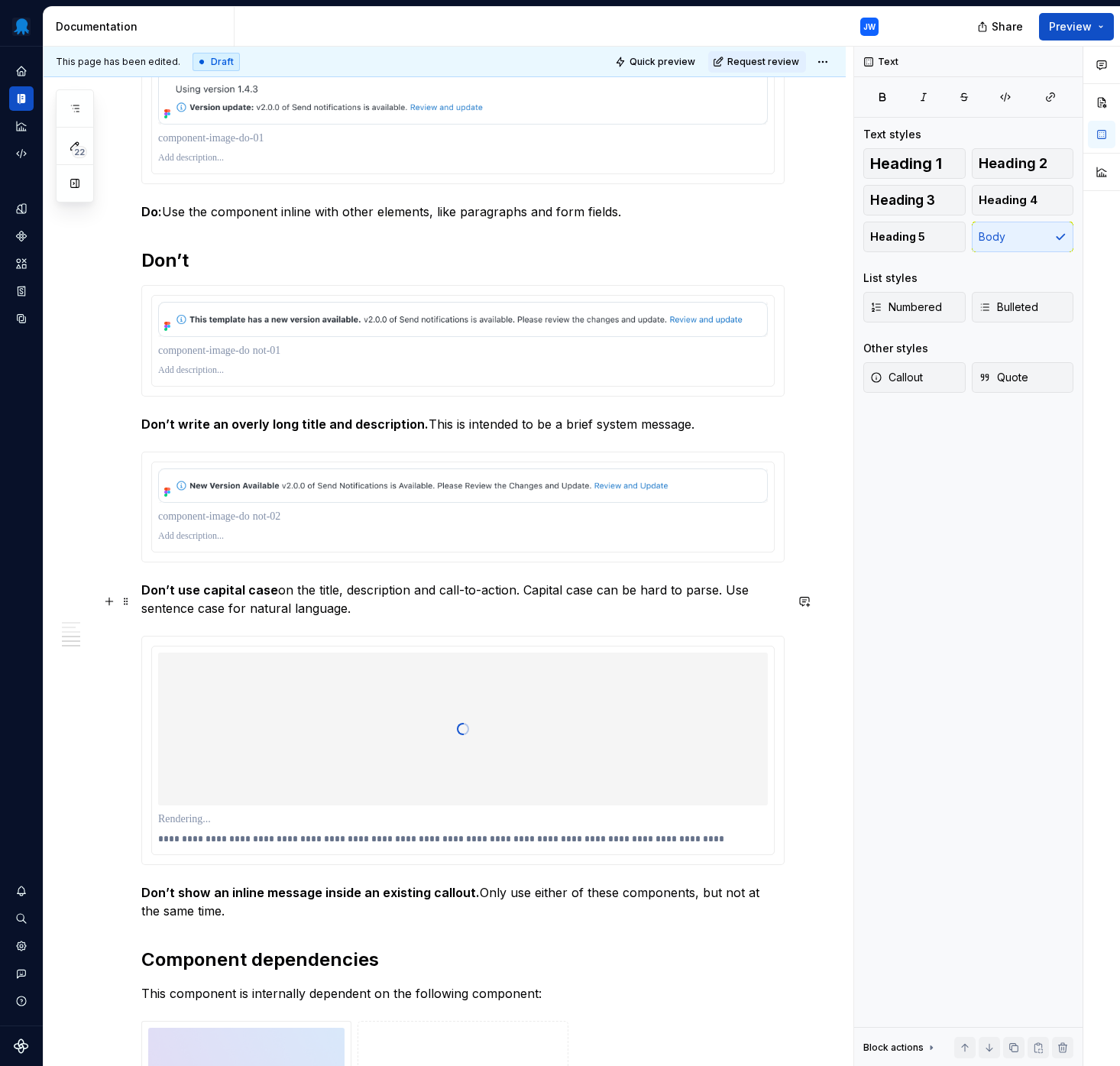
click at [280, 603] on p "Don’t use capital case on the title, description and call-to-action. Capital ca…" at bounding box center [463, 599] width 644 height 37
drag, startPoint x: 375, startPoint y: 620, endPoint x: 132, endPoint y: 600, distance: 243.8
copy p "Don’t use capital case on the title, description and call-to-action. Capital ca…"
click at [196, 543] on p at bounding box center [463, 535] width 610 height 12
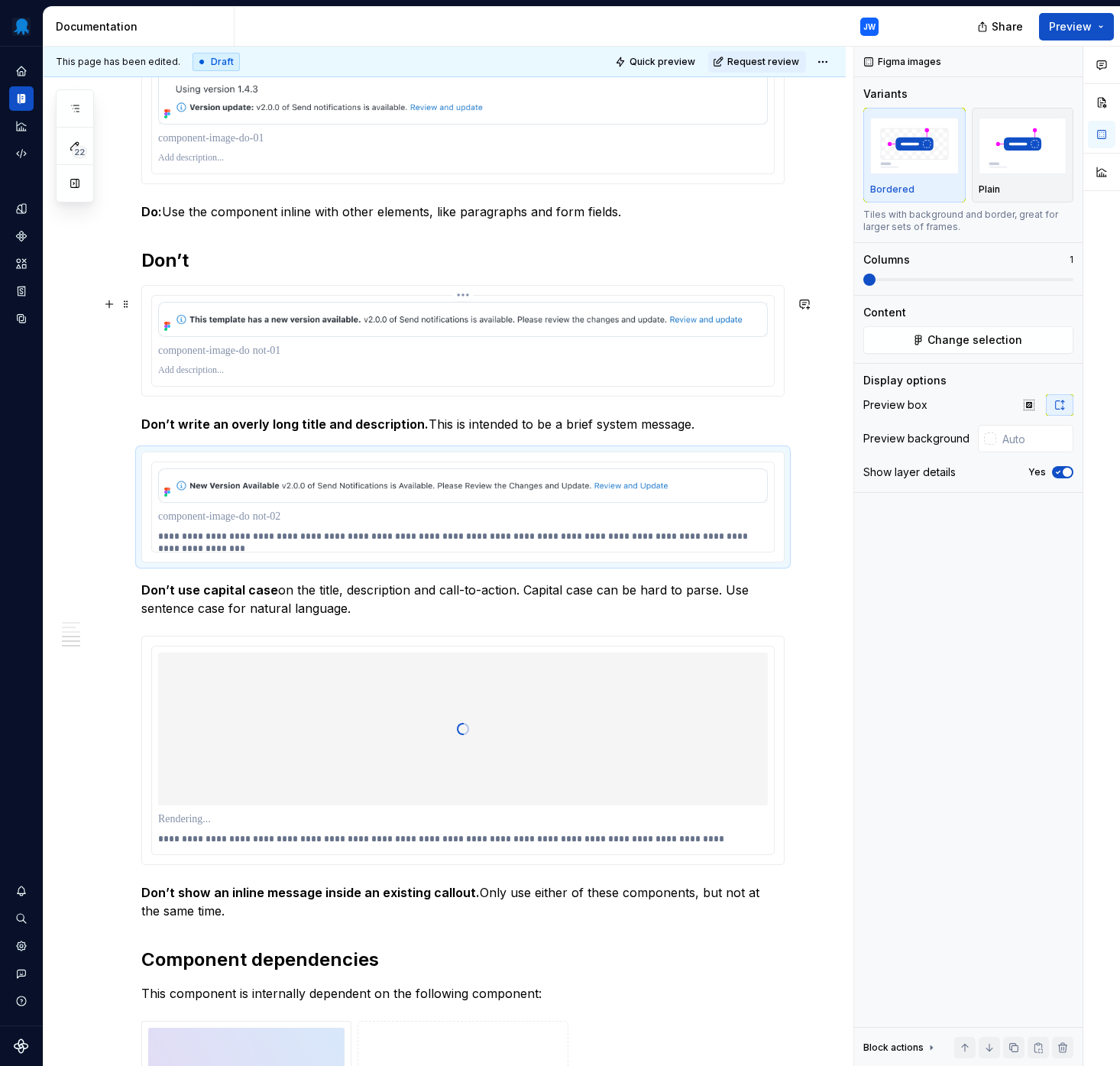
click at [243, 376] on p at bounding box center [463, 370] width 610 height 12
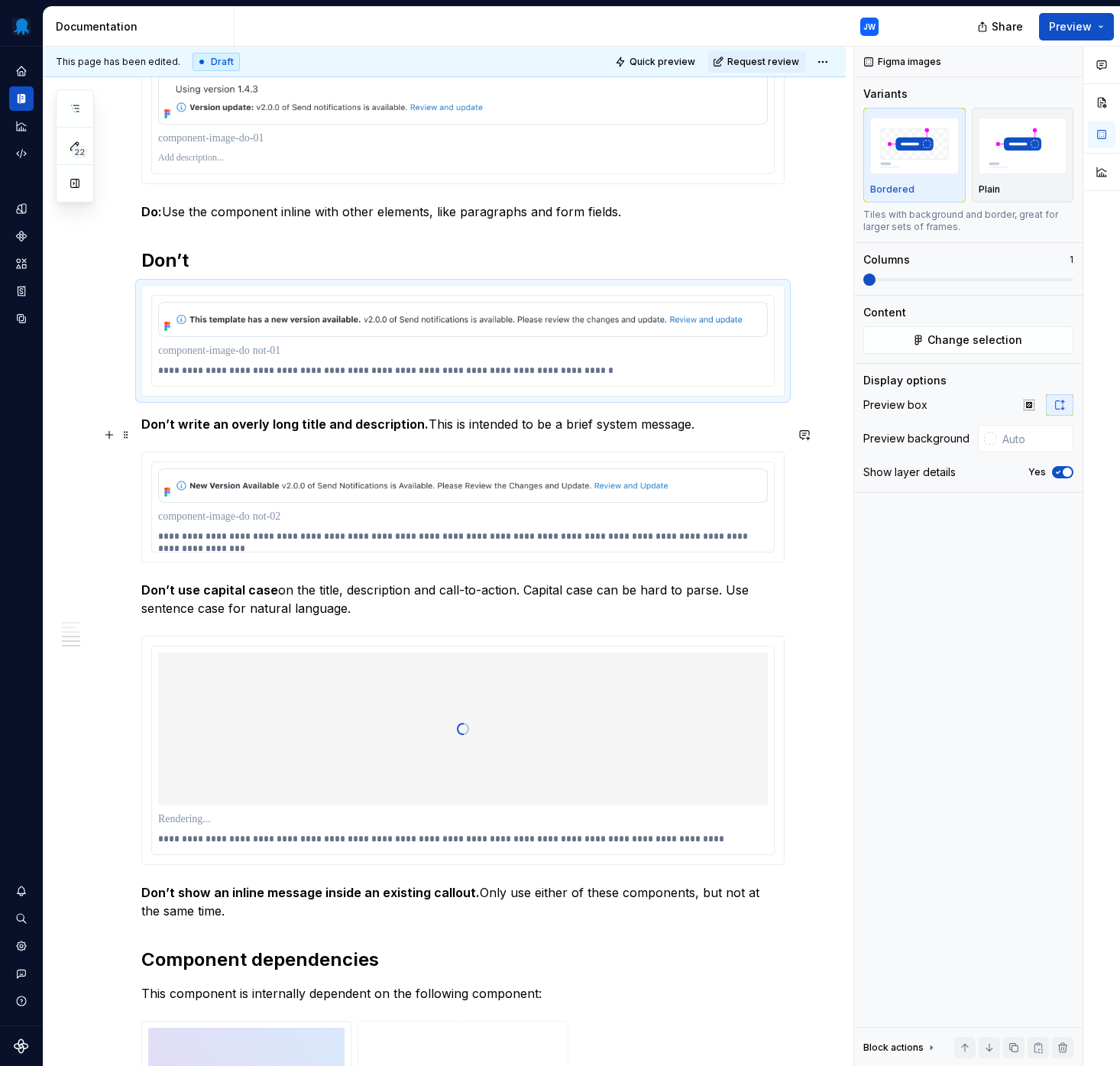
click at [391, 432] on strong "Don’t write an overly long title and description." at bounding box center [285, 423] width 287 height 16
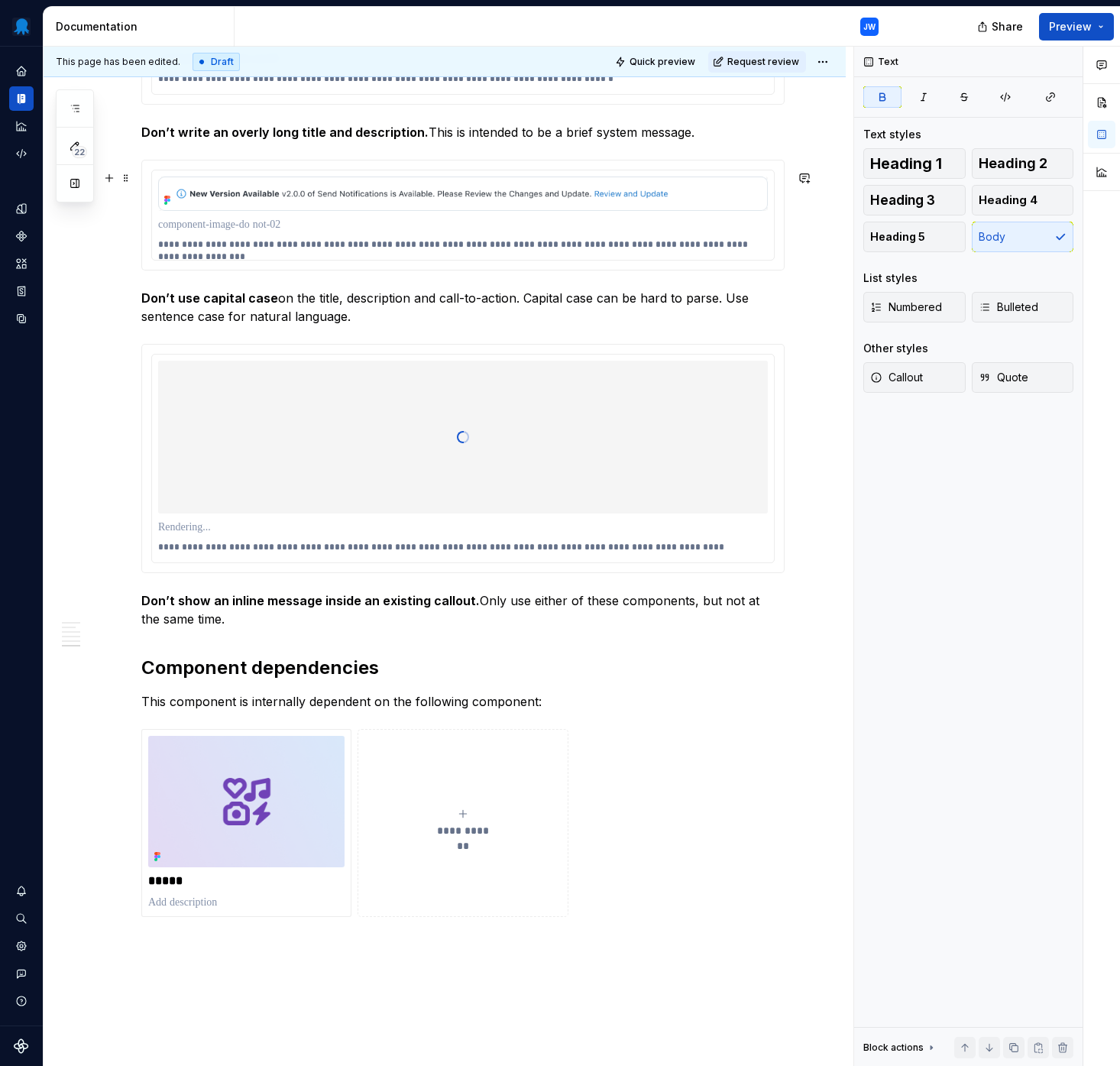
scroll to position [2310, 0]
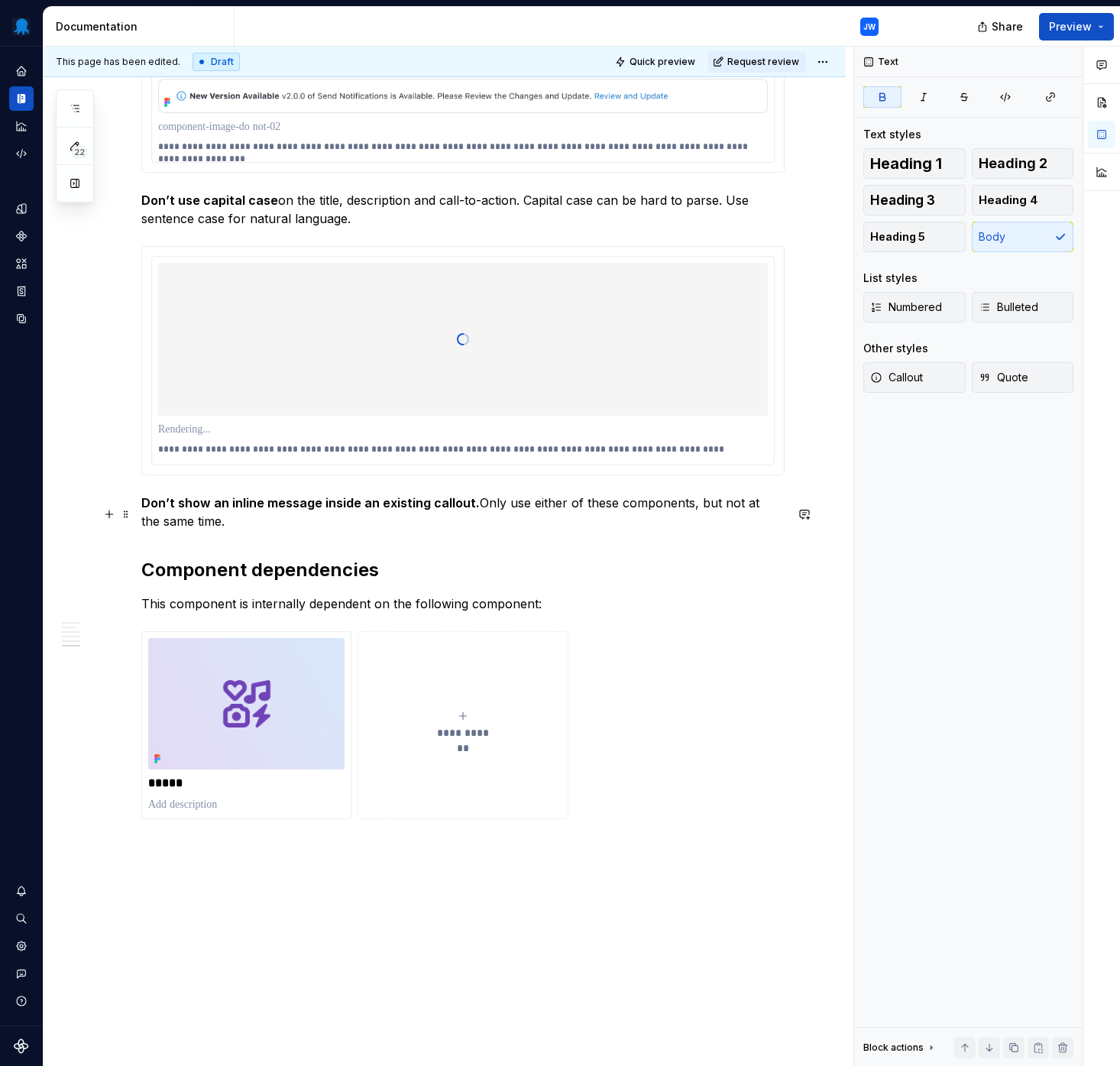
click at [257, 530] on p "Don’t show an inline message inside an existing callout. Only use either of the…" at bounding box center [463, 511] width 644 height 37
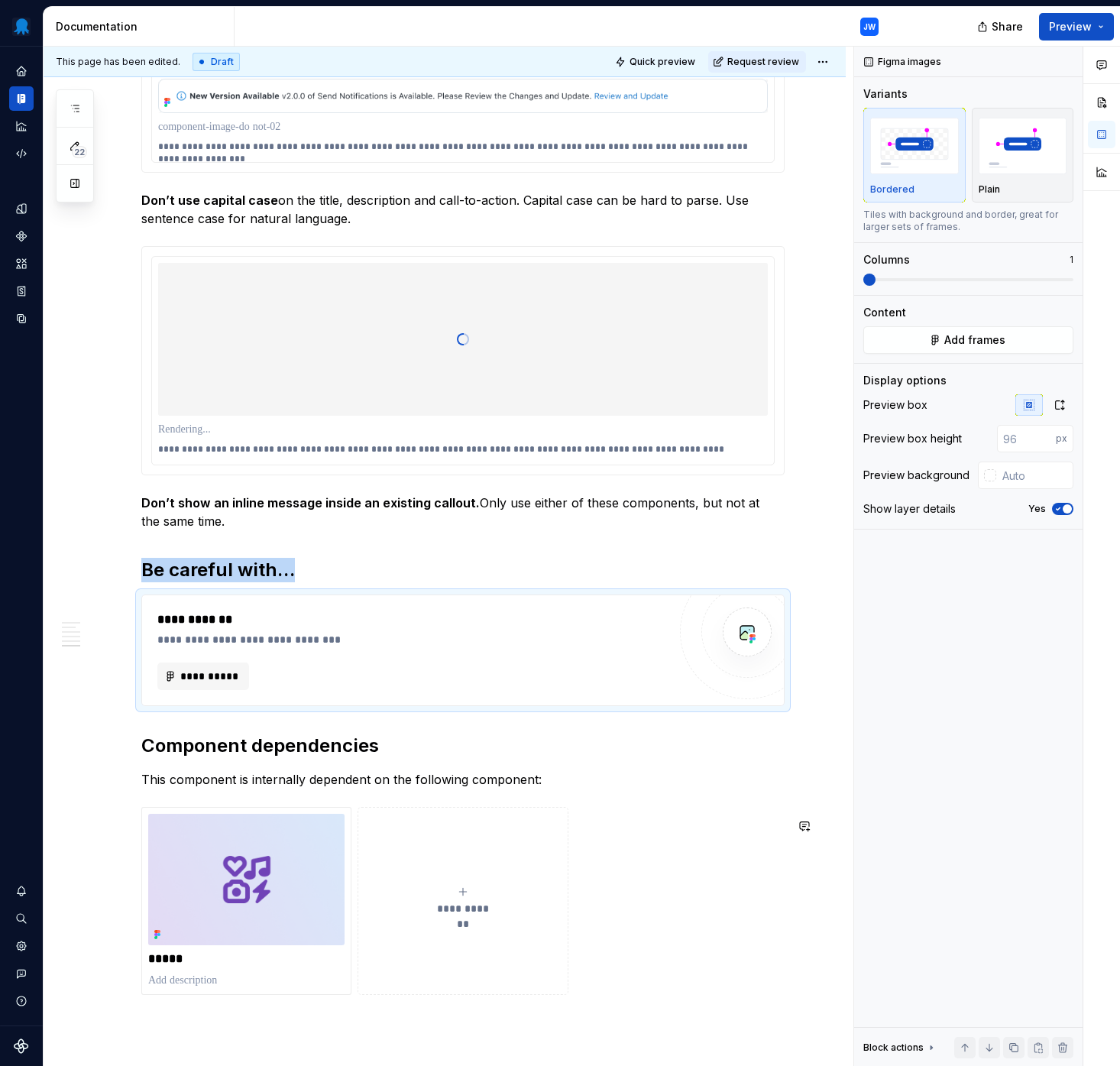
type textarea "*"
click at [204, 684] on span "**********" at bounding box center [209, 676] width 60 height 16
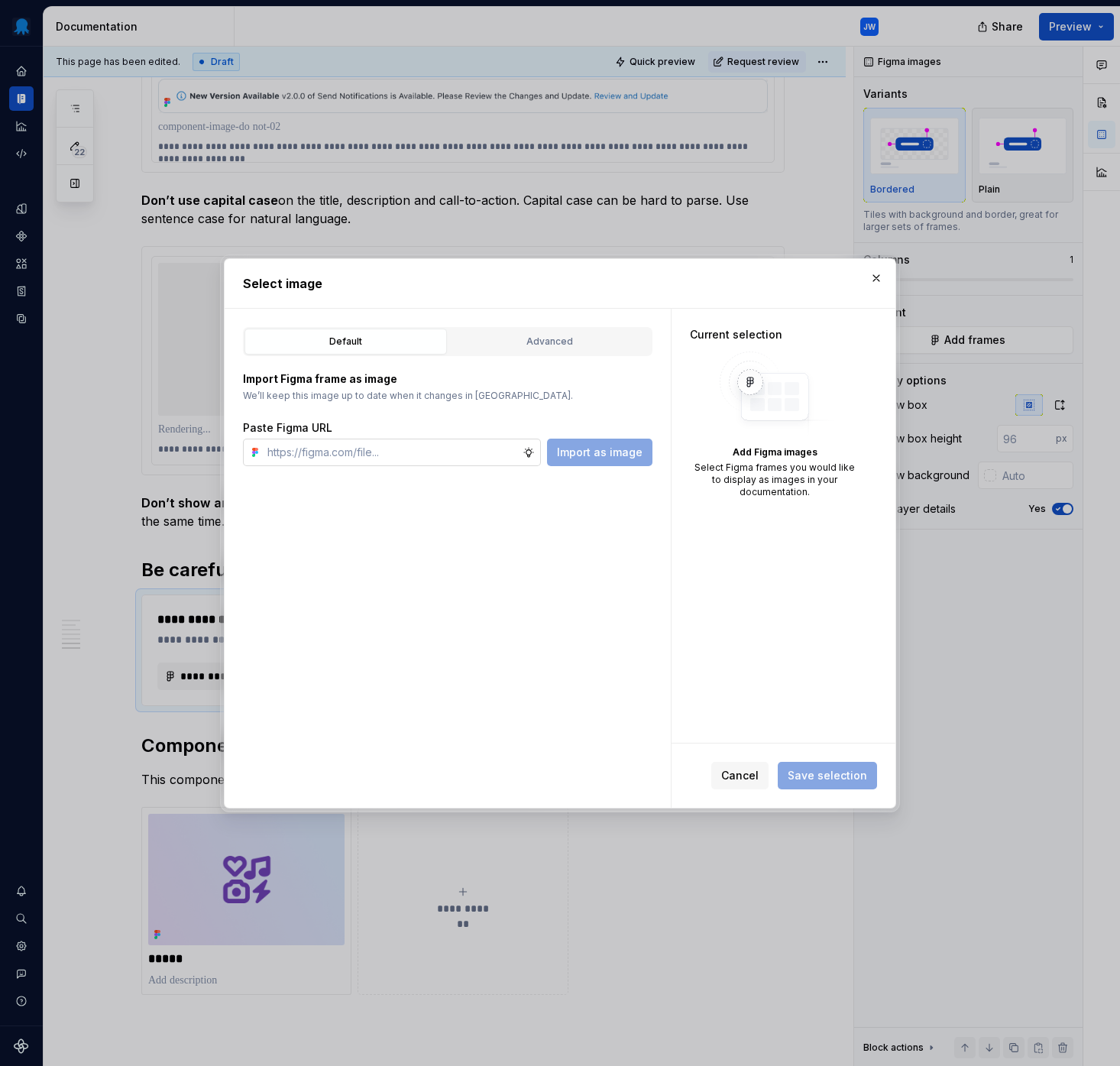
click at [420, 448] on input "text" at bounding box center [392, 453] width 262 height 28
type input "https://www.figma.com/design/tDE16ZbEHTjY3wcRq1SytW/Supernova-Assets?node-id=37…"
click at [607, 446] on span "Import as image" at bounding box center [599, 452] width 85 height 16
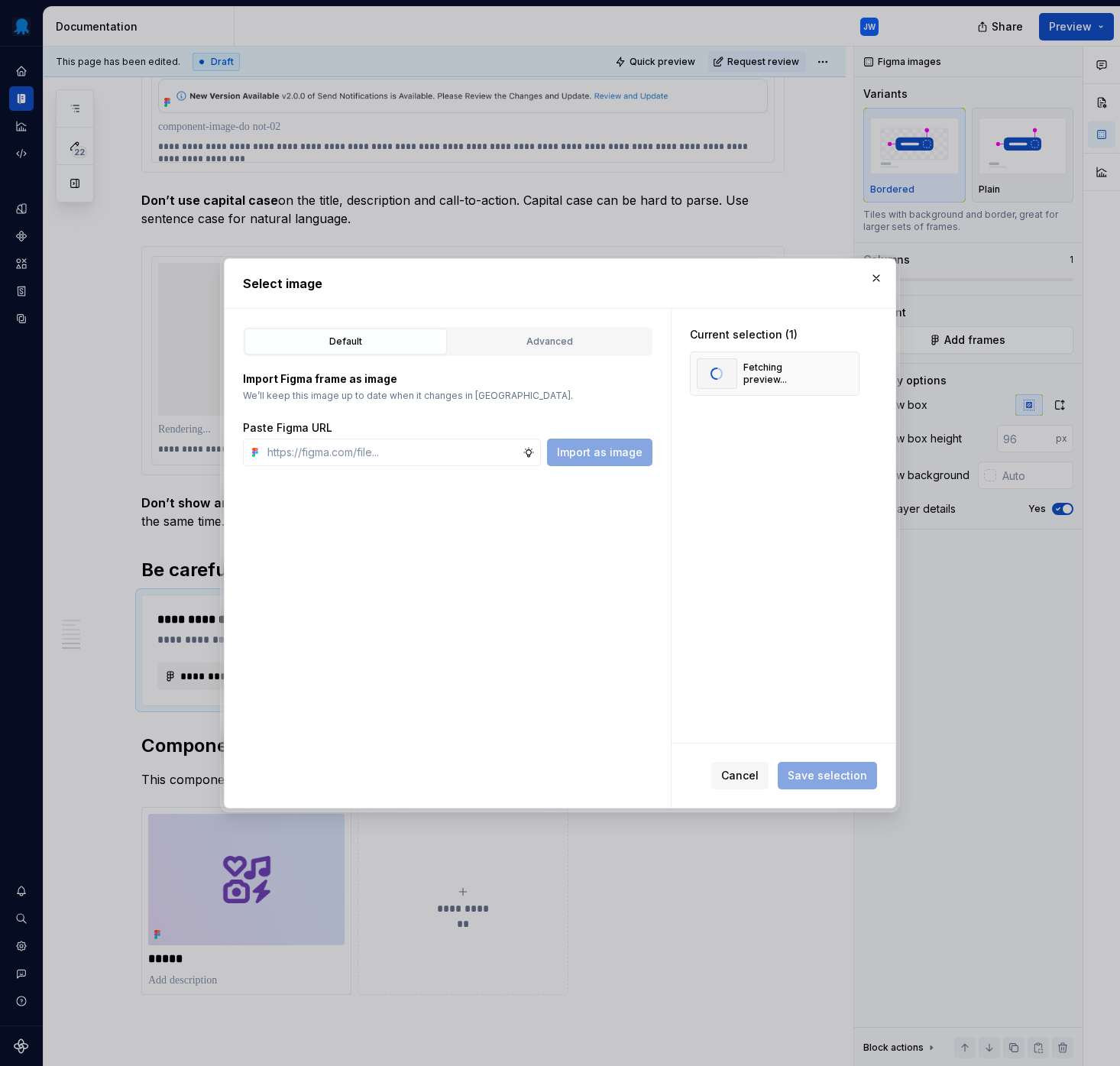
type textarea "*"
click at [809, 773] on span "Save selection" at bounding box center [827, 775] width 80 height 16
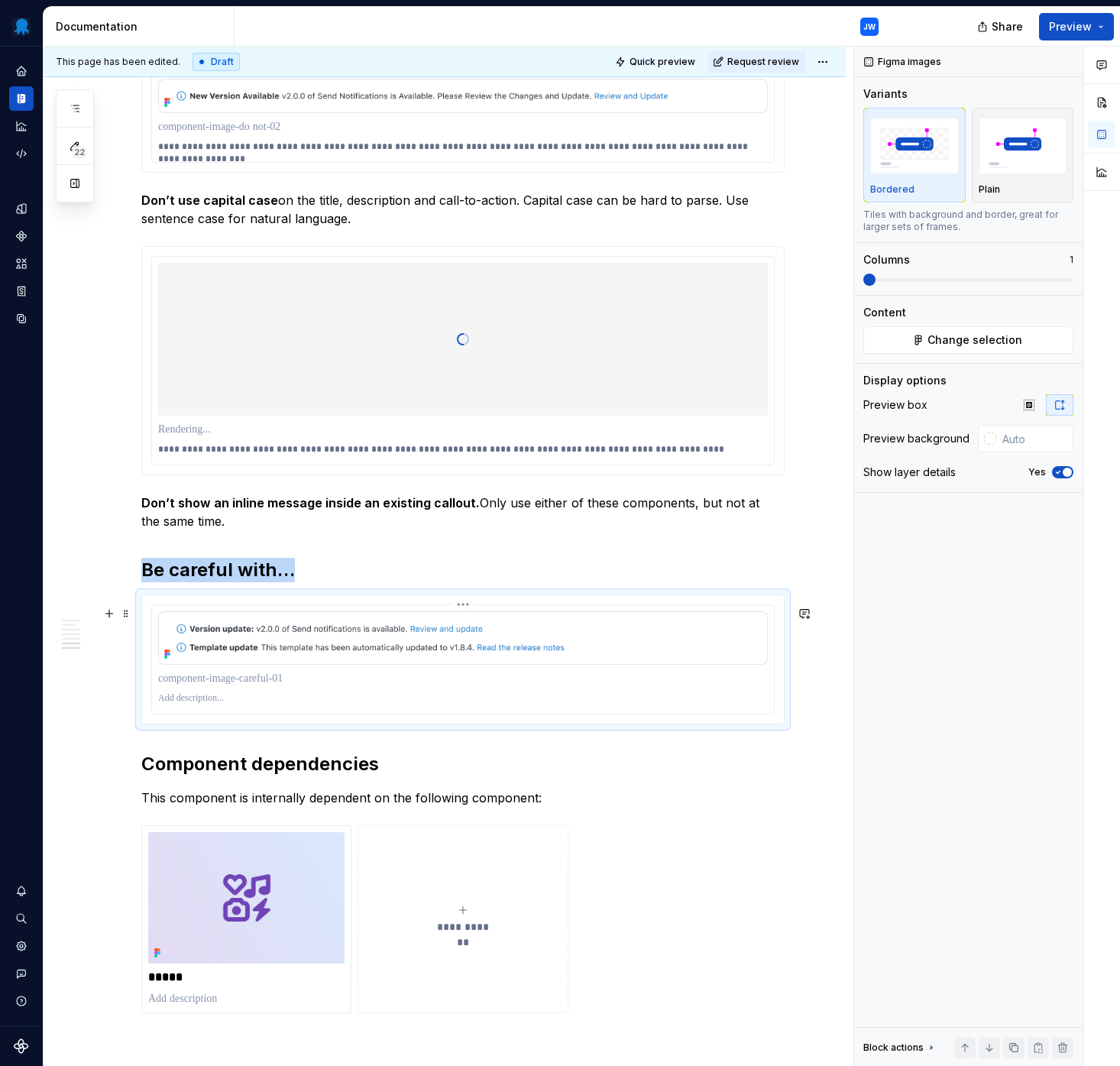
click at [205, 704] on p at bounding box center [463, 698] width 610 height 12
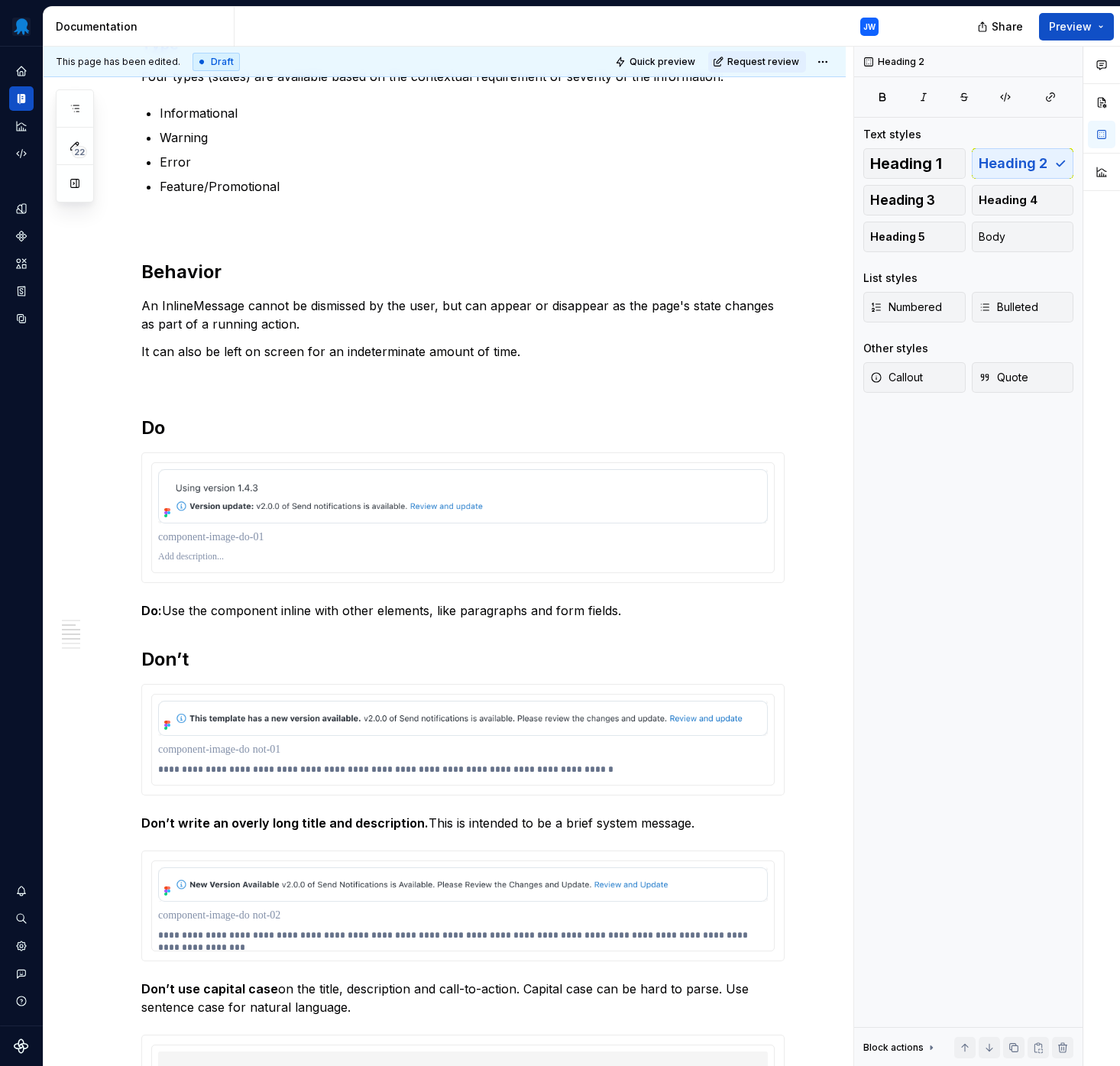
scroll to position [1625, 0]
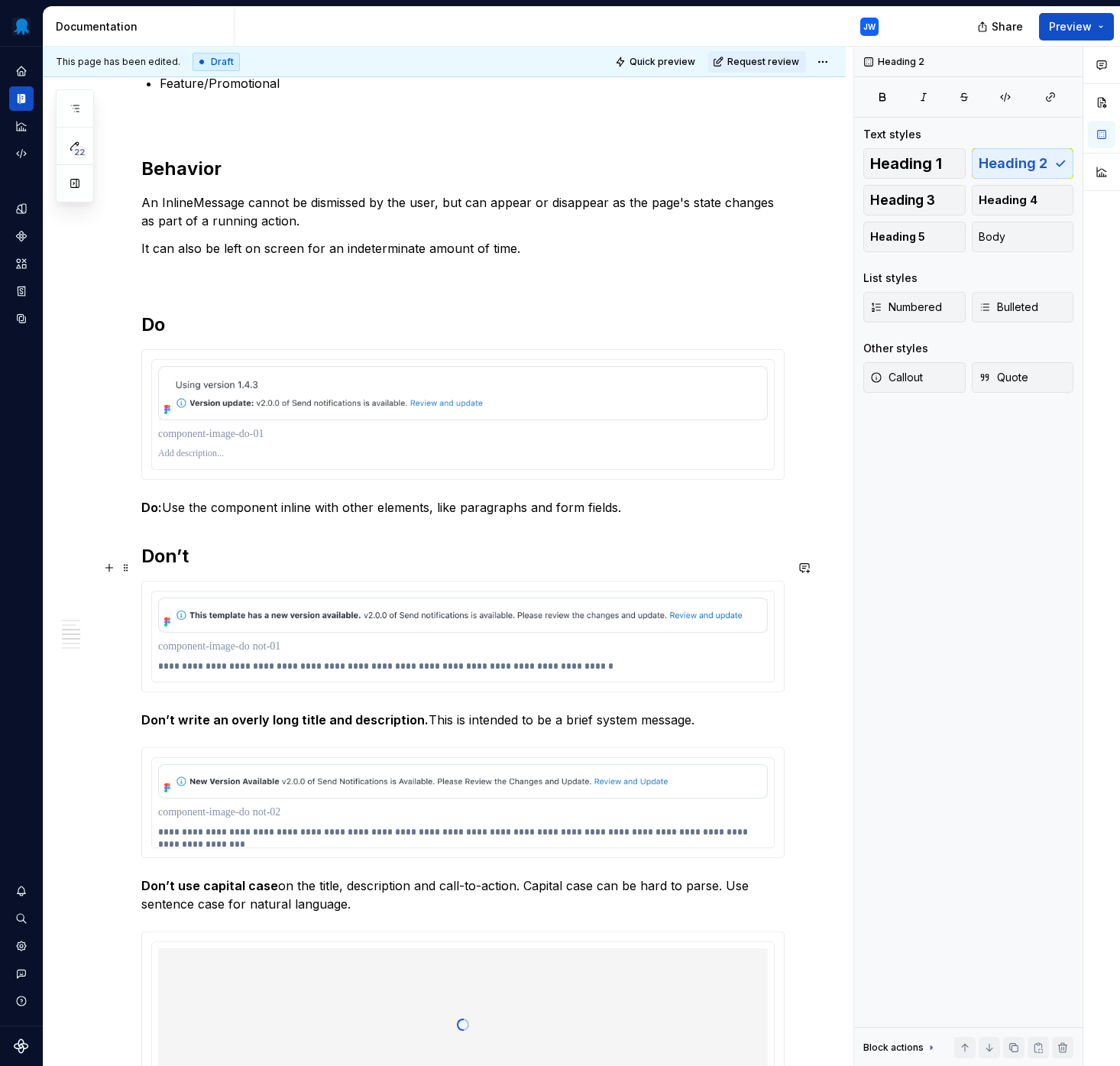
click at [144, 564] on h2 "Don’t" at bounding box center [463, 555] width 644 height 25
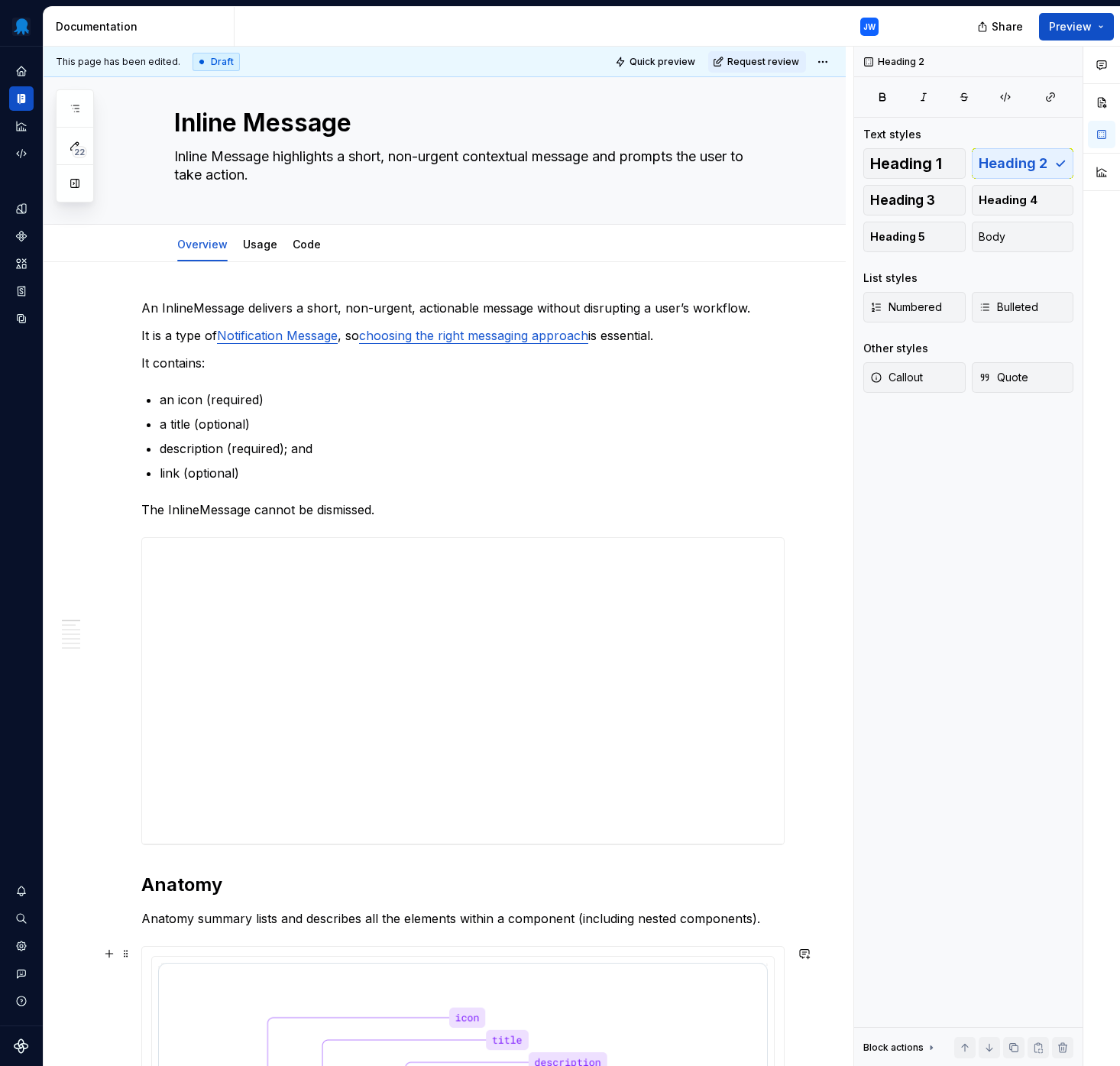
scroll to position [0, 0]
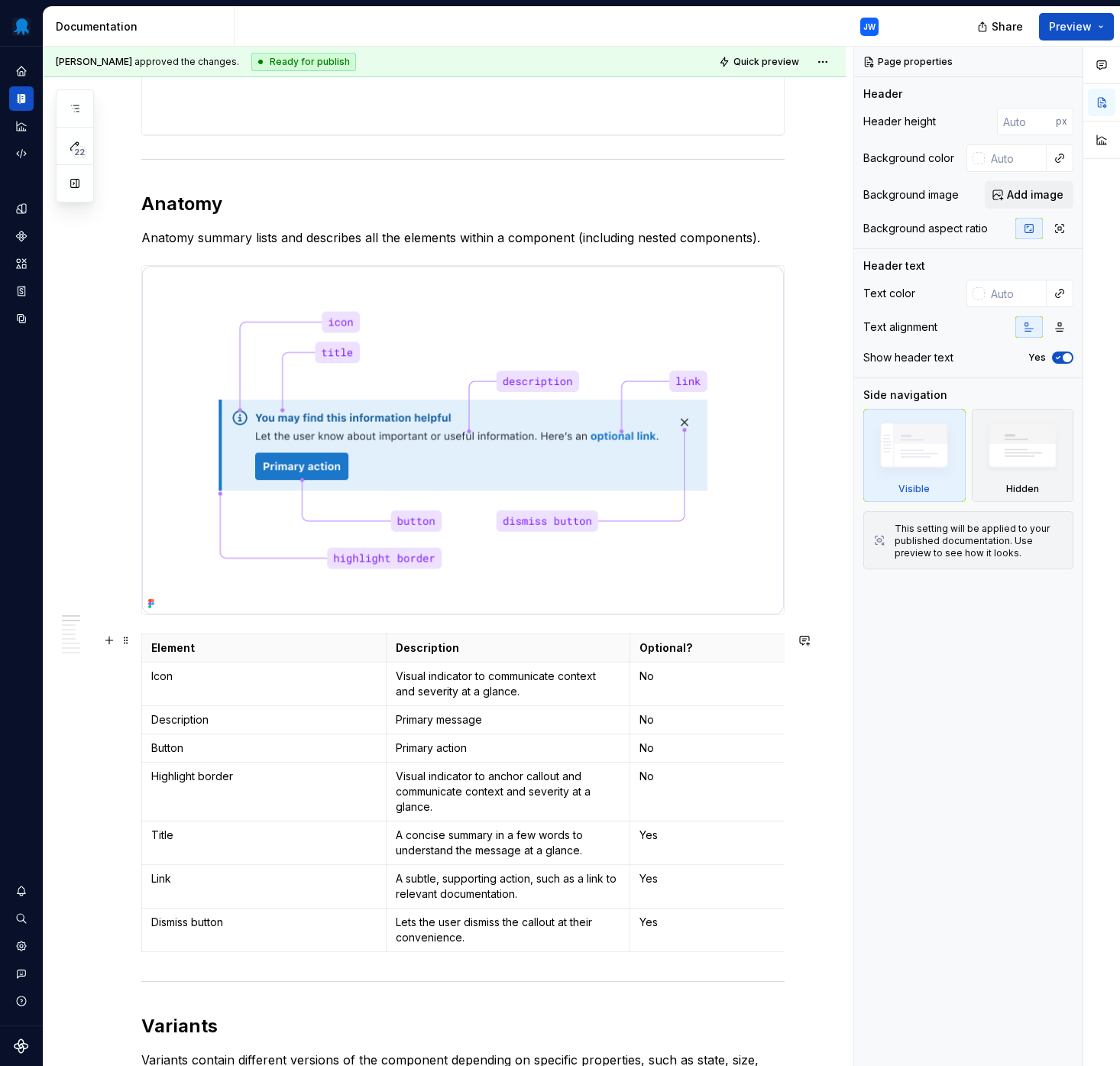
scroll to position [825, 0]
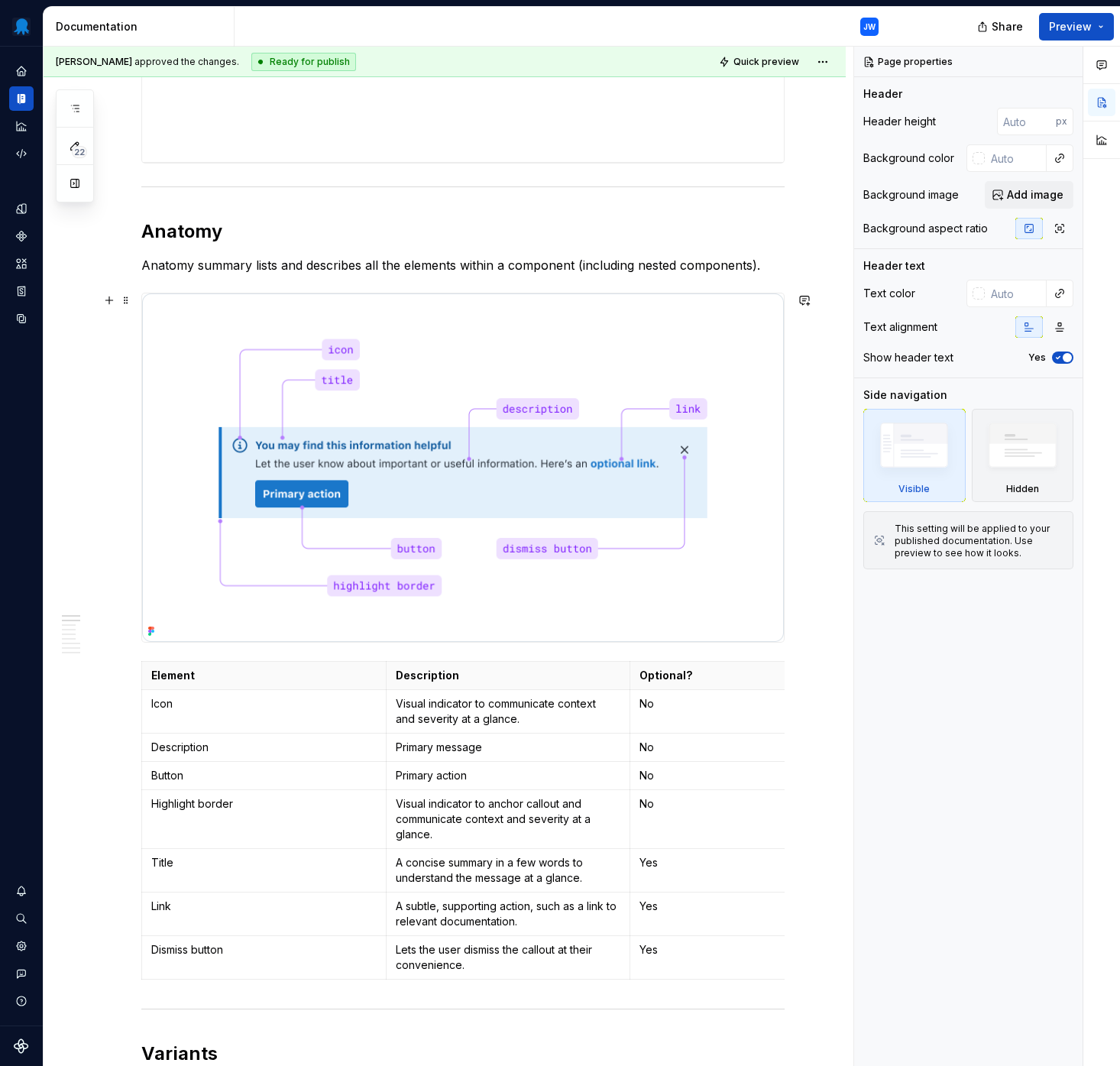
click at [285, 511] on img at bounding box center [463, 466] width 642 height 348
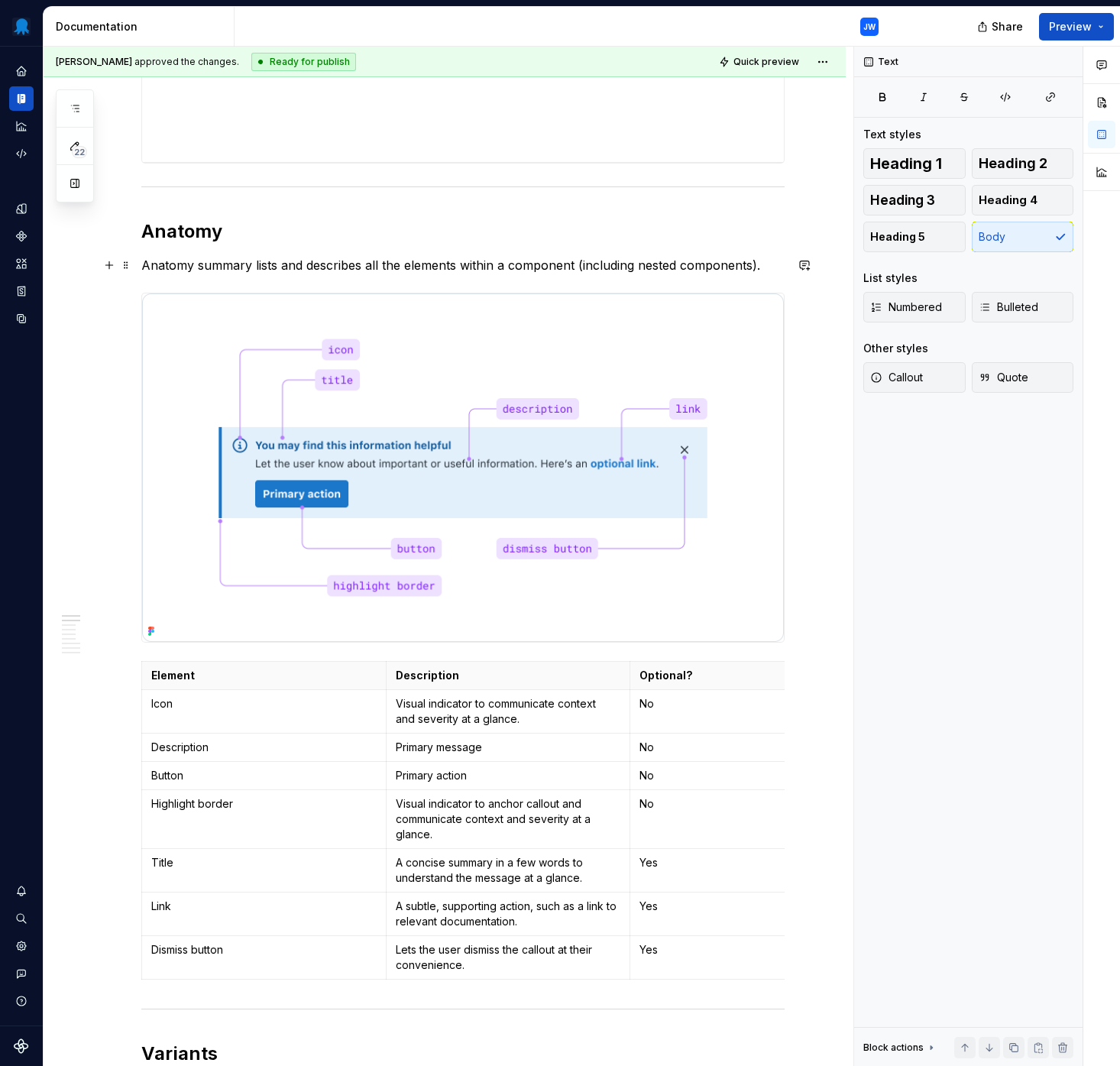
click at [274, 262] on p "Anatomy summary lists and describes all the elements within a component (includ…" at bounding box center [463, 265] width 644 height 18
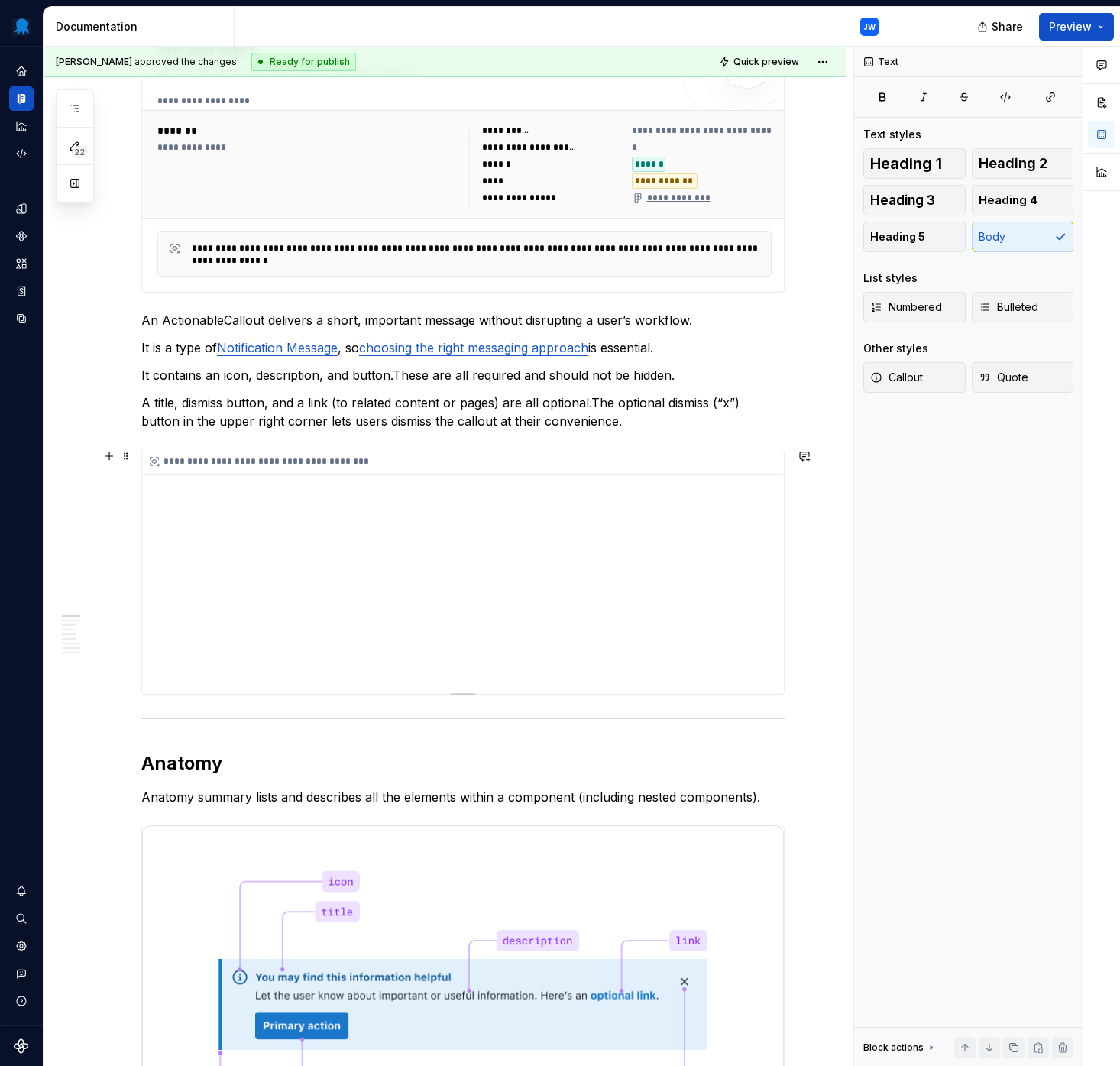
scroll to position [0, 0]
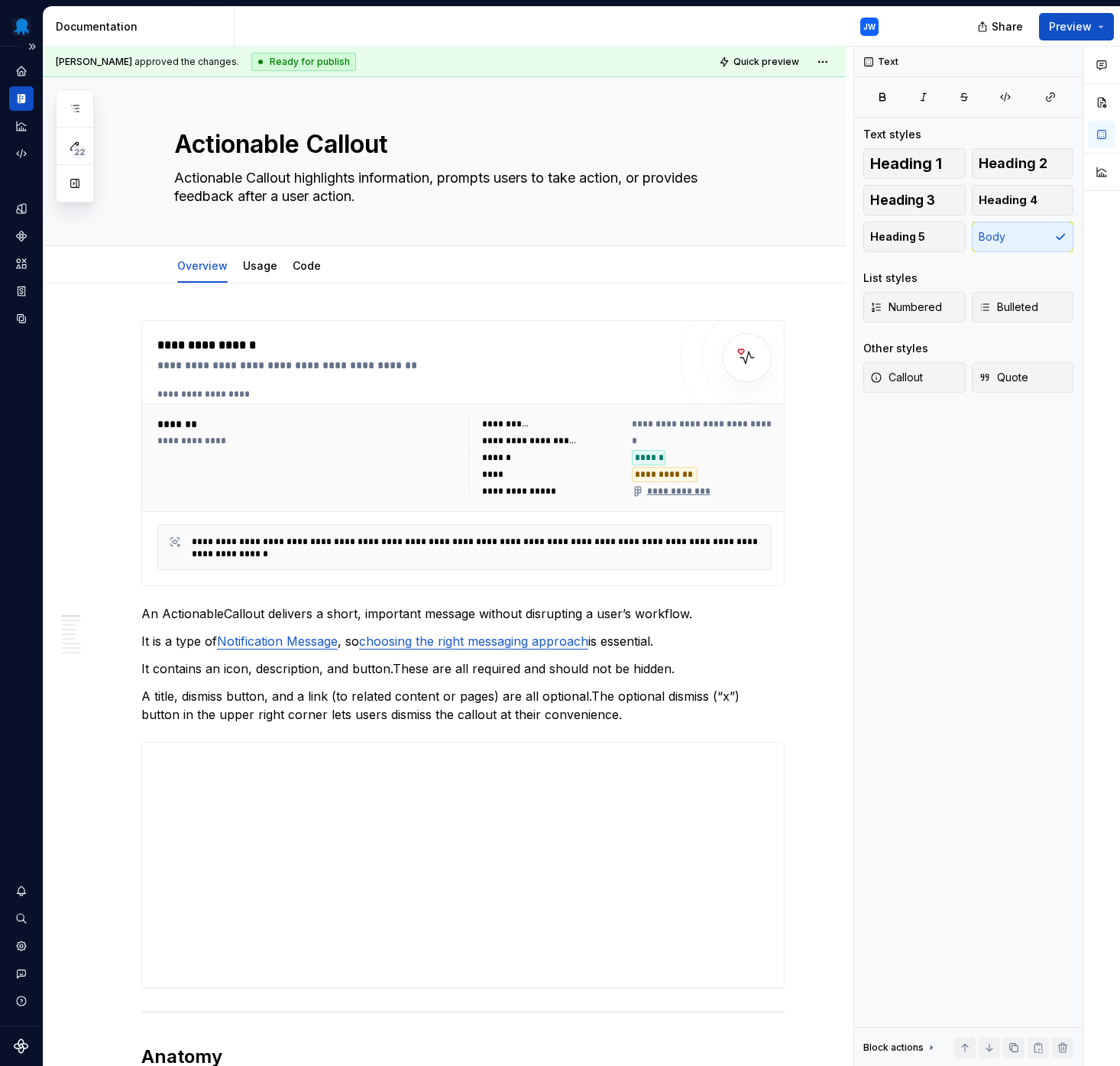
type textarea "*"
